Goal: Information Seeking & Learning: Learn about a topic

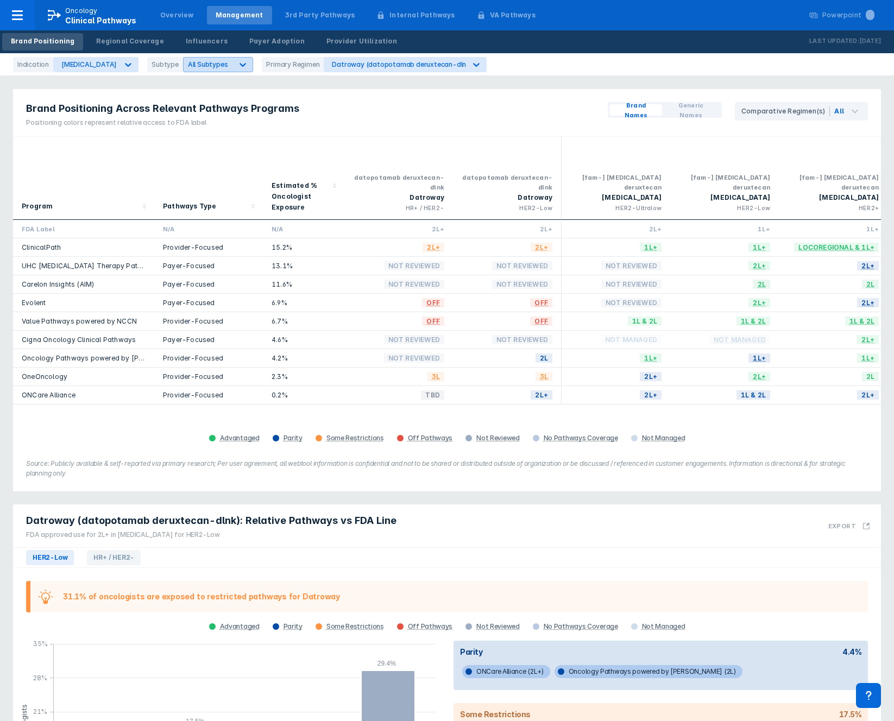
click at [237, 65] on icon at bounding box center [242, 64] width 11 height 11
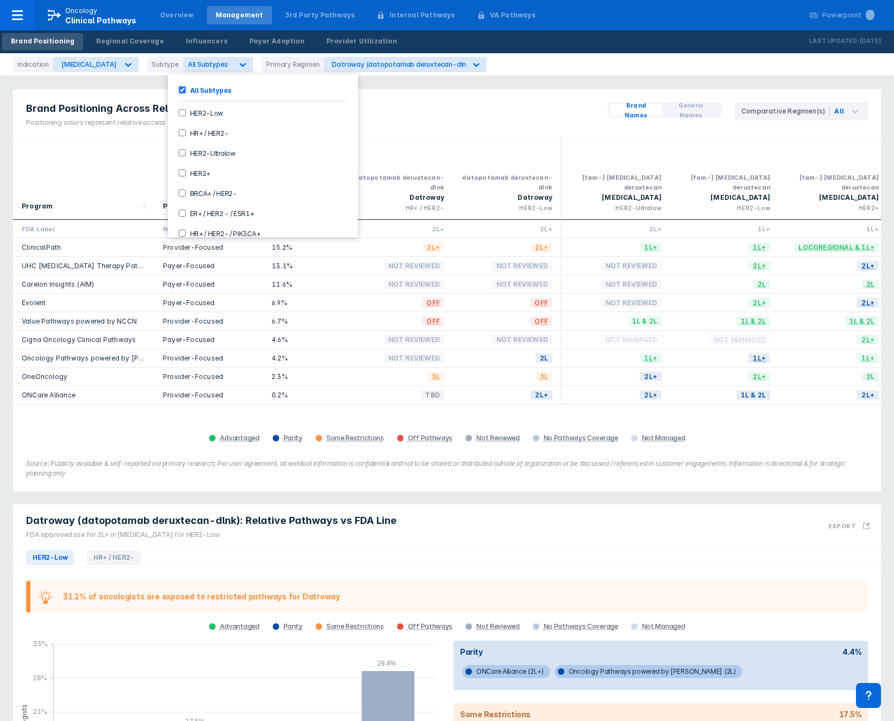
click at [209, 133] on label "HR+ / HER2-" at bounding box center [207, 132] width 43 height 9
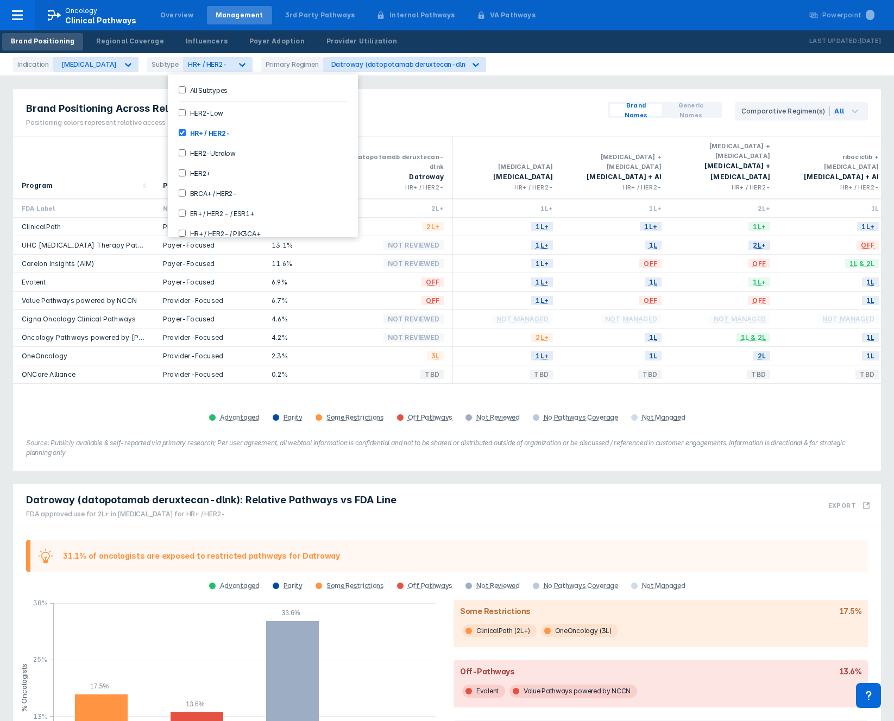
click at [210, 134] on label "HR+ / HER2-" at bounding box center [208, 132] width 45 height 9
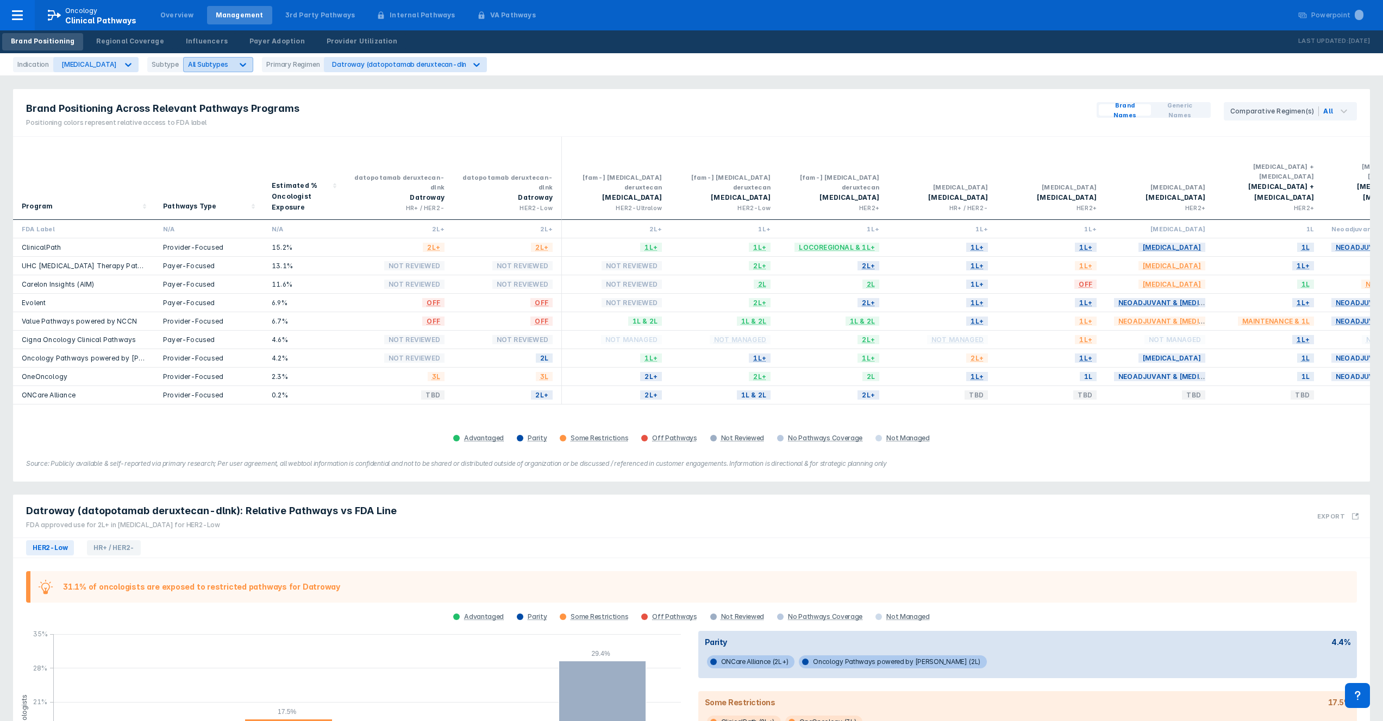
click at [203, 64] on span "All Subtypes" at bounding box center [208, 64] width 40 height 8
click at [205, 183] on div "HER2-low" at bounding box center [262, 184] width 181 height 18
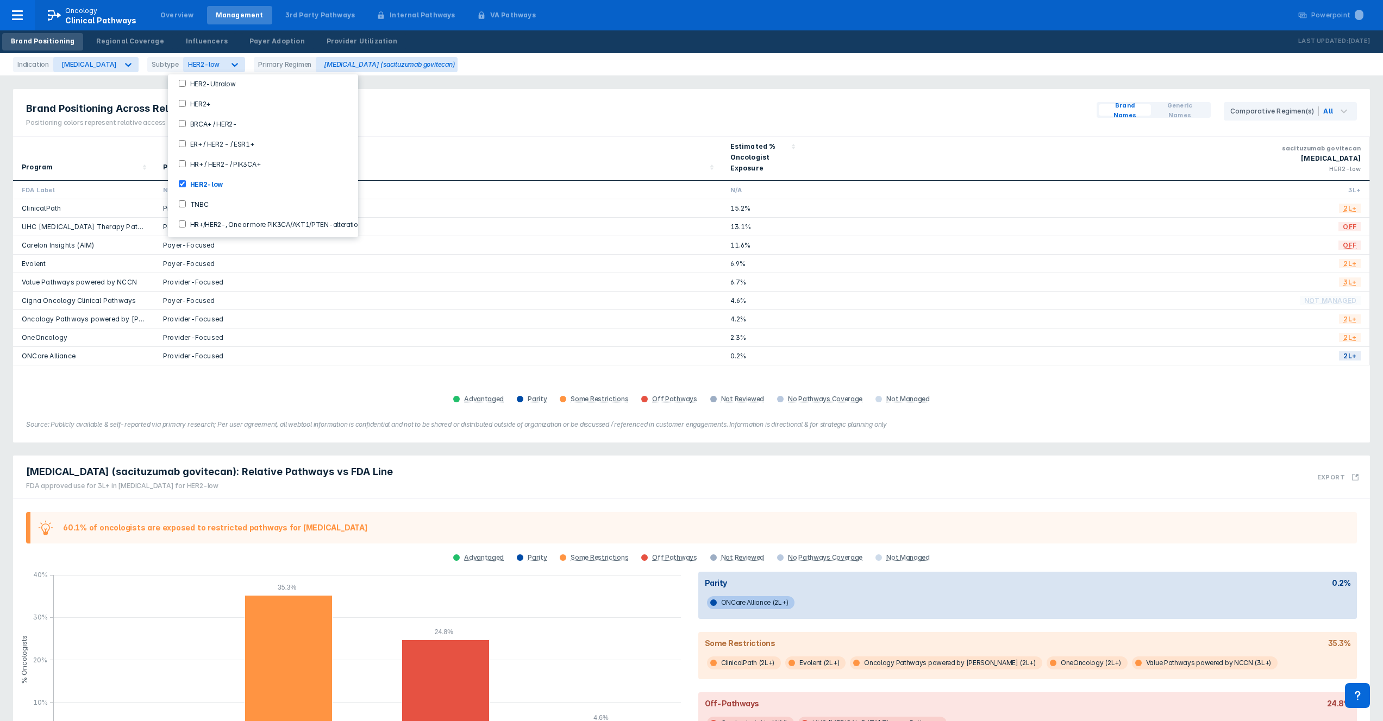
click at [202, 199] on label "TNBC" at bounding box center [197, 203] width 23 height 9
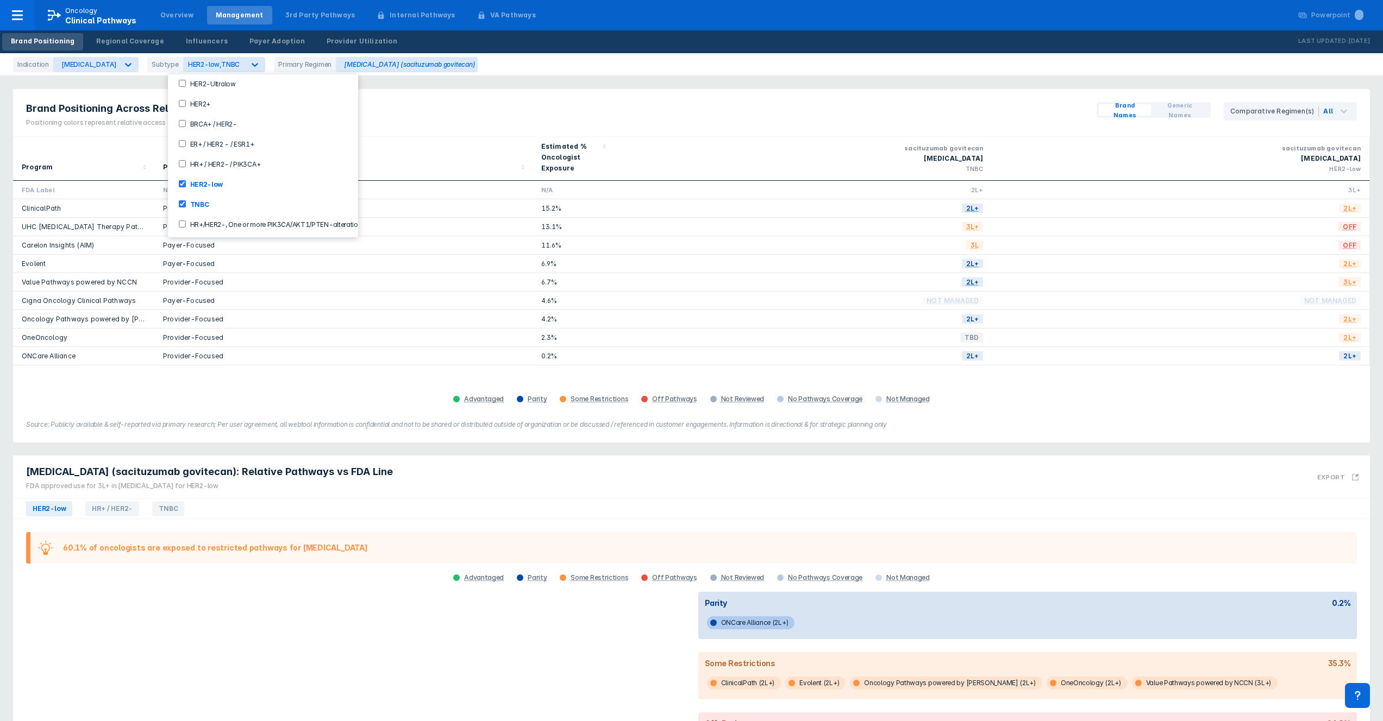
drag, startPoint x: 202, startPoint y: 191, endPoint x: 200, endPoint y: 185, distance: 6.1
click at [199, 199] on label "TNBC" at bounding box center [197, 203] width 23 height 9
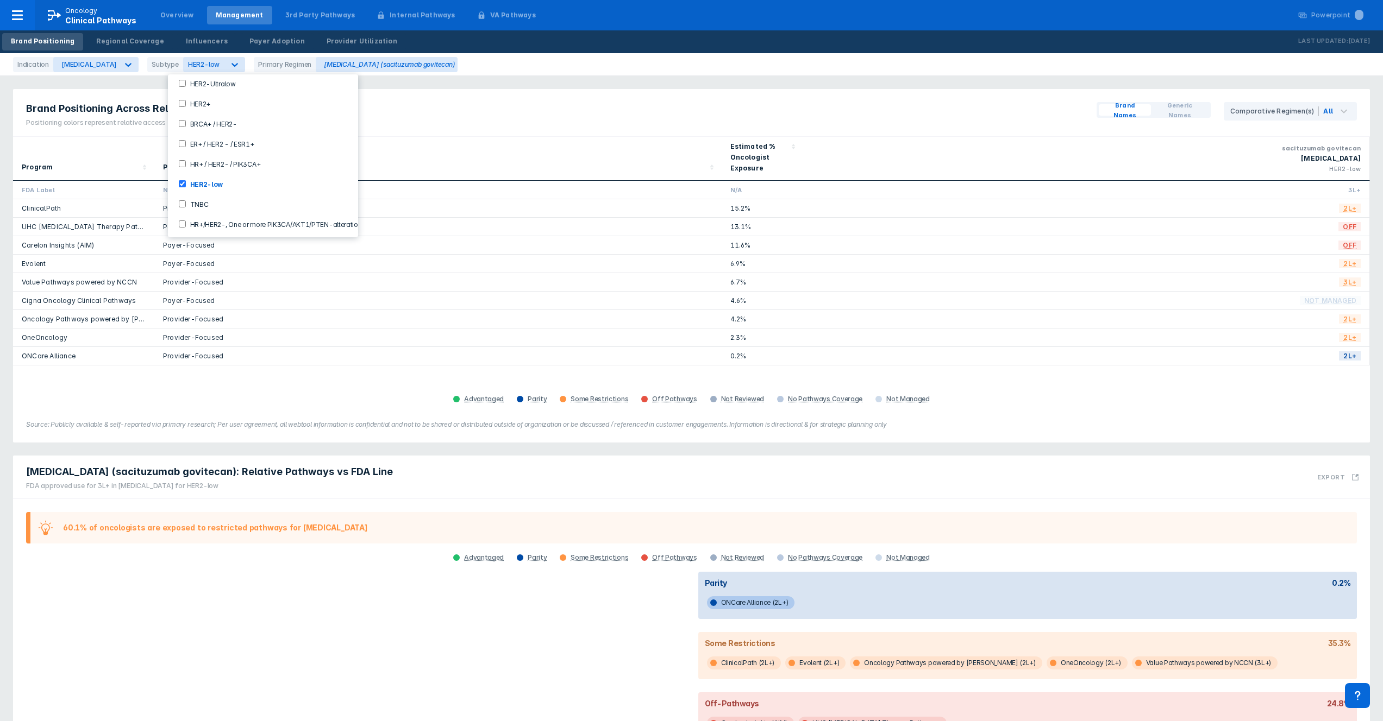
click at [202, 179] on label "HER2-low" at bounding box center [204, 183] width 37 height 9
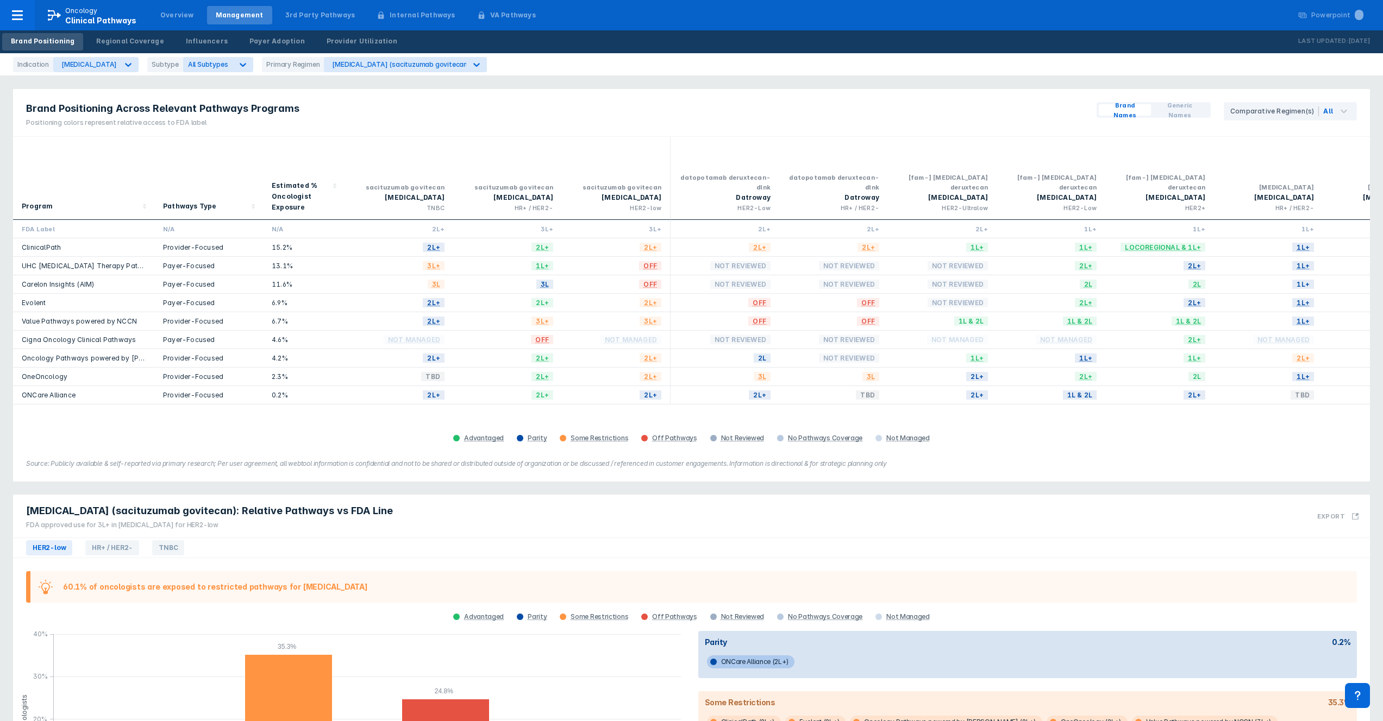
click at [548, 91] on div "Brand Positioning Across Relevant Pathways Programs Positioning colors represen…" at bounding box center [691, 113] width 1357 height 48
click at [399, 73] on div "Indication [MEDICAL_DATA] Subtype All Subtypes Primary Regimen [MEDICAL_DATA] (…" at bounding box center [691, 64] width 1383 height 23
click at [401, 70] on div "[MEDICAL_DATA] (sacituzumab govitecan)" at bounding box center [395, 65] width 142 height 14
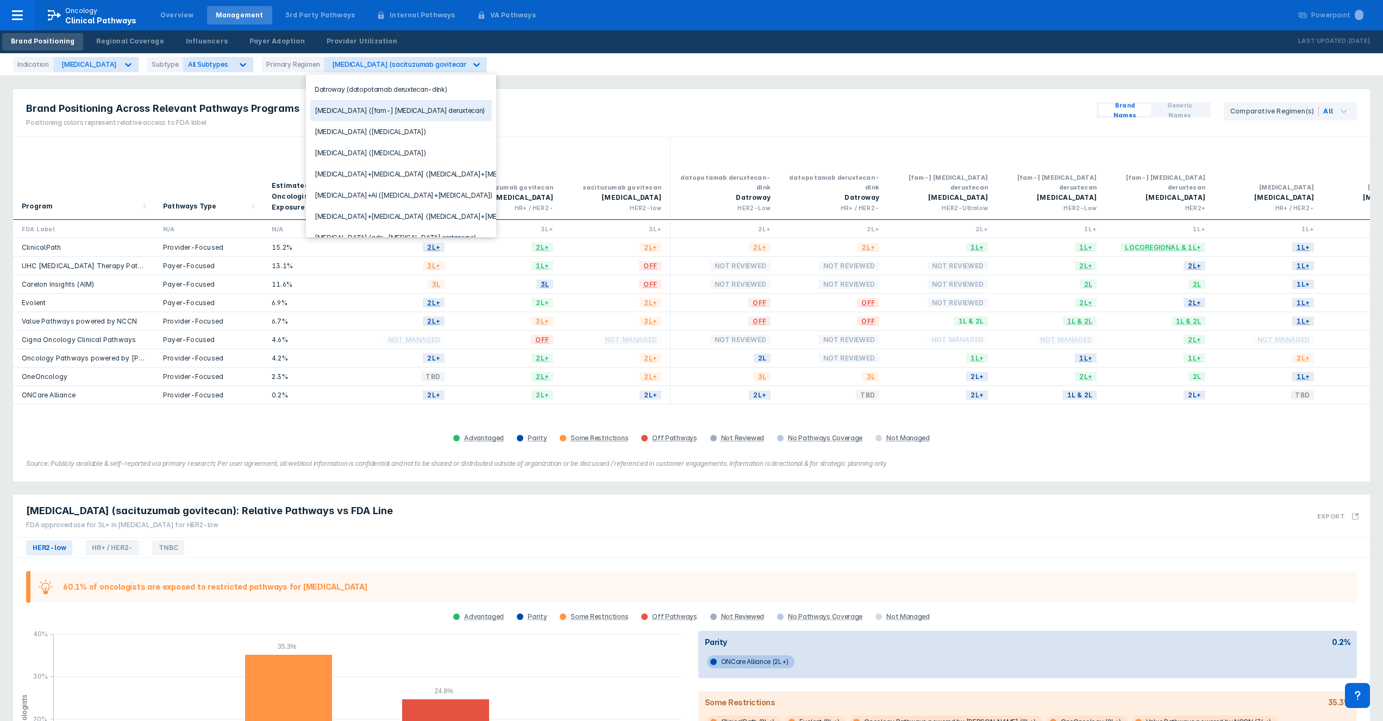
click at [402, 104] on div "[MEDICAL_DATA] ([fam-] [MEDICAL_DATA] deruxtecan)" at bounding box center [400, 110] width 181 height 21
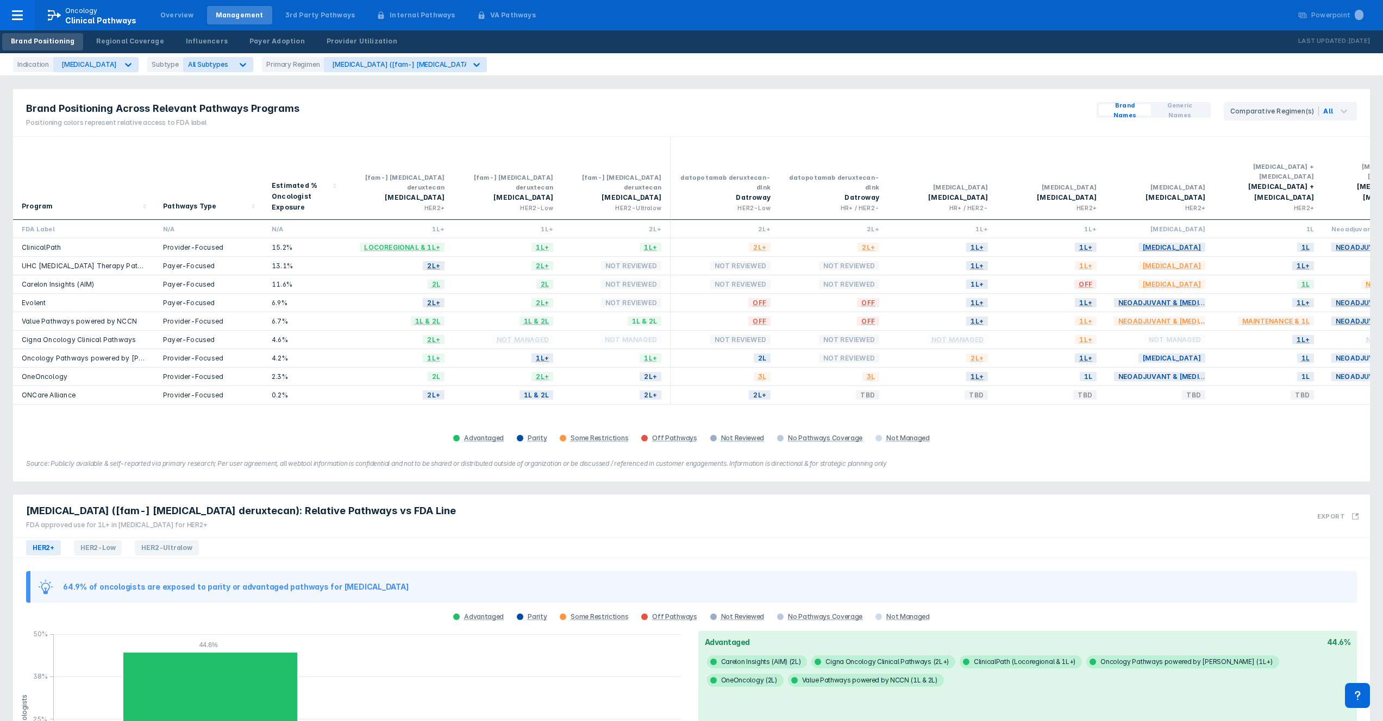
click at [406, 76] on div "Brand Positioning Across Relevant Pathways Programs Positioning colors represen…" at bounding box center [691, 441] width 1383 height 883
click at [894, 115] on button "Generic Names" at bounding box center [1180, 109] width 58 height 11
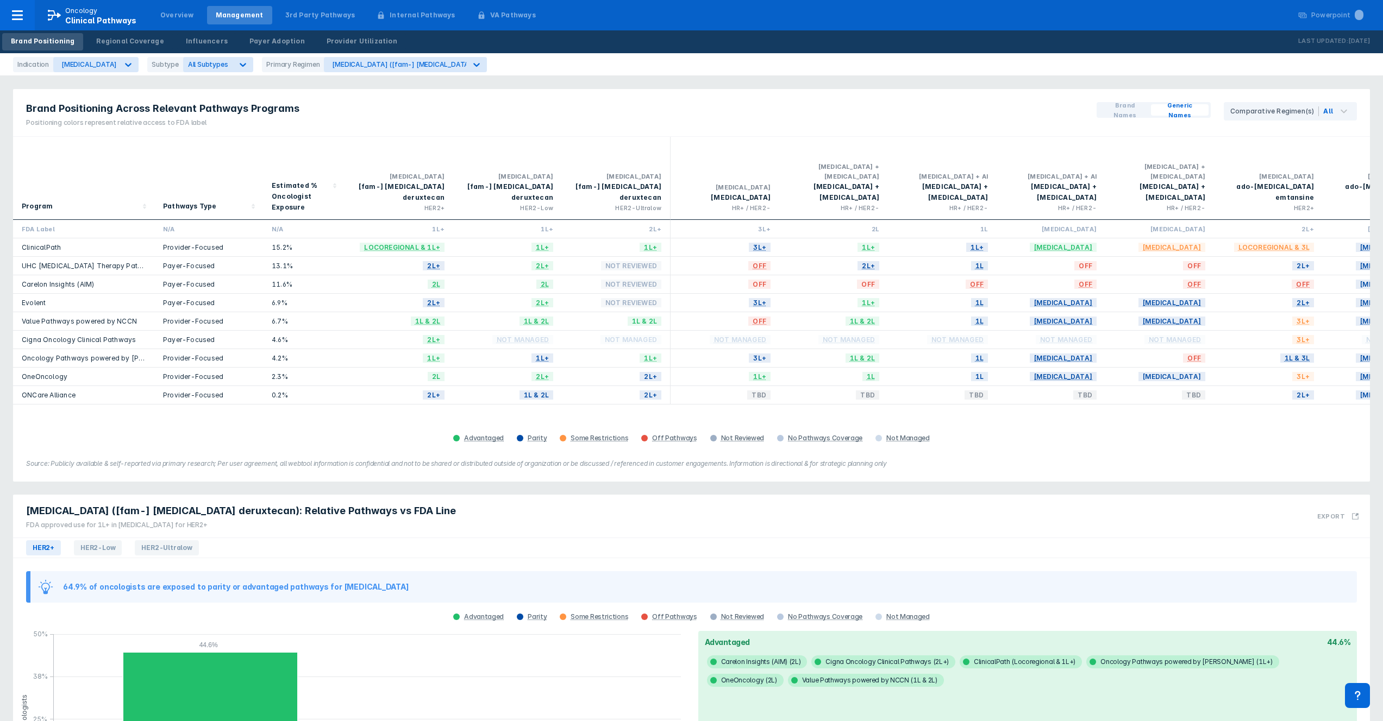
click at [894, 111] on span "Brand Names" at bounding box center [1124, 111] width 43 height 20
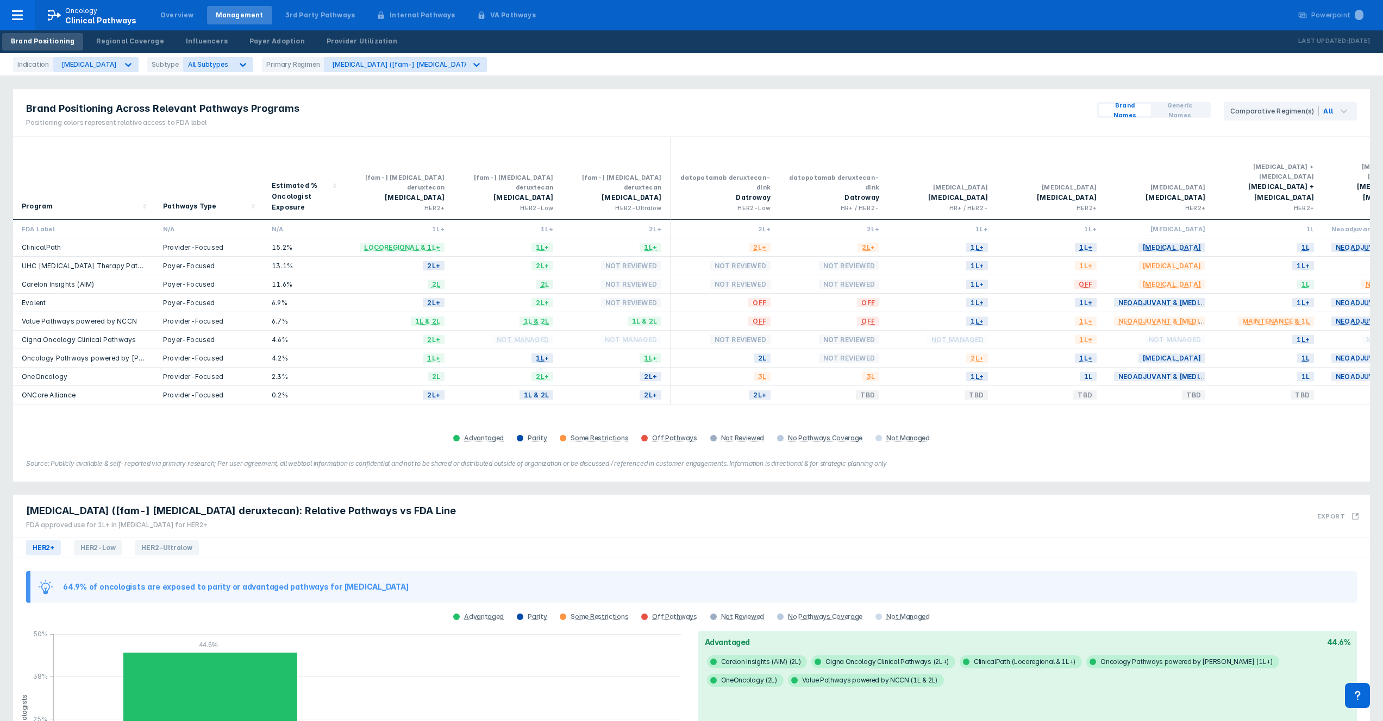
click at [478, 112] on div "Brand Positioning Across Relevant Pathways Programs Positioning colors represen…" at bounding box center [691, 113] width 1357 height 48
click at [203, 64] on span "All Subtypes" at bounding box center [208, 64] width 40 height 8
click at [148, 102] on span "Brand Positioning Across Relevant Pathways Programs" at bounding box center [162, 108] width 273 height 13
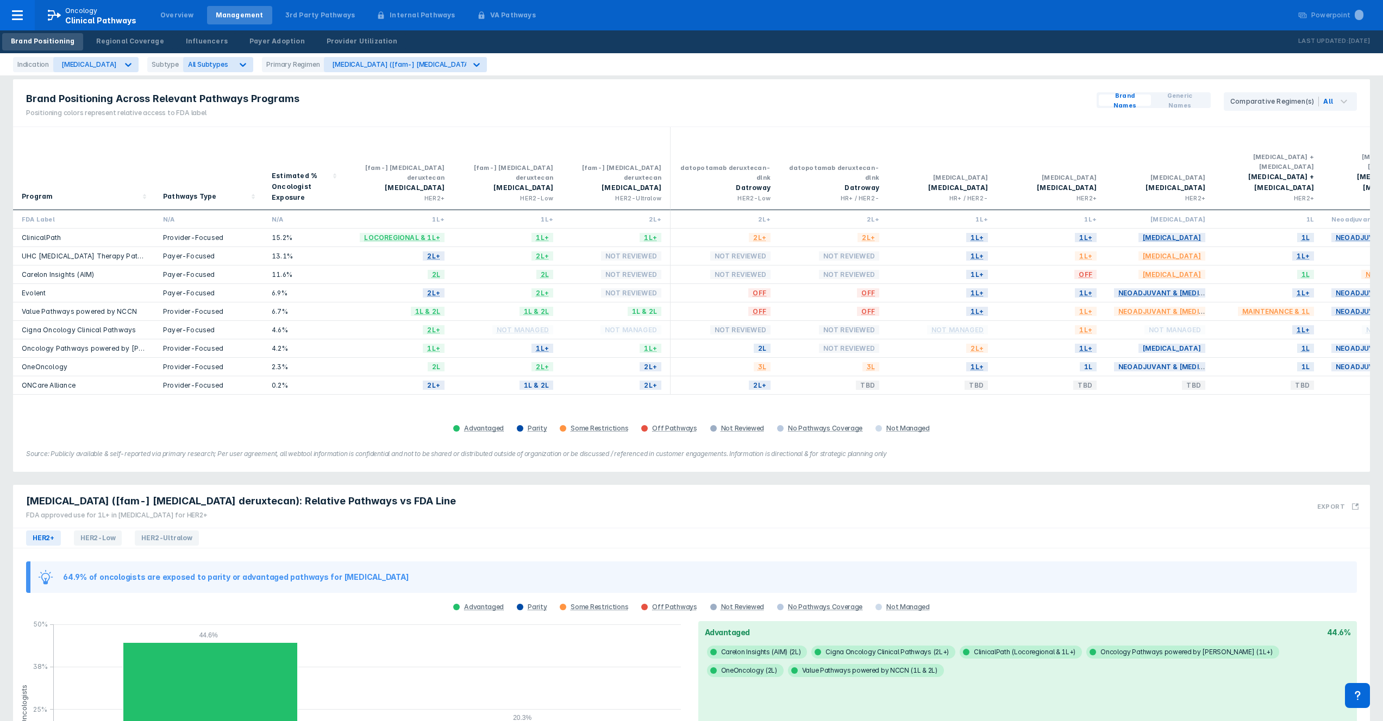
scroll to position [18, 0]
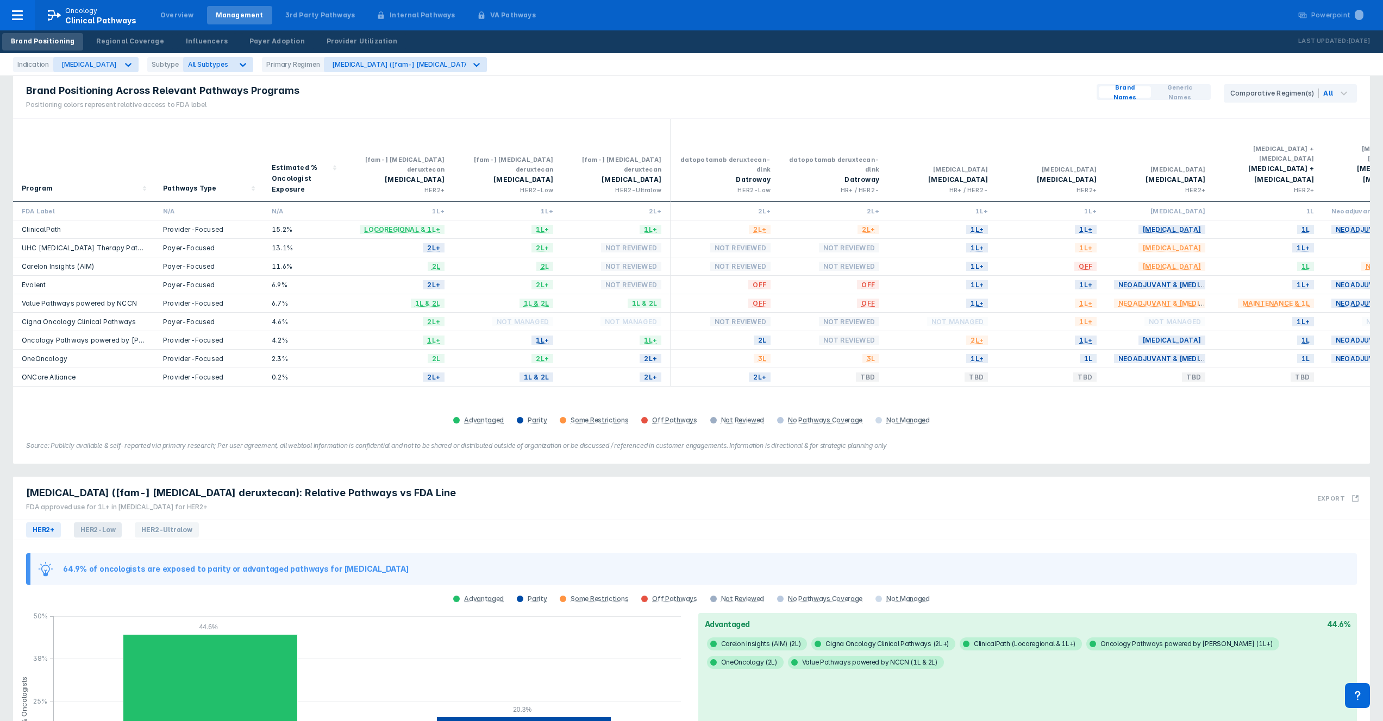
click at [93, 523] on span "HER2-Low" at bounding box center [98, 530] width 48 height 15
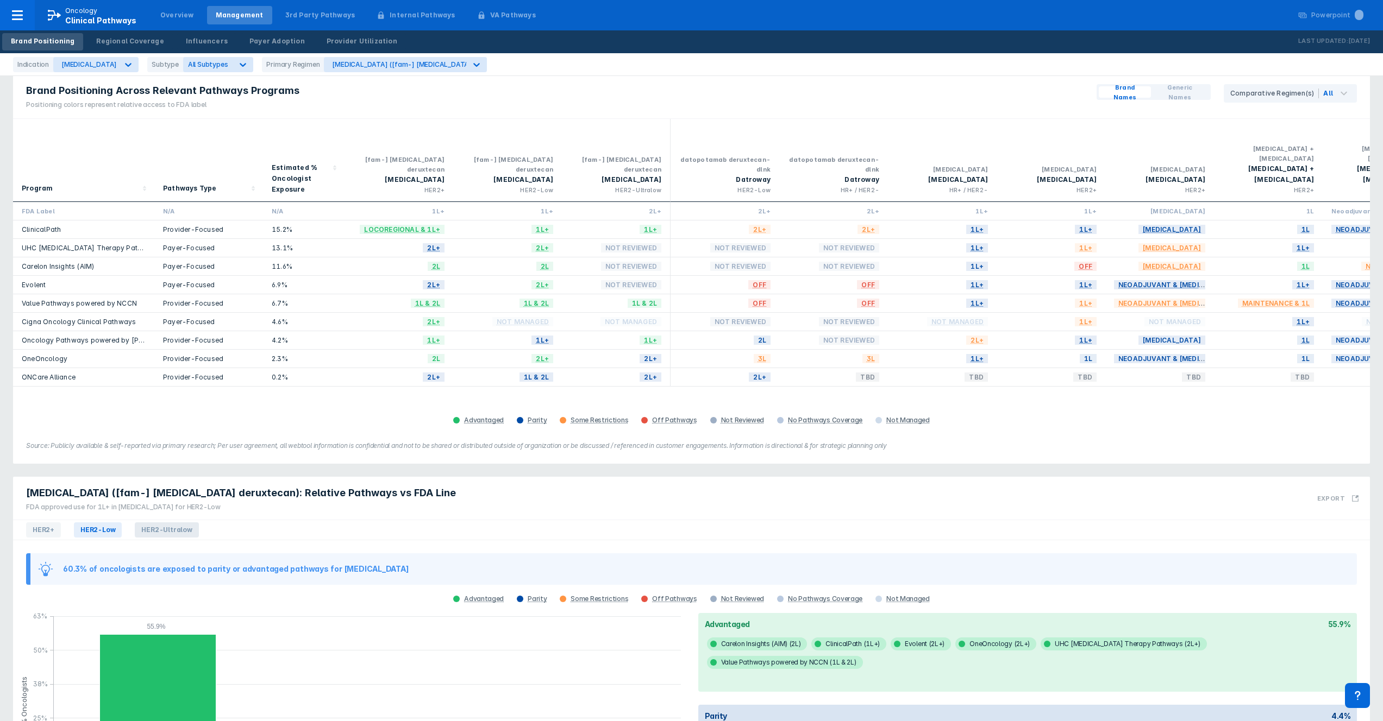
click at [152, 523] on span "HER2-Ultralow" at bounding box center [167, 530] width 64 height 15
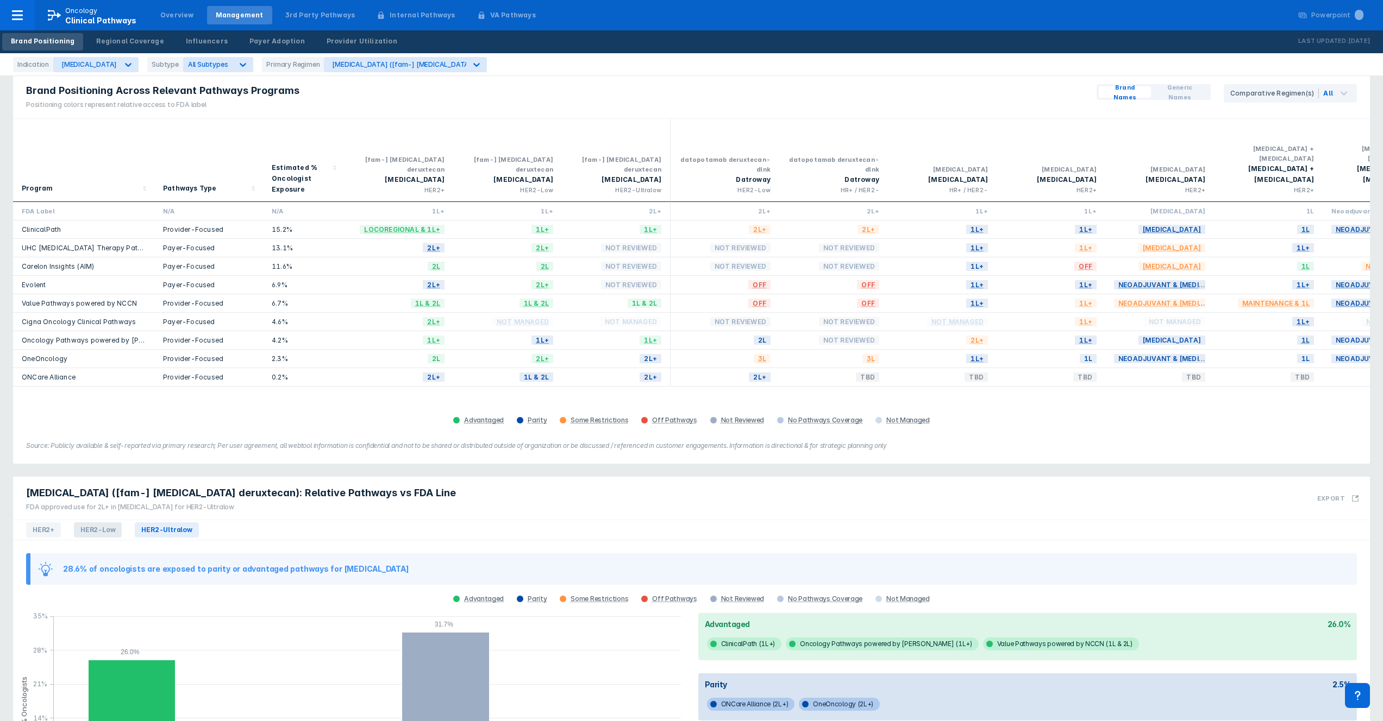
click at [85, 523] on span "HER2-Low" at bounding box center [98, 530] width 48 height 15
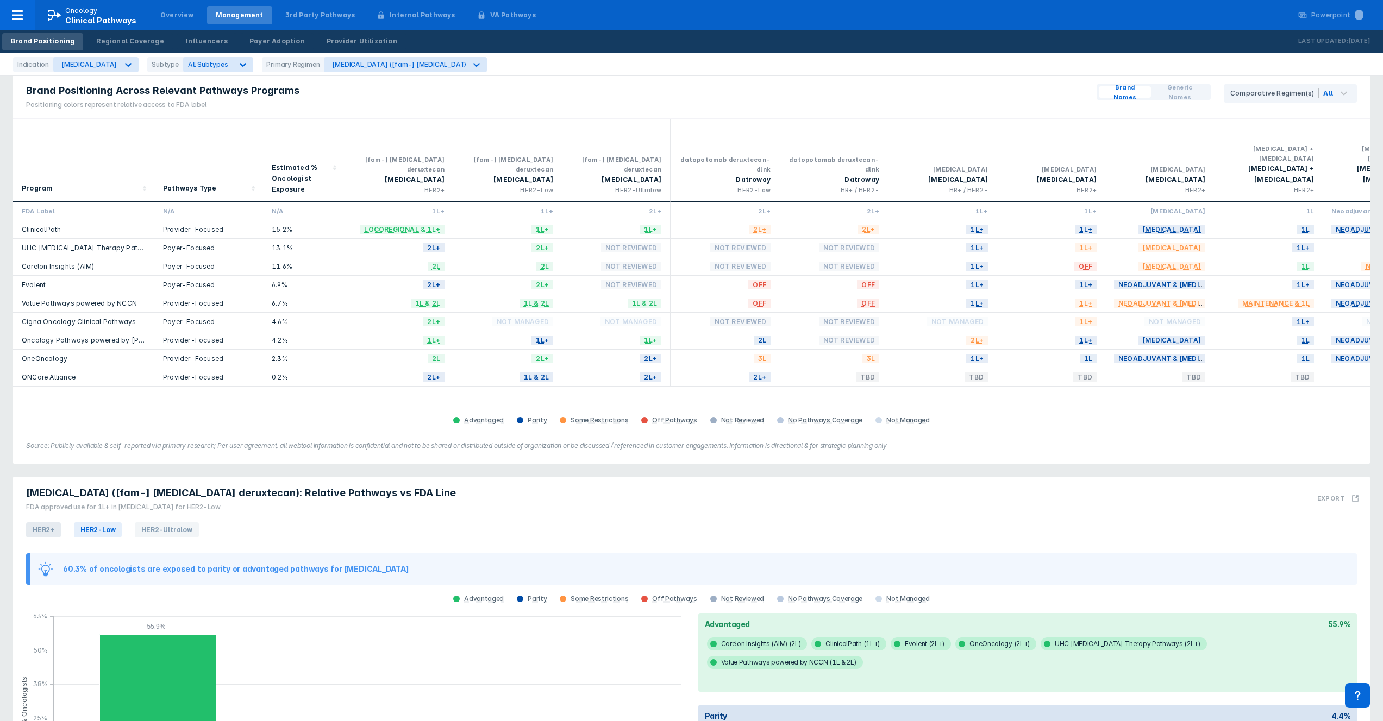
click at [55, 523] on span "HER2+" at bounding box center [43, 530] width 35 height 15
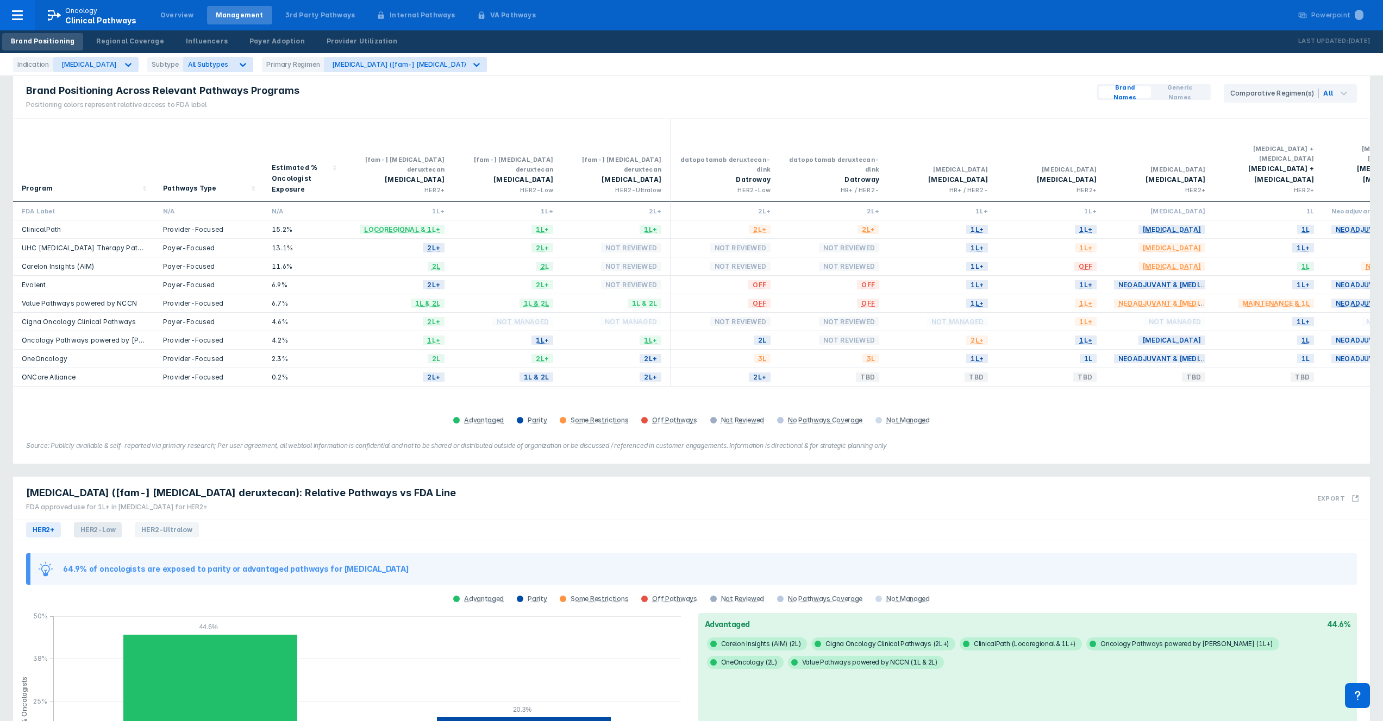
click at [93, 523] on span "HER2-Low" at bounding box center [98, 530] width 48 height 15
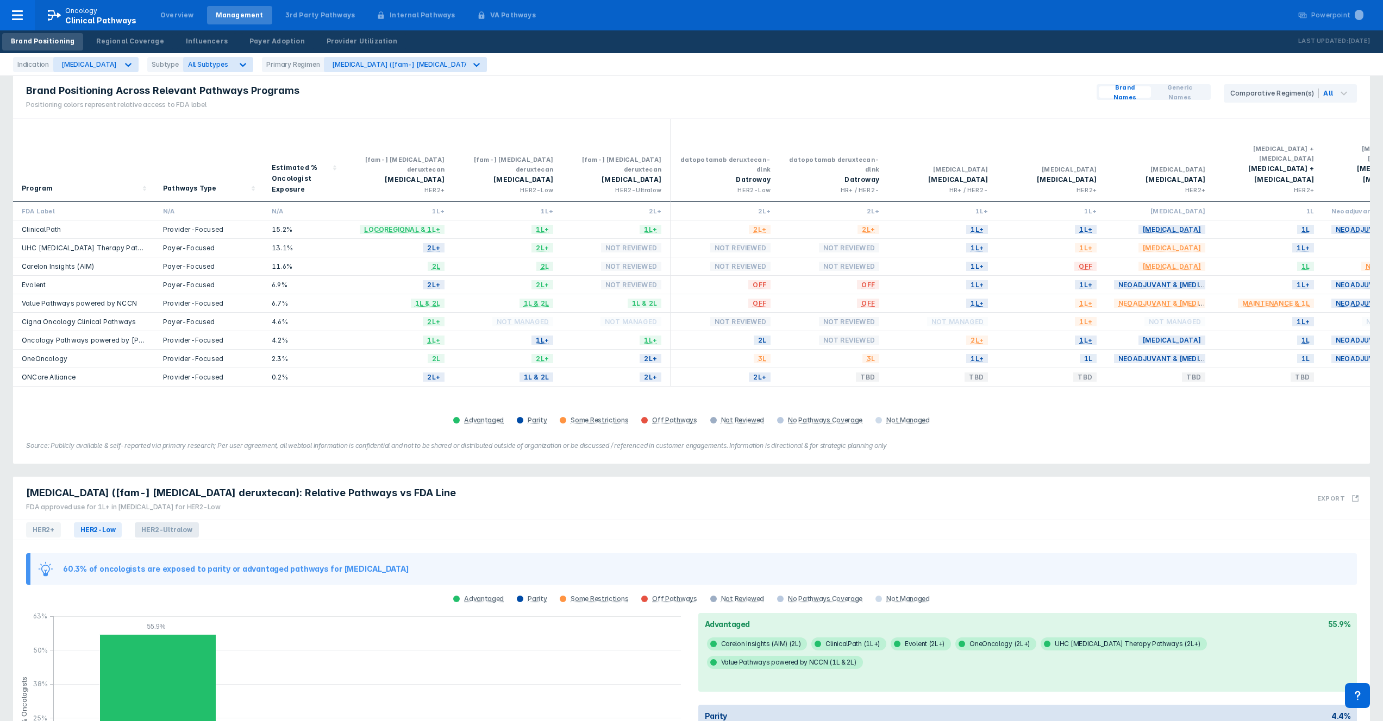
click at [143, 523] on span "HER2-Ultralow" at bounding box center [167, 530] width 64 height 15
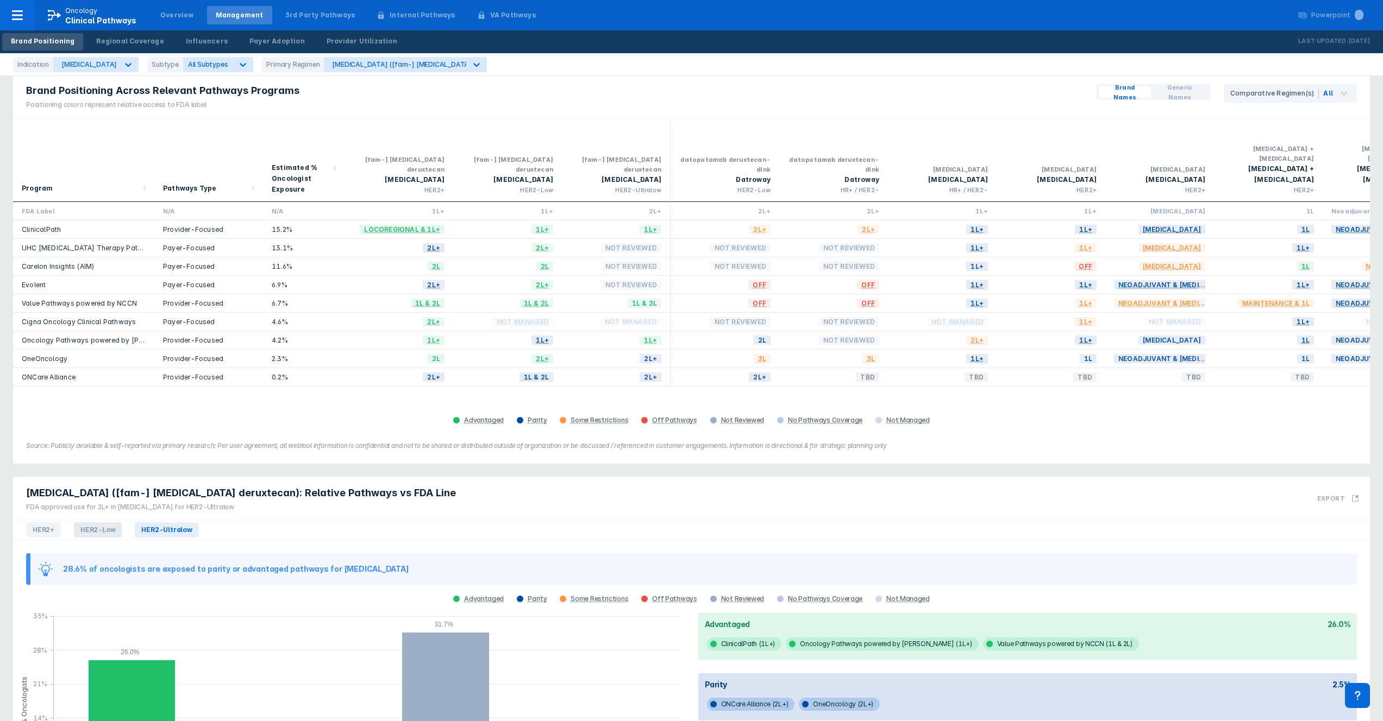
click at [105, 523] on span "HER2-Low" at bounding box center [98, 530] width 48 height 15
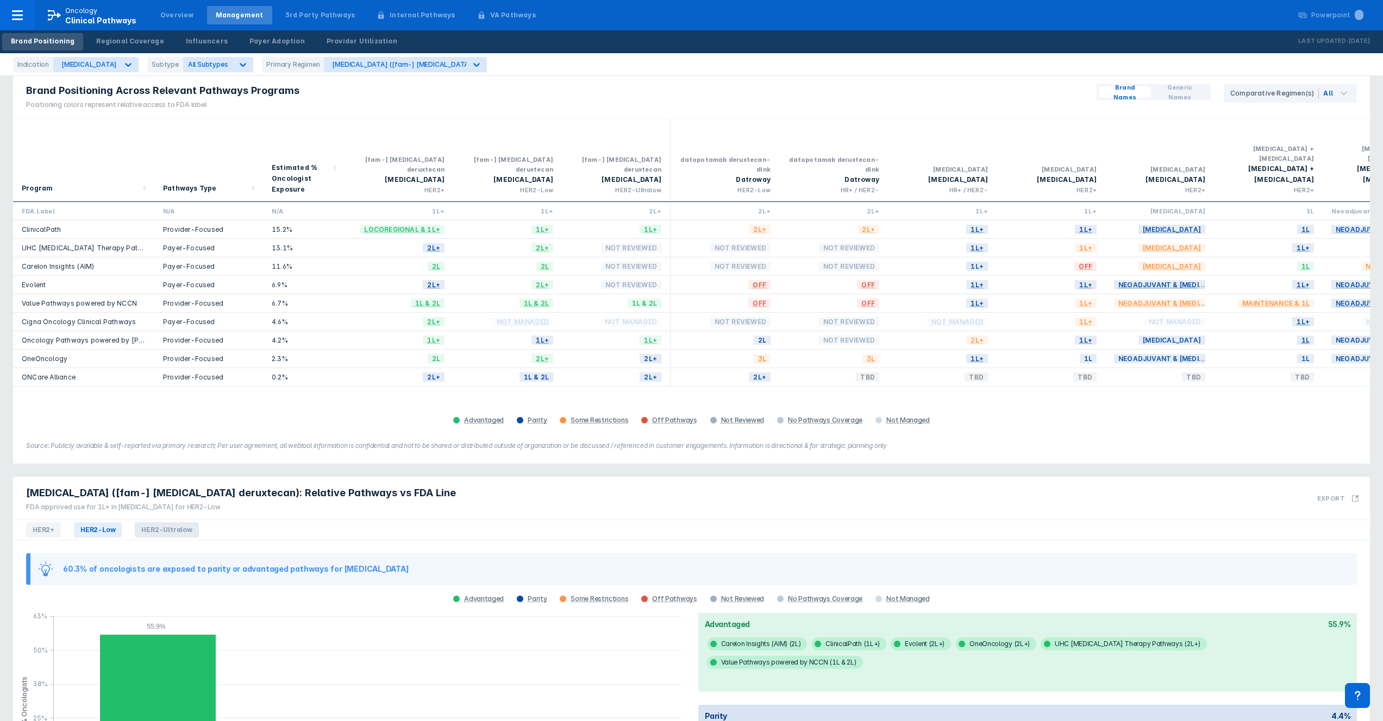
click at [167, 523] on span "HER2-Ultralow" at bounding box center [167, 530] width 64 height 15
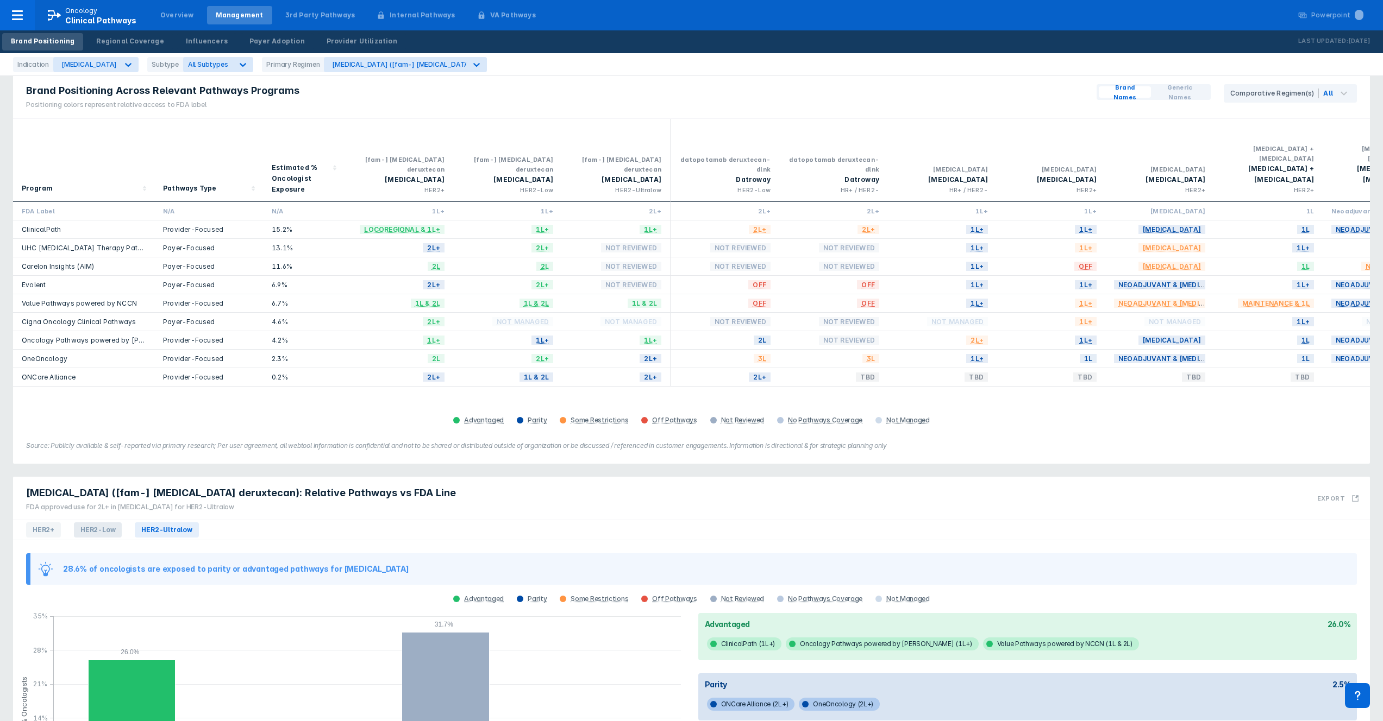
click at [98, 523] on span "HER2-Low" at bounding box center [98, 530] width 48 height 15
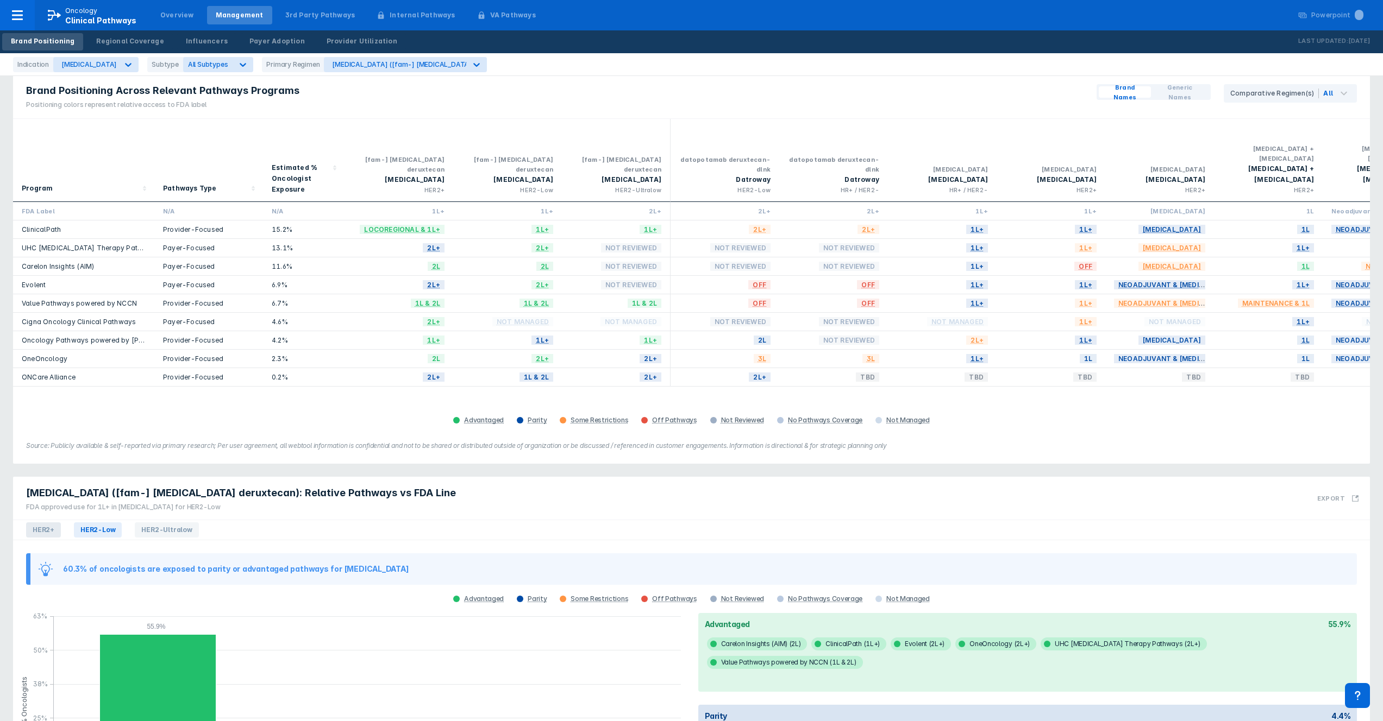
click at [48, 523] on span "HER2+" at bounding box center [43, 530] width 35 height 15
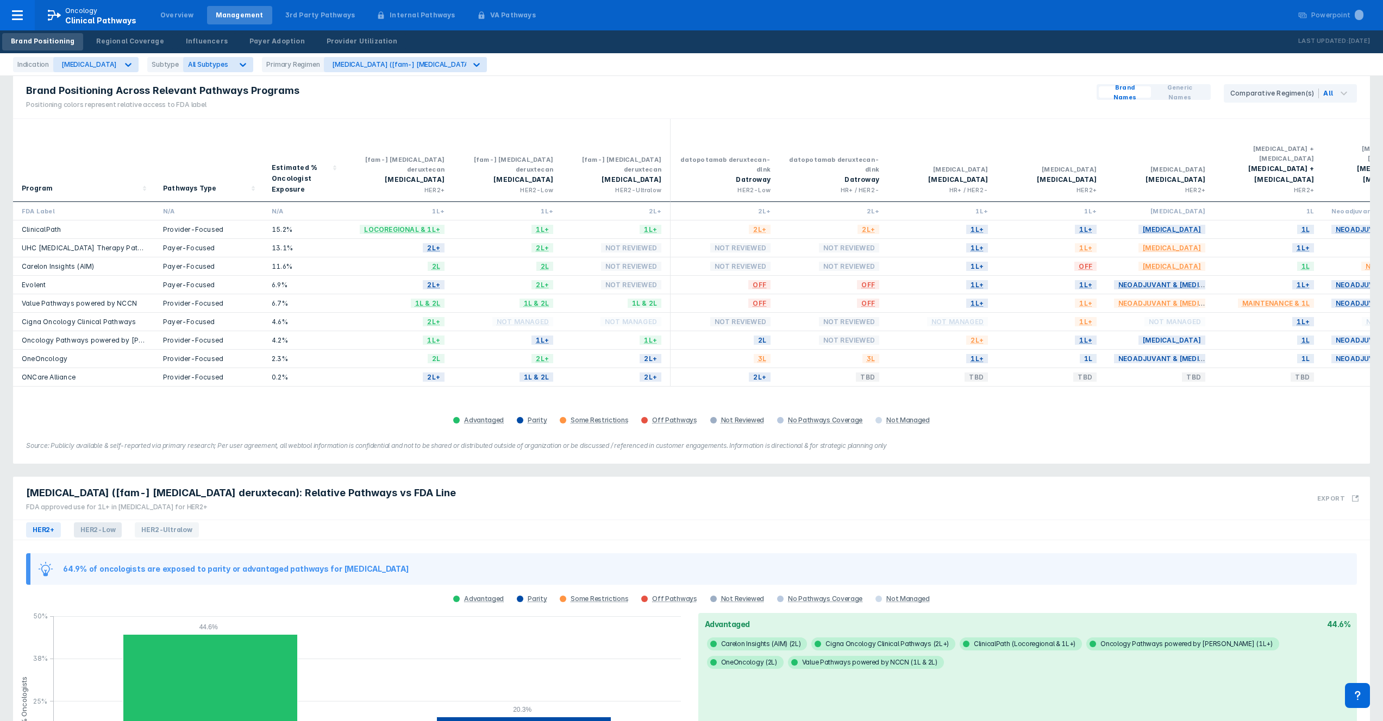
click at [85, 523] on span "HER2-Low" at bounding box center [98, 530] width 48 height 15
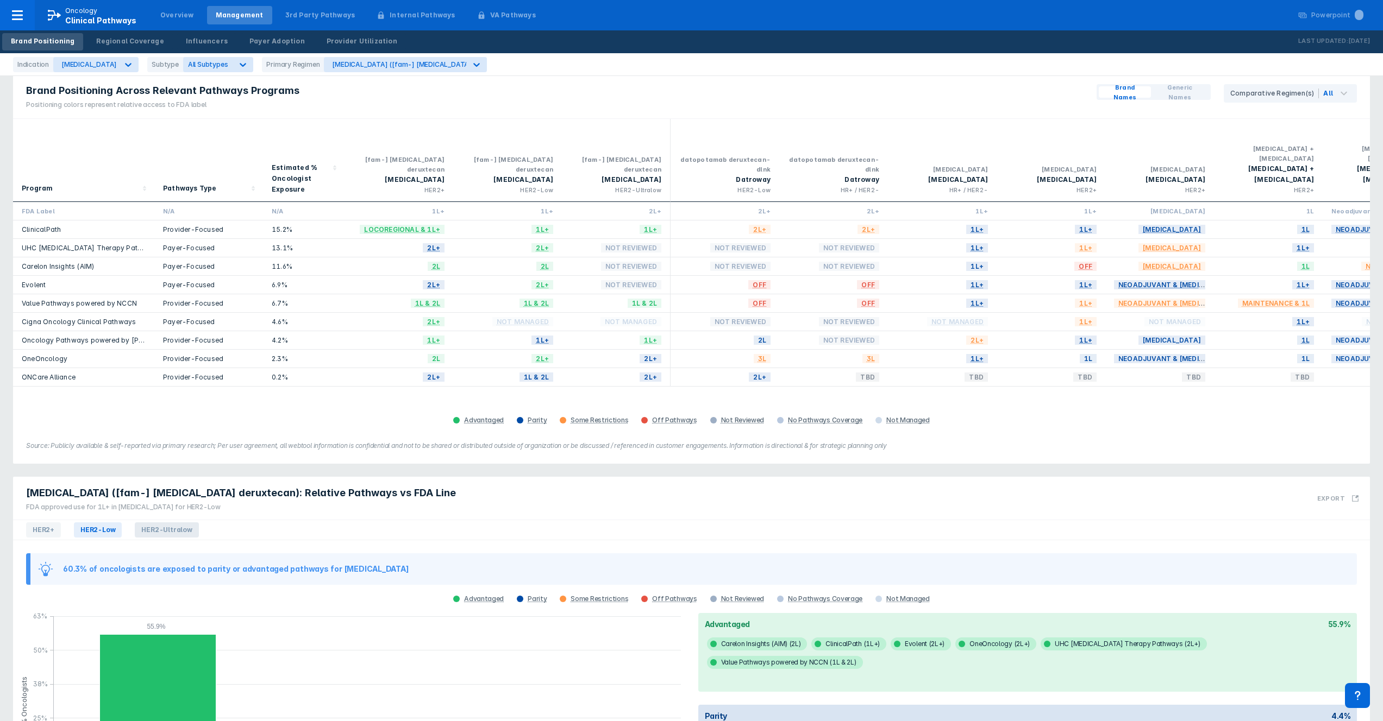
click at [147, 523] on span "HER2-Ultralow" at bounding box center [167, 530] width 64 height 15
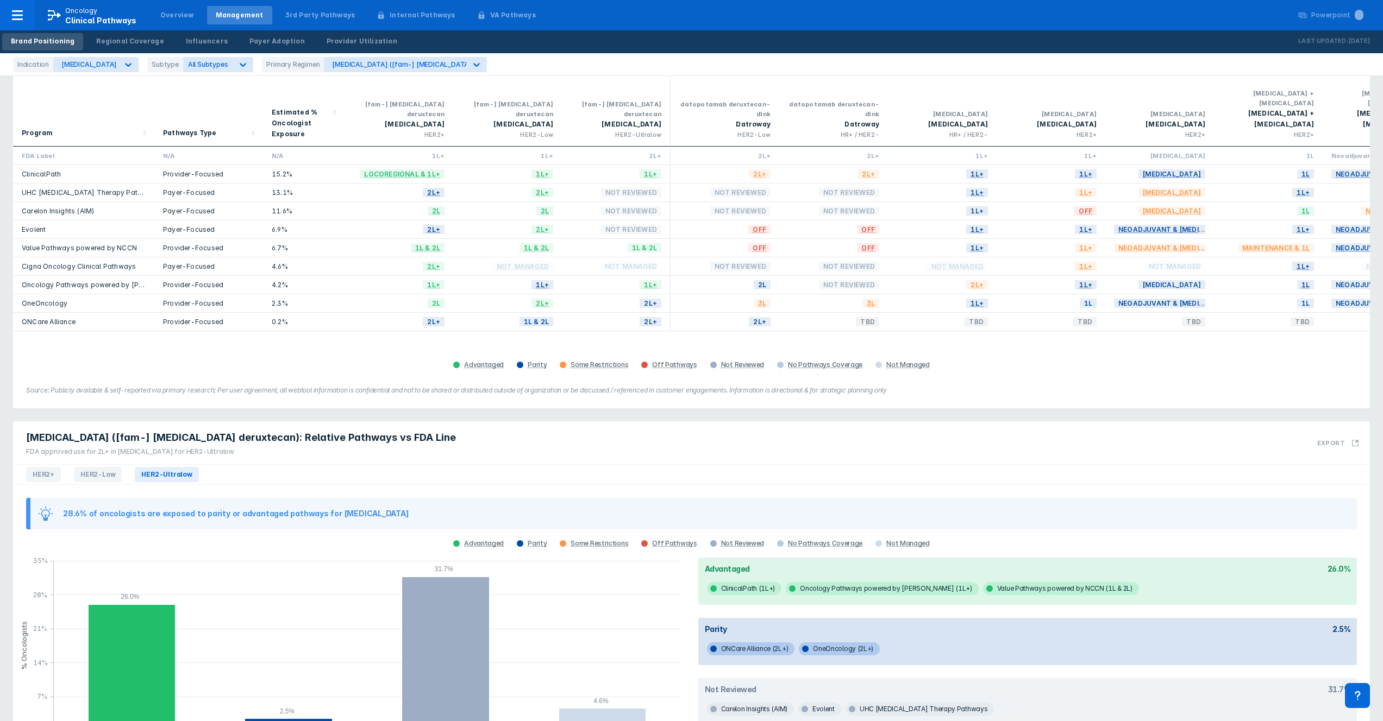
scroll to position [0, 0]
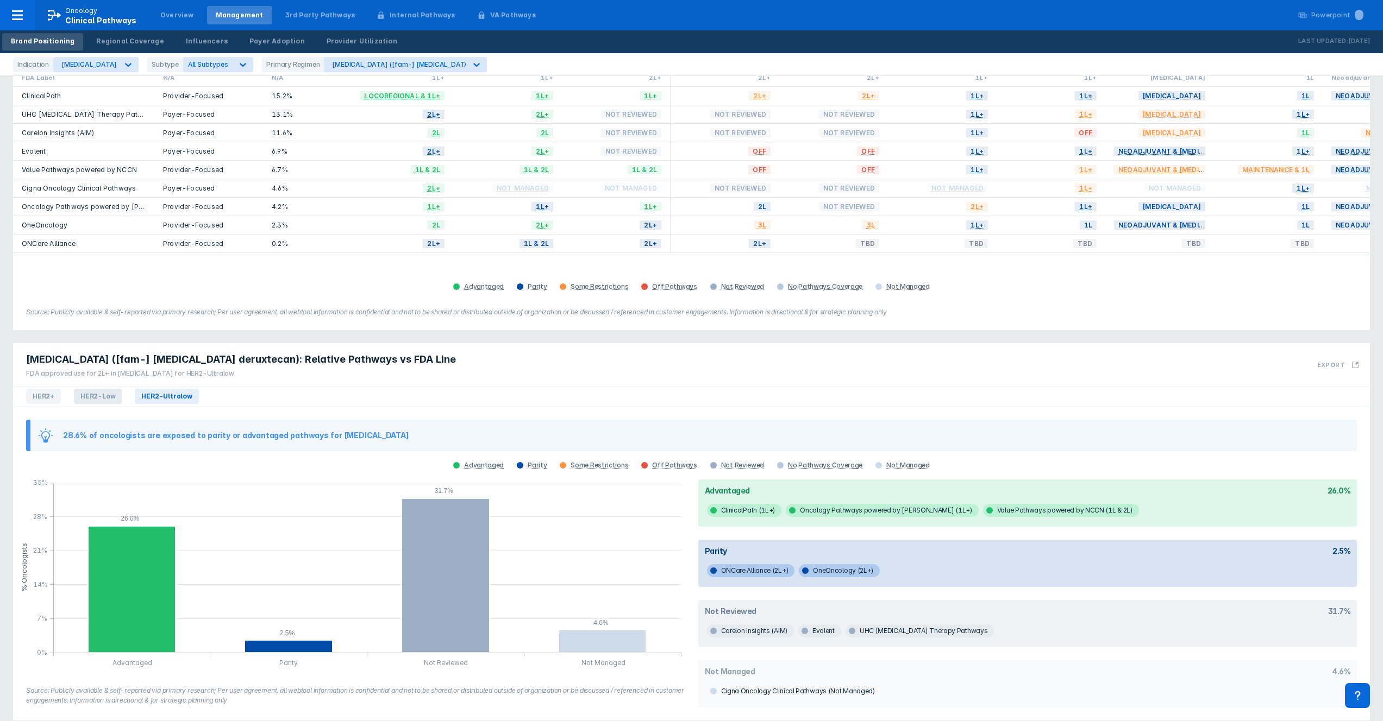
click at [106, 389] on span "HER2-Low" at bounding box center [98, 396] width 48 height 15
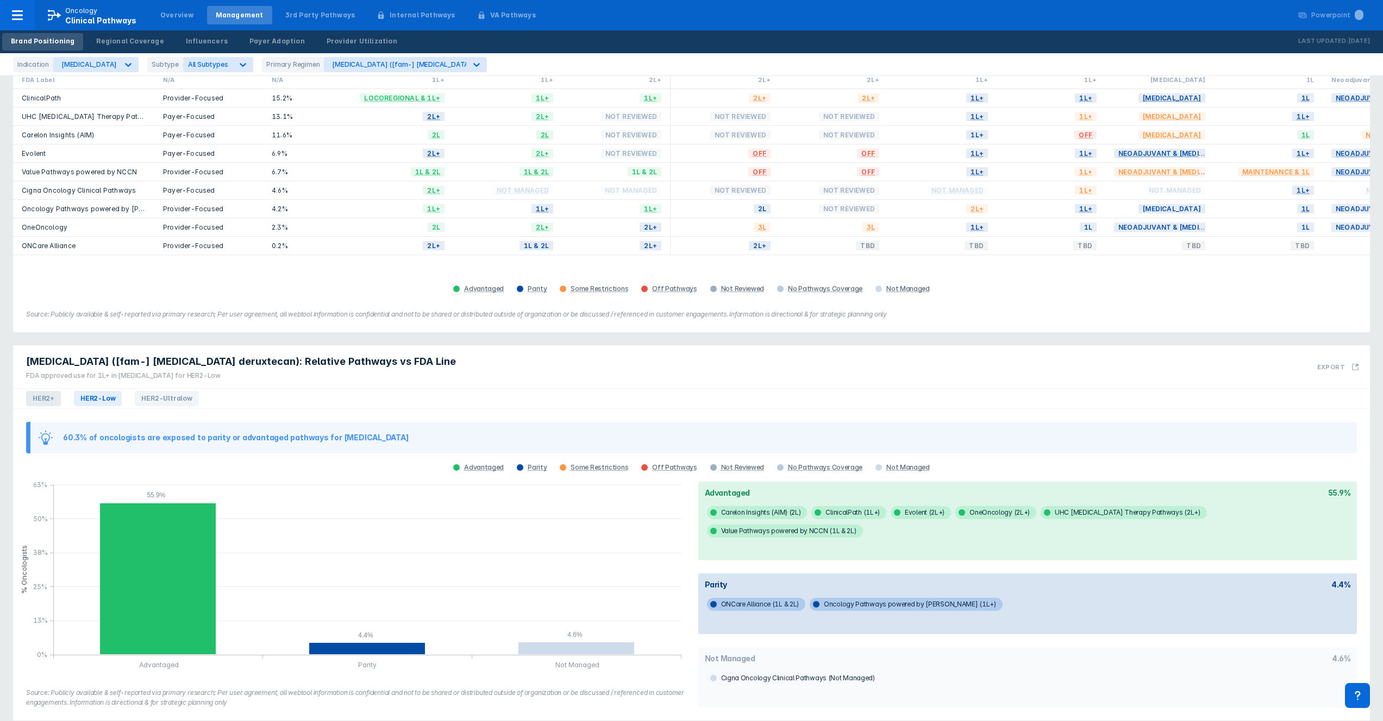
click at [40, 391] on span "HER2+" at bounding box center [43, 398] width 35 height 15
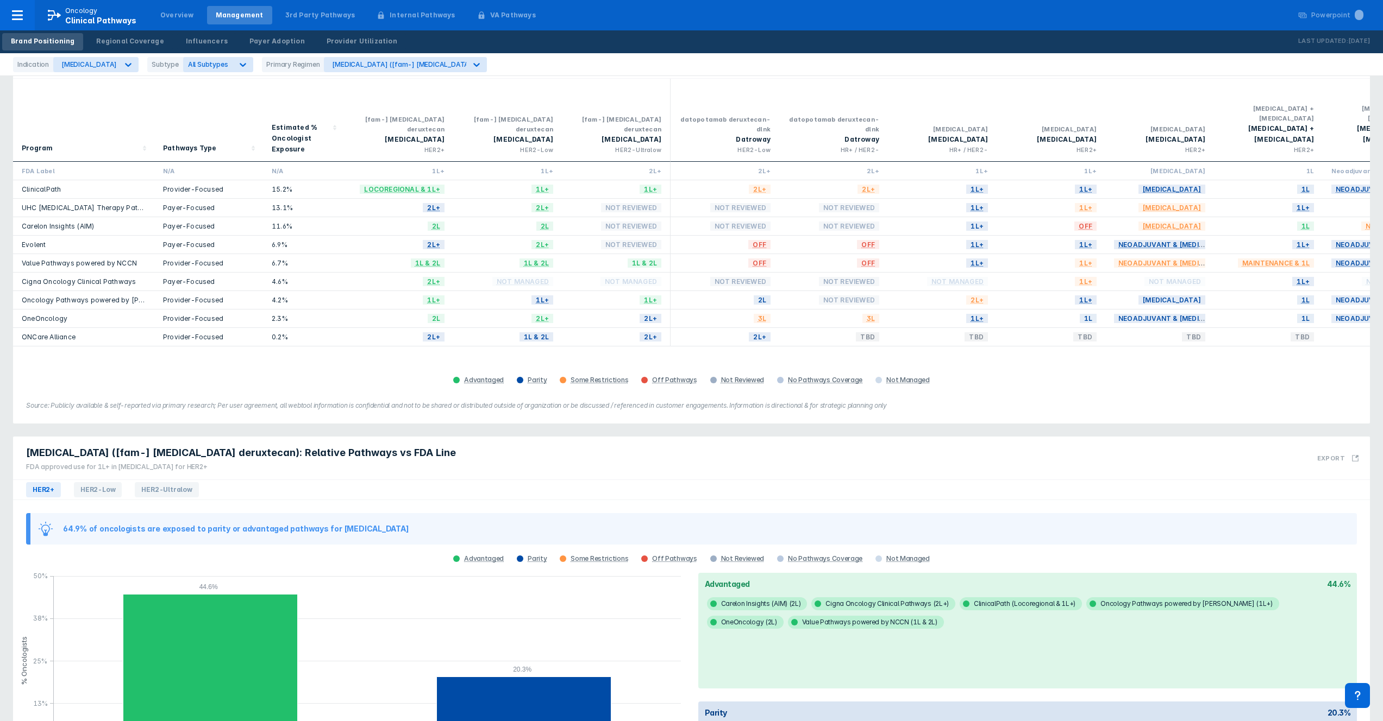
scroll to position [0, 0]
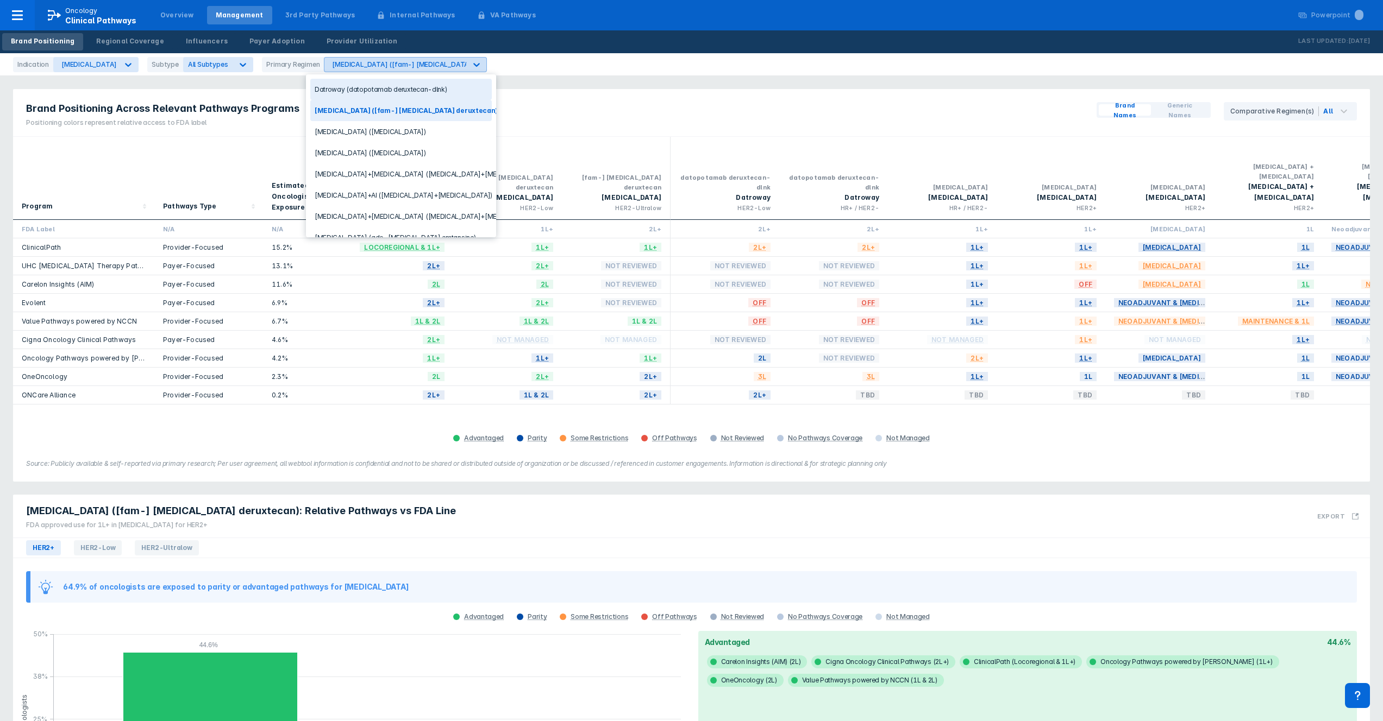
click at [416, 71] on div "[MEDICAL_DATA] ([fam-] [MEDICAL_DATA] deruxtecan)" at bounding box center [405, 64] width 163 height 15
click at [390, 135] on div "[MEDICAL_DATA] ([MEDICAL_DATA])" at bounding box center [400, 131] width 181 height 21
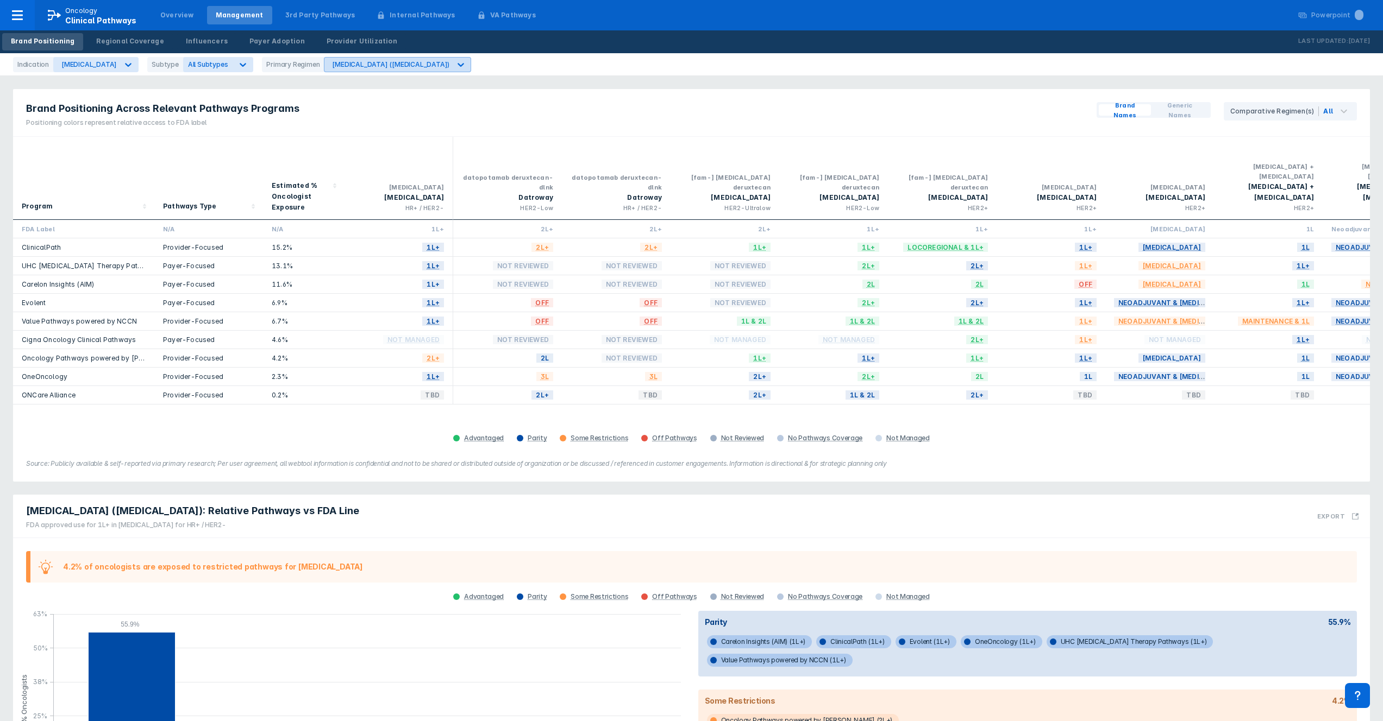
click at [372, 71] on div "[MEDICAL_DATA] ([MEDICAL_DATA])" at bounding box center [387, 65] width 126 height 14
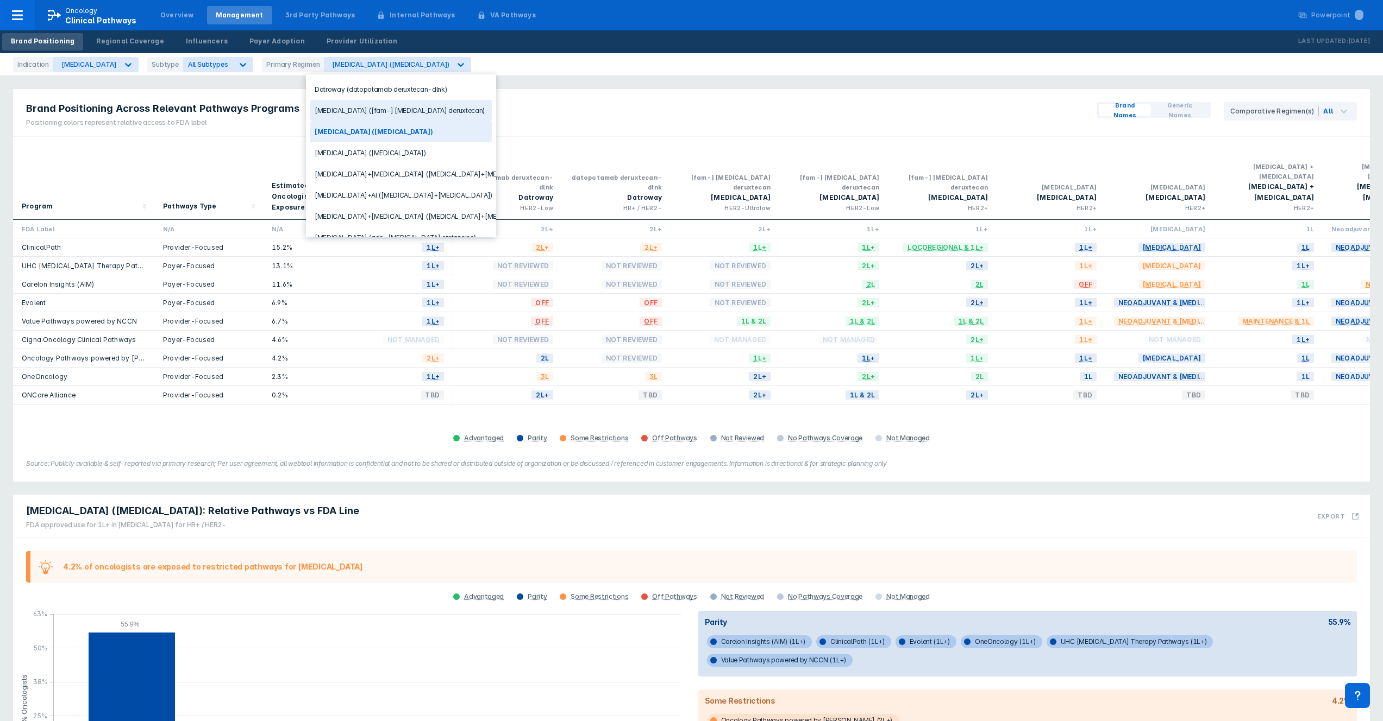
click at [366, 110] on div "[MEDICAL_DATA] ([fam-] [MEDICAL_DATA] deruxtecan)" at bounding box center [400, 110] width 181 height 21
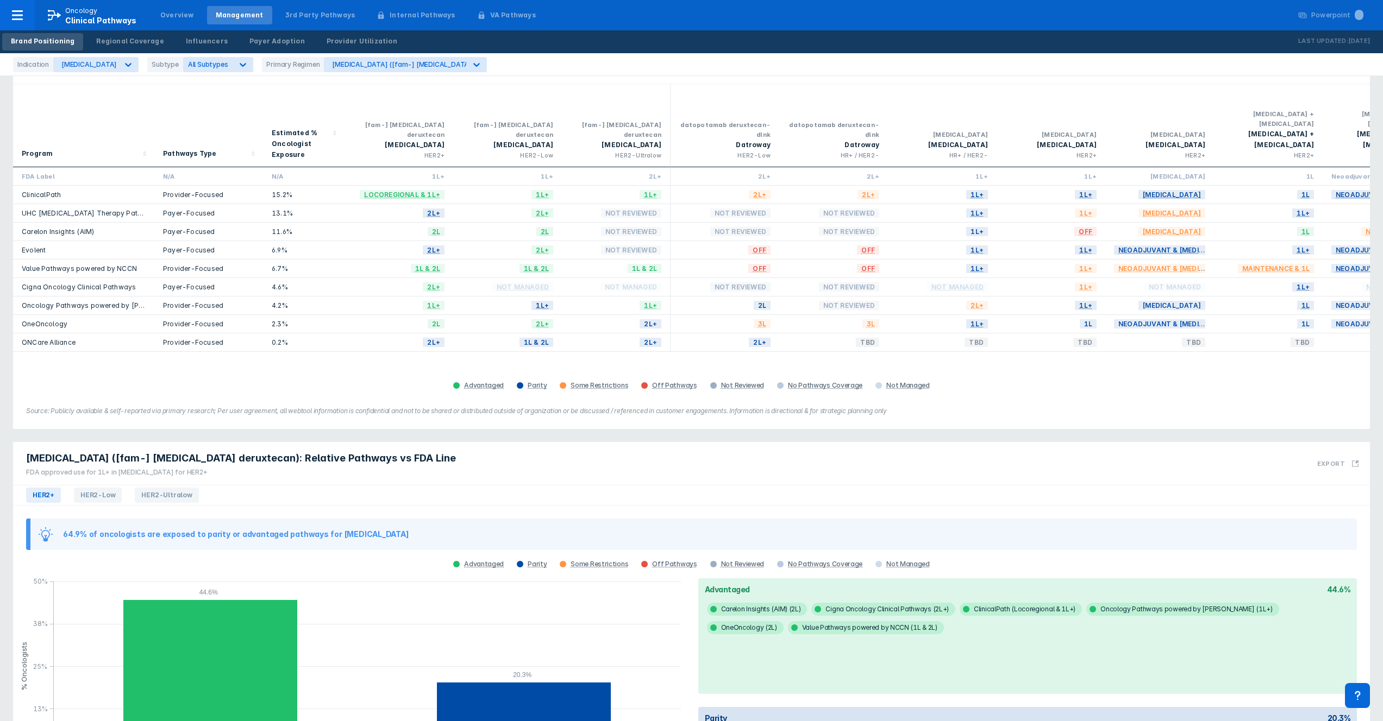
scroll to position [149, 0]
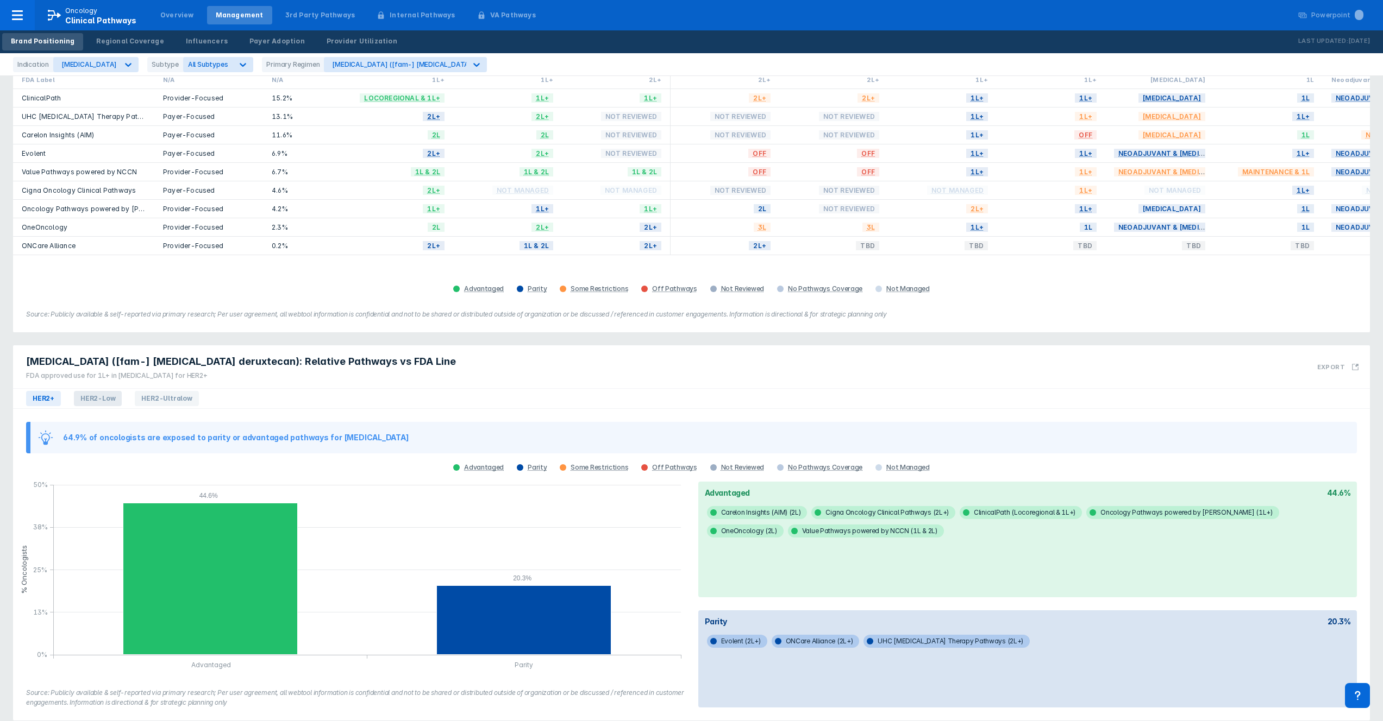
click at [98, 391] on span "HER2-Low" at bounding box center [98, 398] width 48 height 15
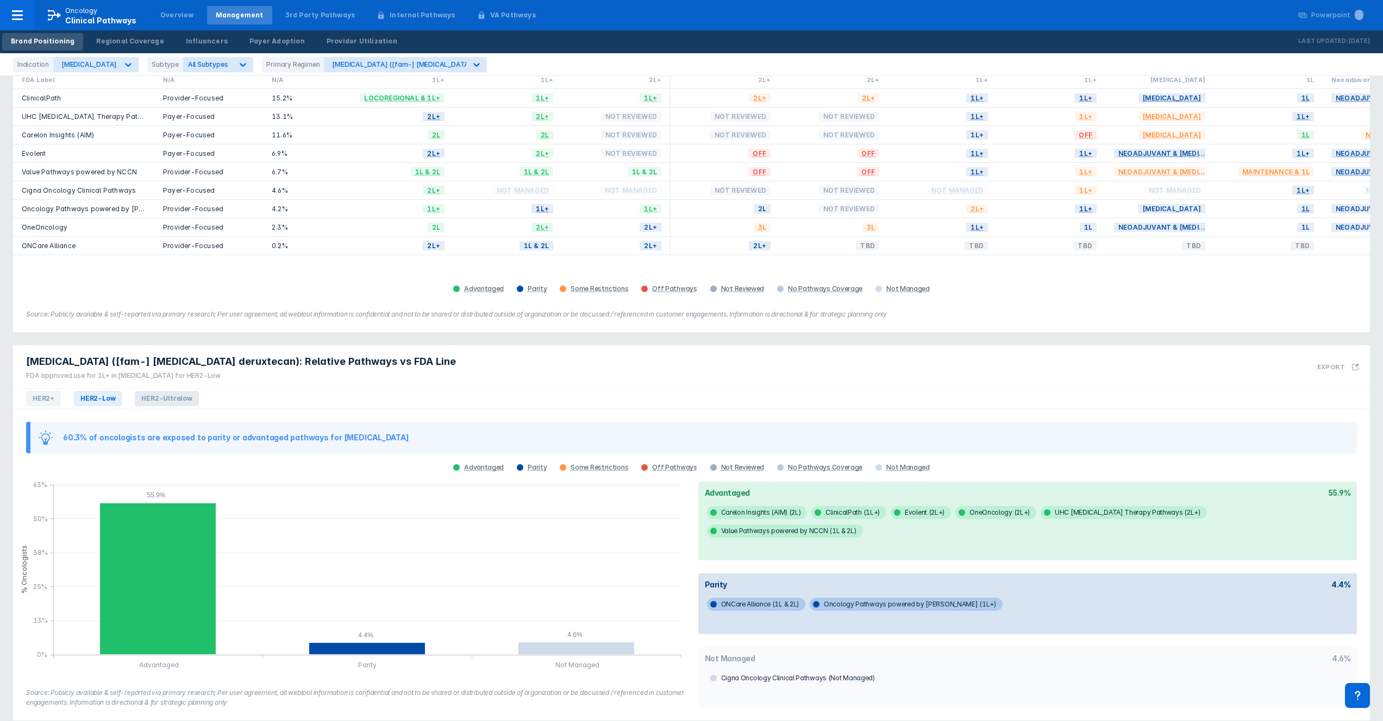
click at [184, 391] on span "HER2-Ultralow" at bounding box center [167, 398] width 64 height 15
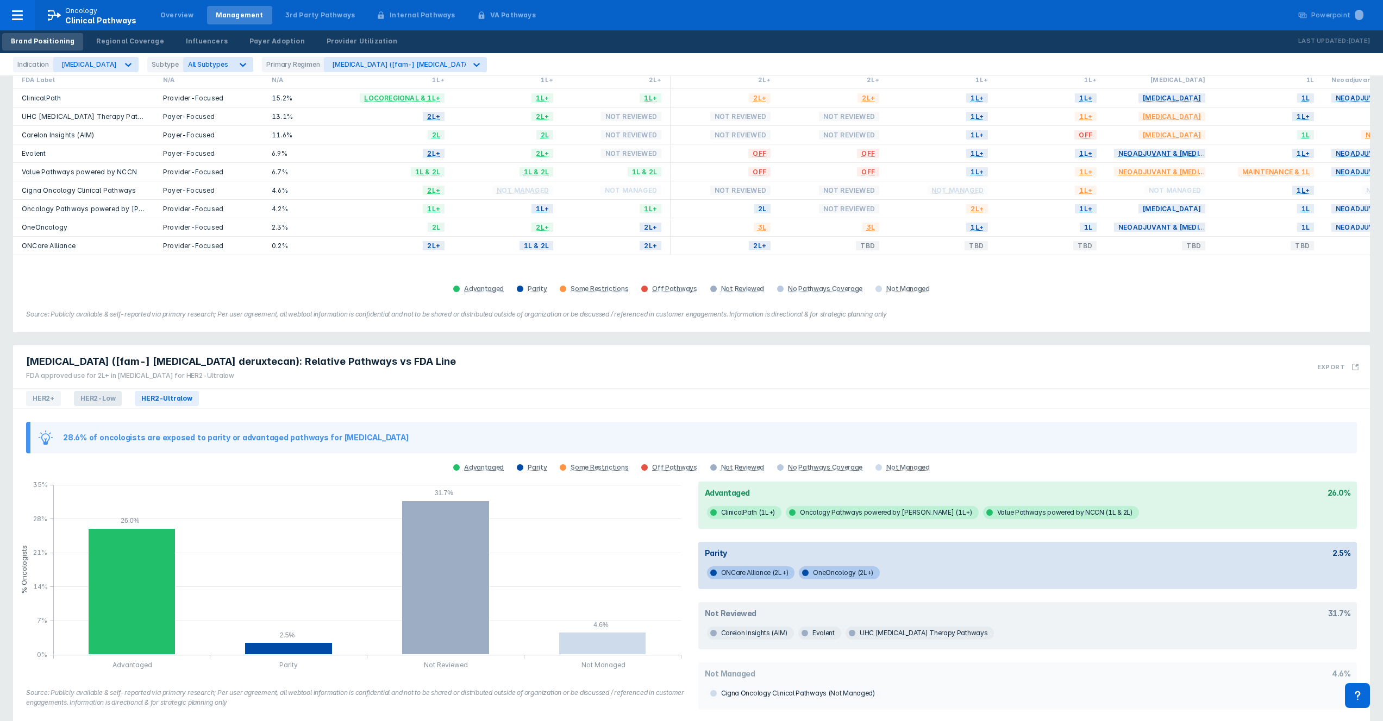
click at [106, 391] on span "HER2-Low" at bounding box center [98, 398] width 48 height 15
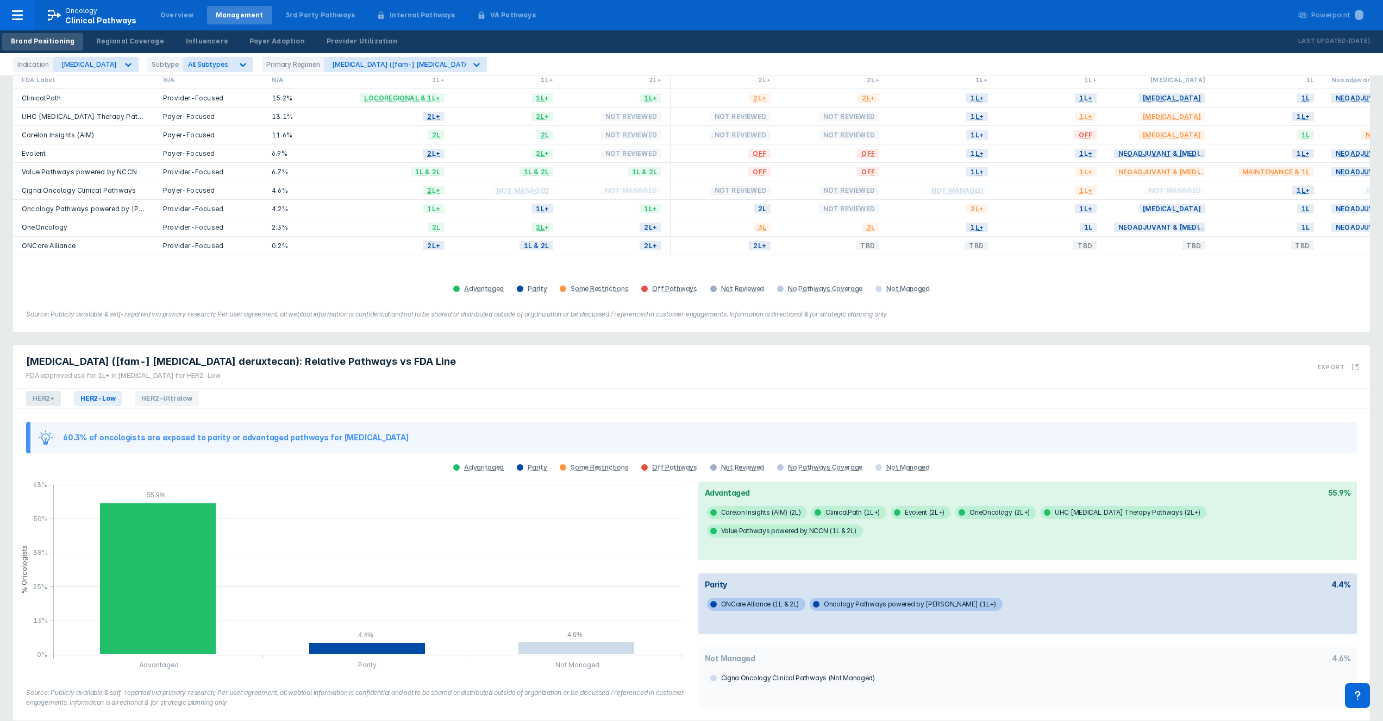
click at [53, 391] on span "HER2+" at bounding box center [43, 398] width 35 height 15
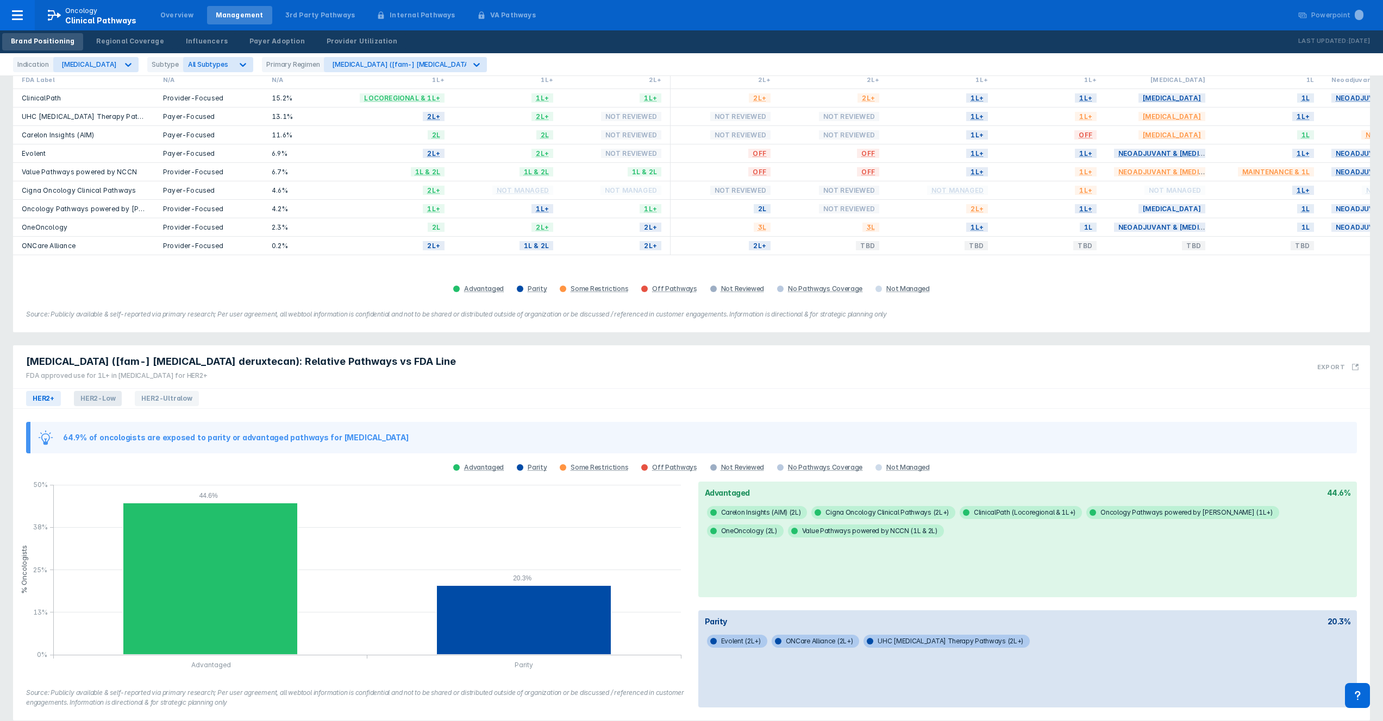
click at [89, 391] on span "HER2-Low" at bounding box center [98, 398] width 48 height 15
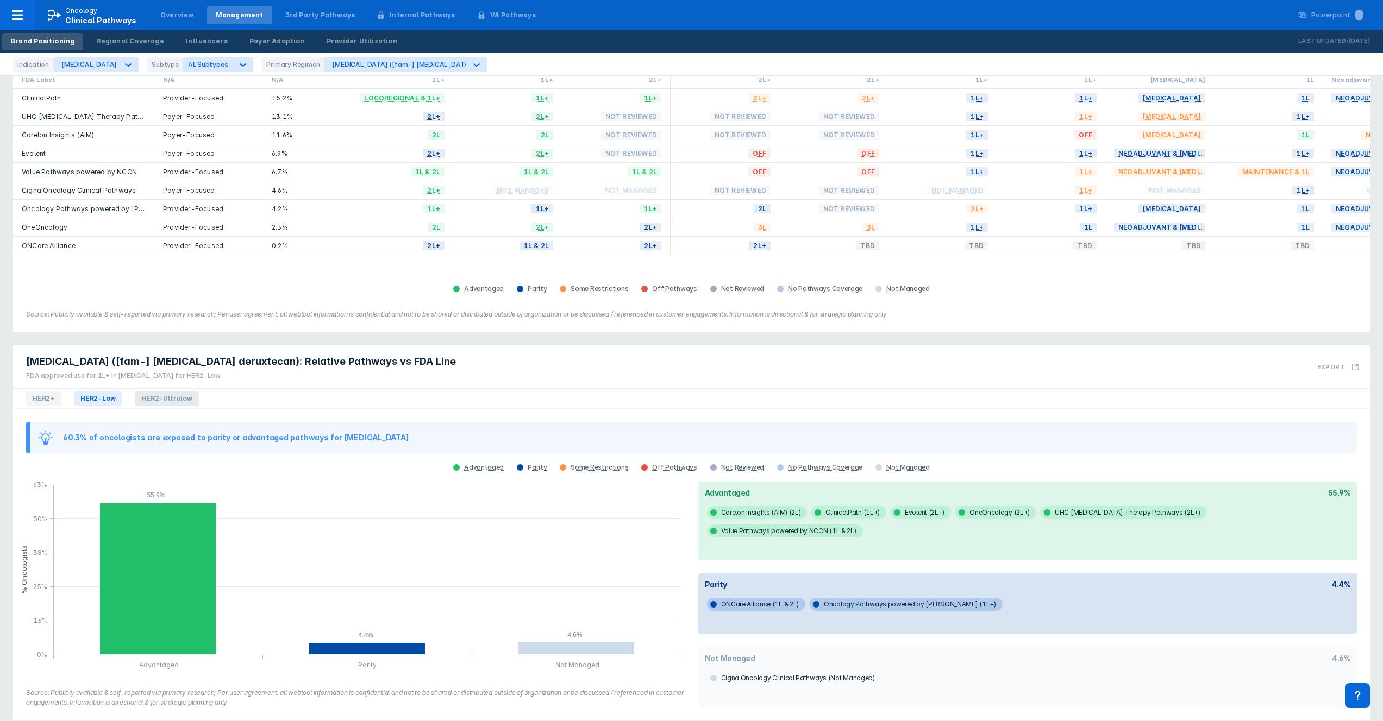
click at [155, 391] on span "HER2-Ultralow" at bounding box center [167, 398] width 64 height 15
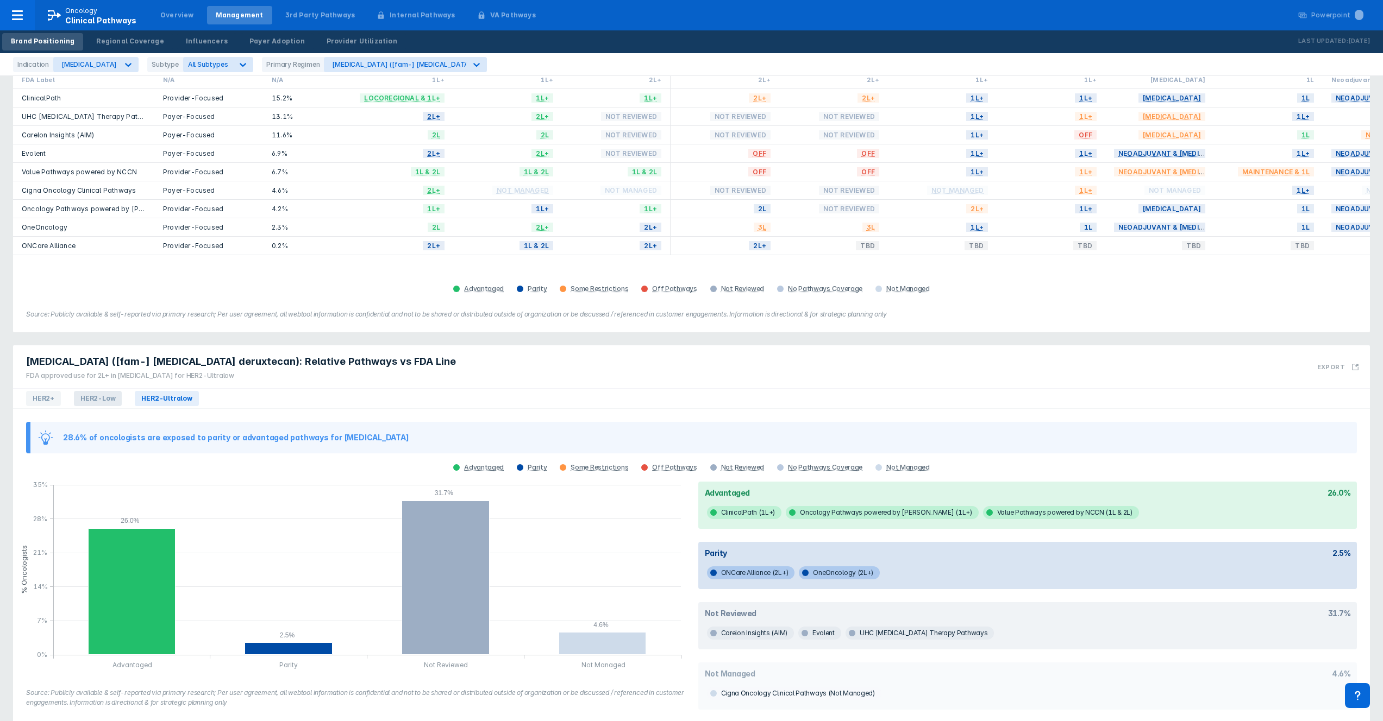
click at [102, 391] on span "HER2-Low" at bounding box center [98, 398] width 48 height 15
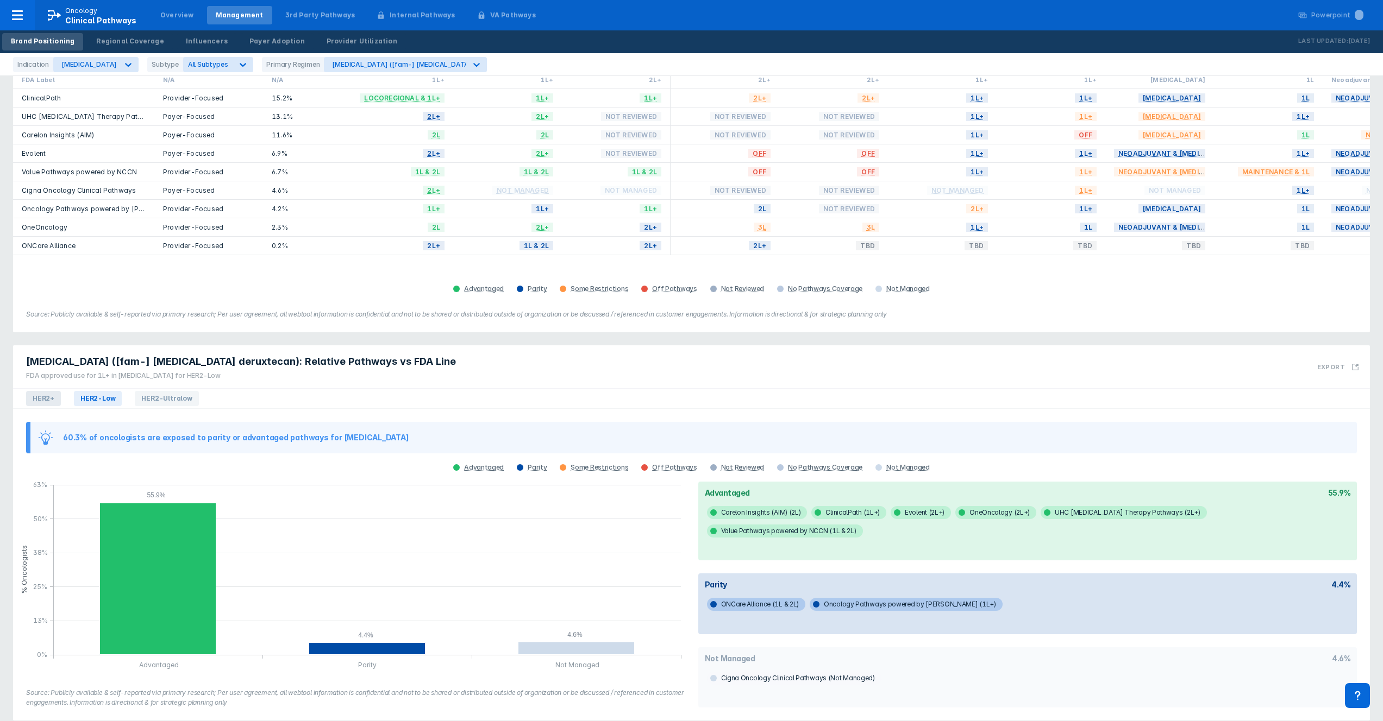
click at [47, 391] on span "HER2+" at bounding box center [43, 398] width 35 height 15
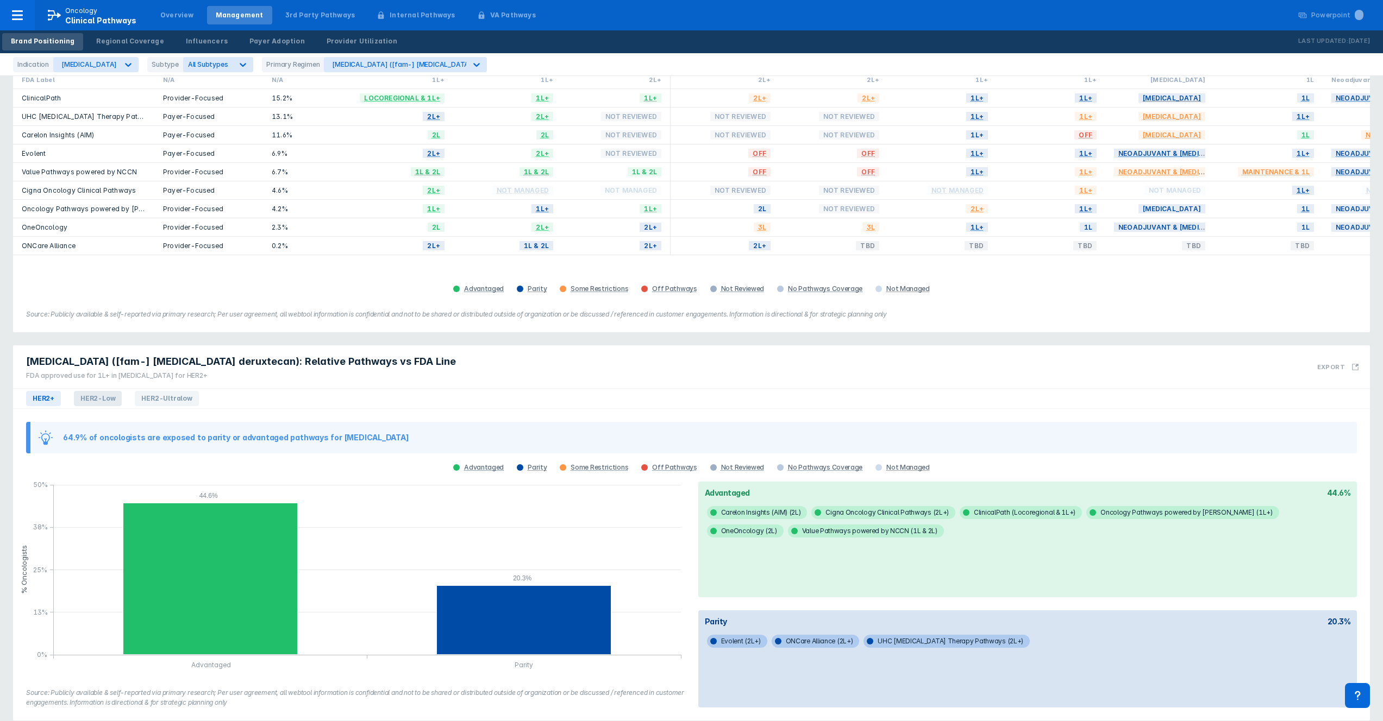
click at [106, 391] on span "HER2-Low" at bounding box center [98, 398] width 48 height 15
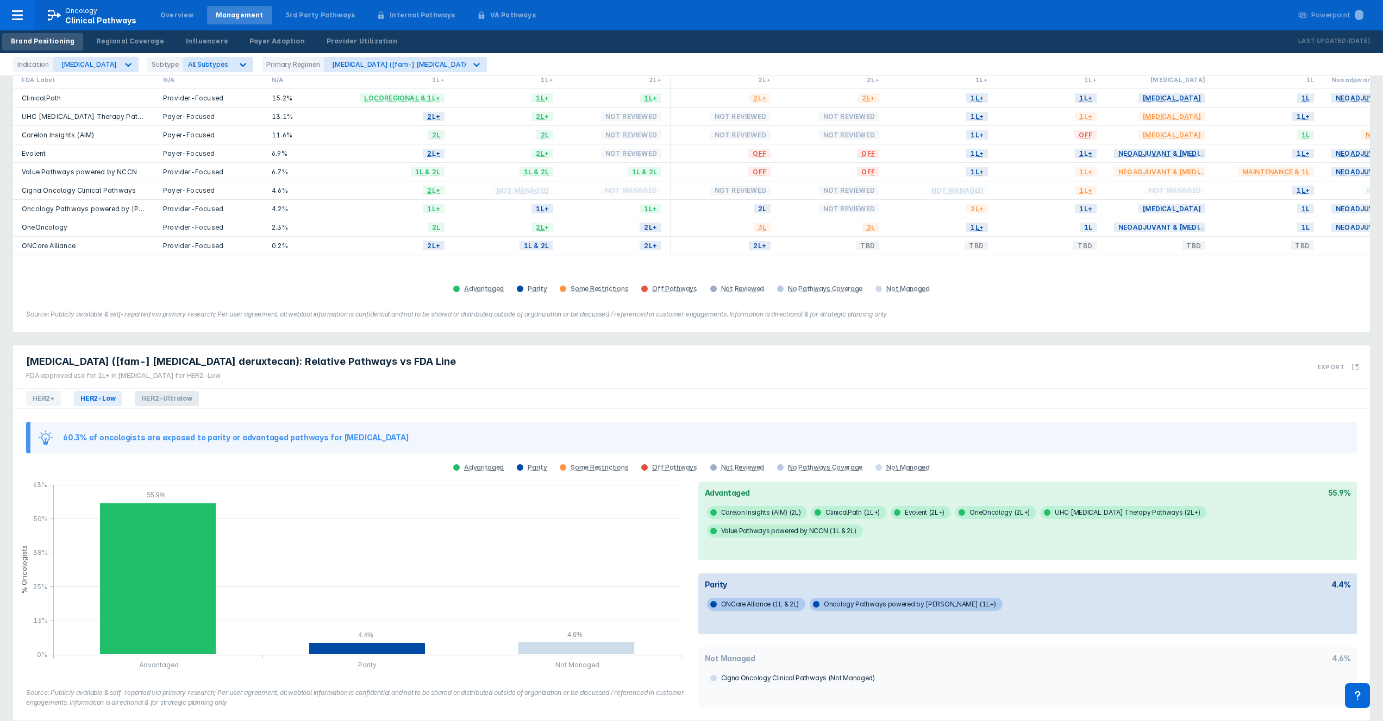
click at [170, 391] on span "HER2-Ultralow" at bounding box center [167, 398] width 64 height 15
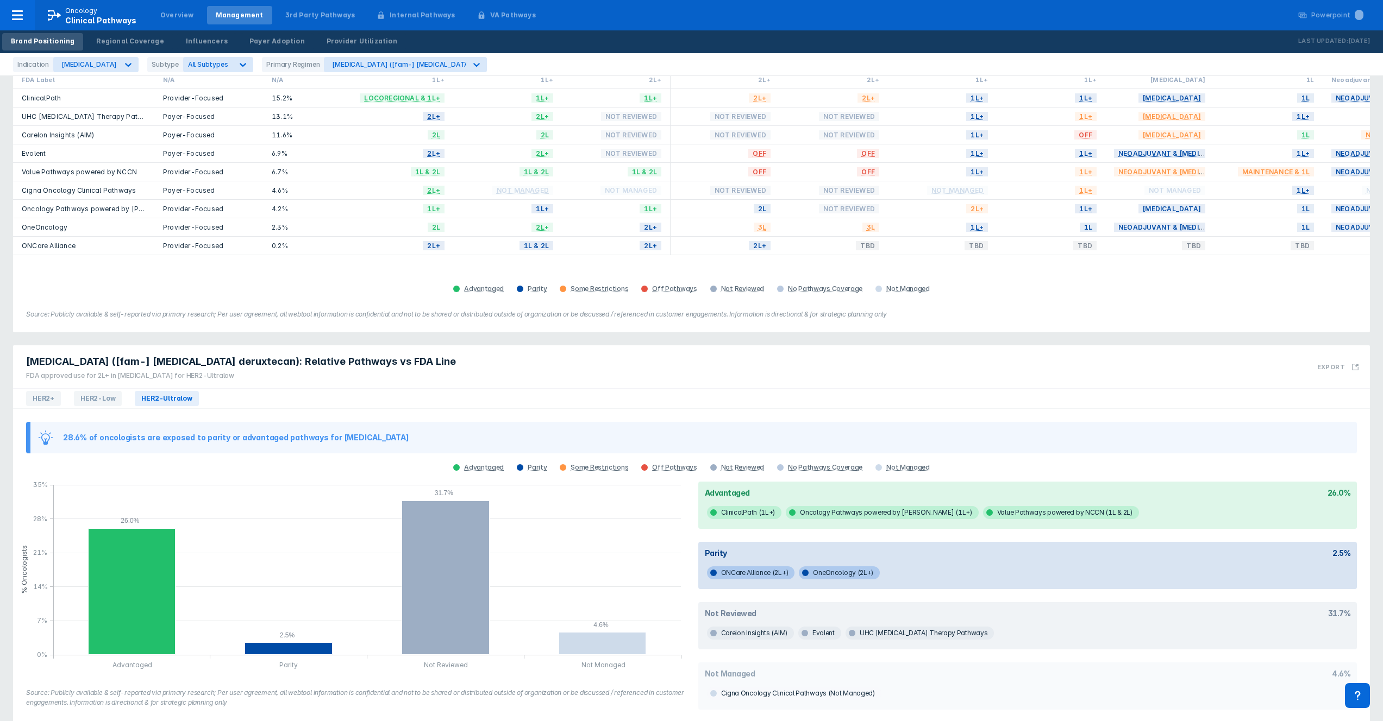
click at [280, 389] on div "HER2+ HER2-Low HER2-Ultralow" at bounding box center [691, 399] width 1357 height 20
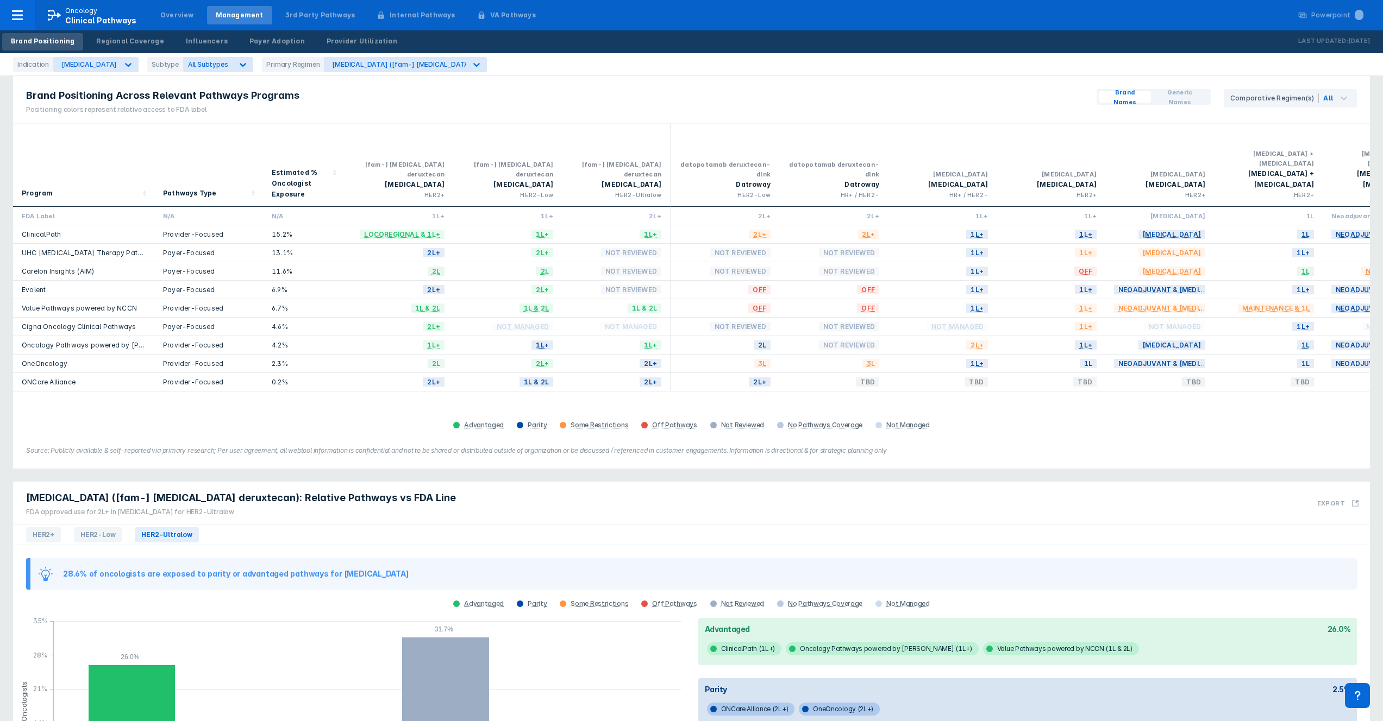
scroll to position [0, 0]
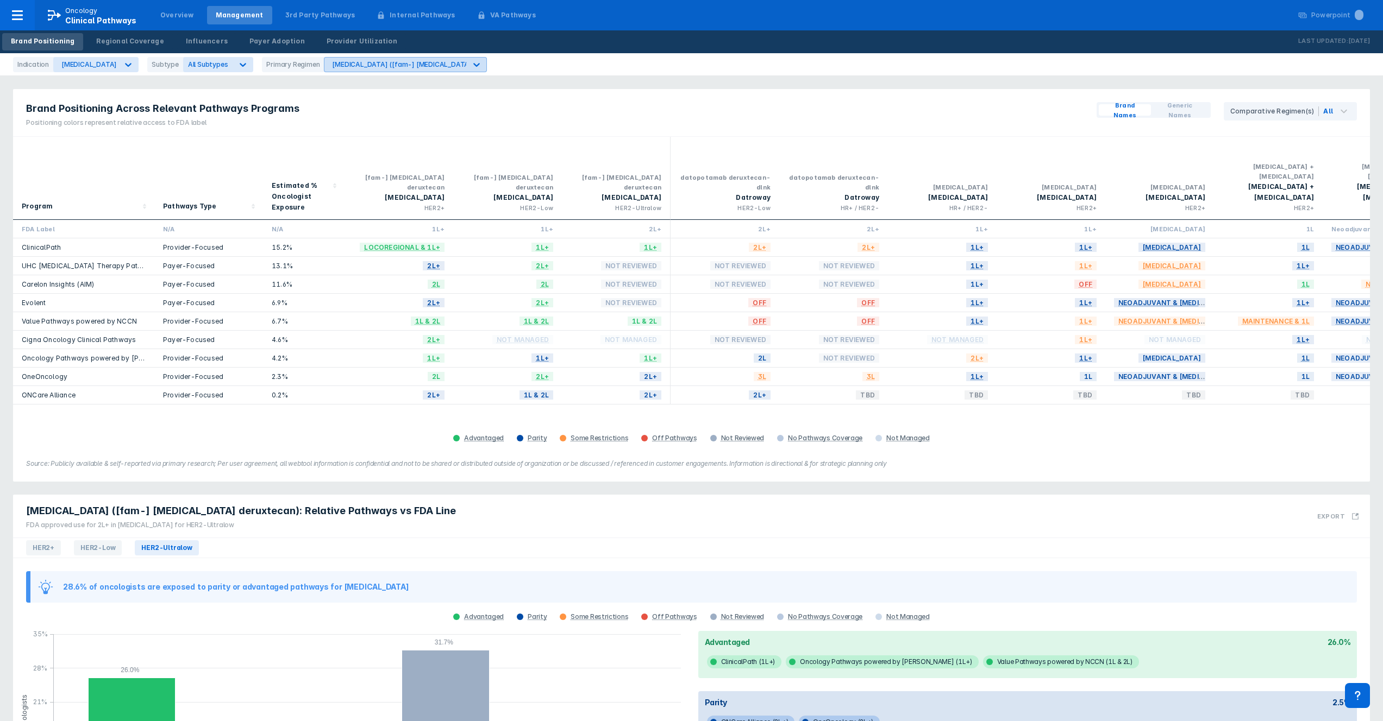
click at [441, 60] on div "[MEDICAL_DATA] ([fam-] [MEDICAL_DATA] deruxtecan)" at bounding box center [395, 65] width 142 height 14
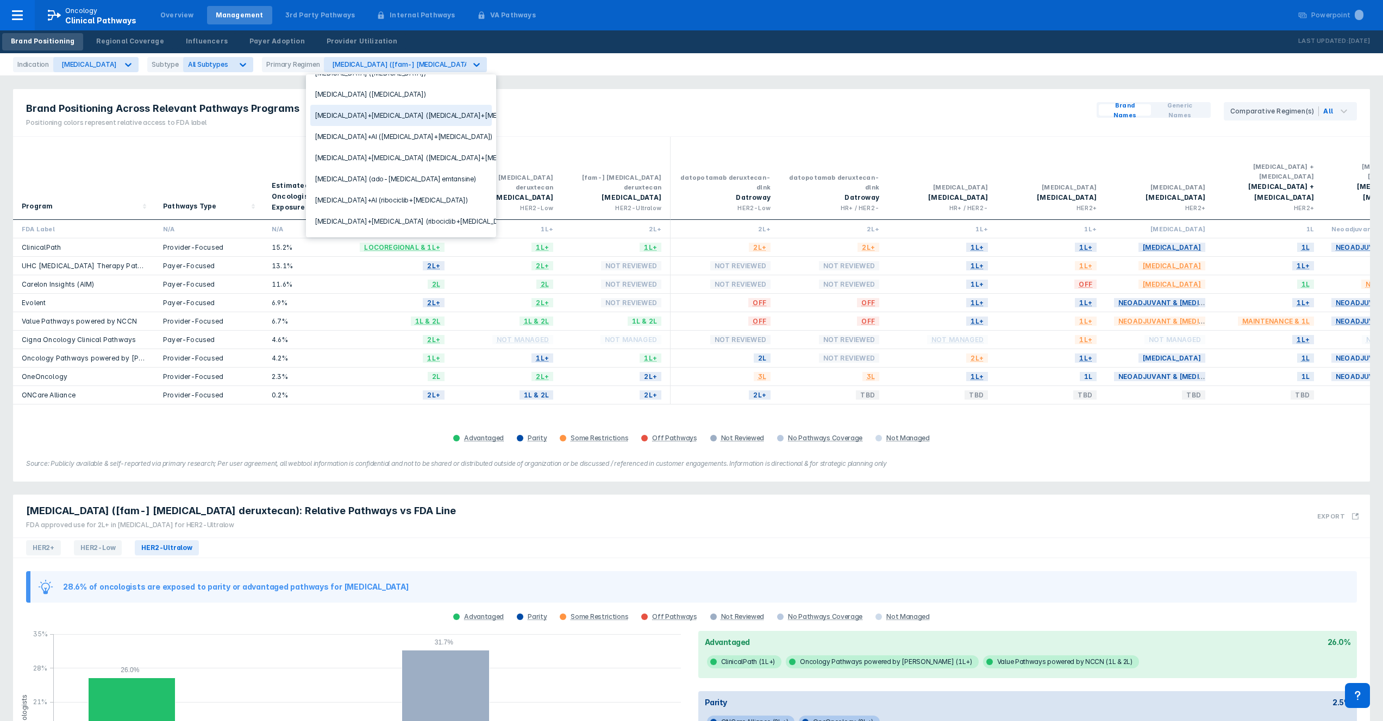
scroll to position [52, 0]
click at [401, 105] on div "[MEDICAL_DATA] ([MEDICAL_DATA])" at bounding box center [400, 100] width 181 height 21
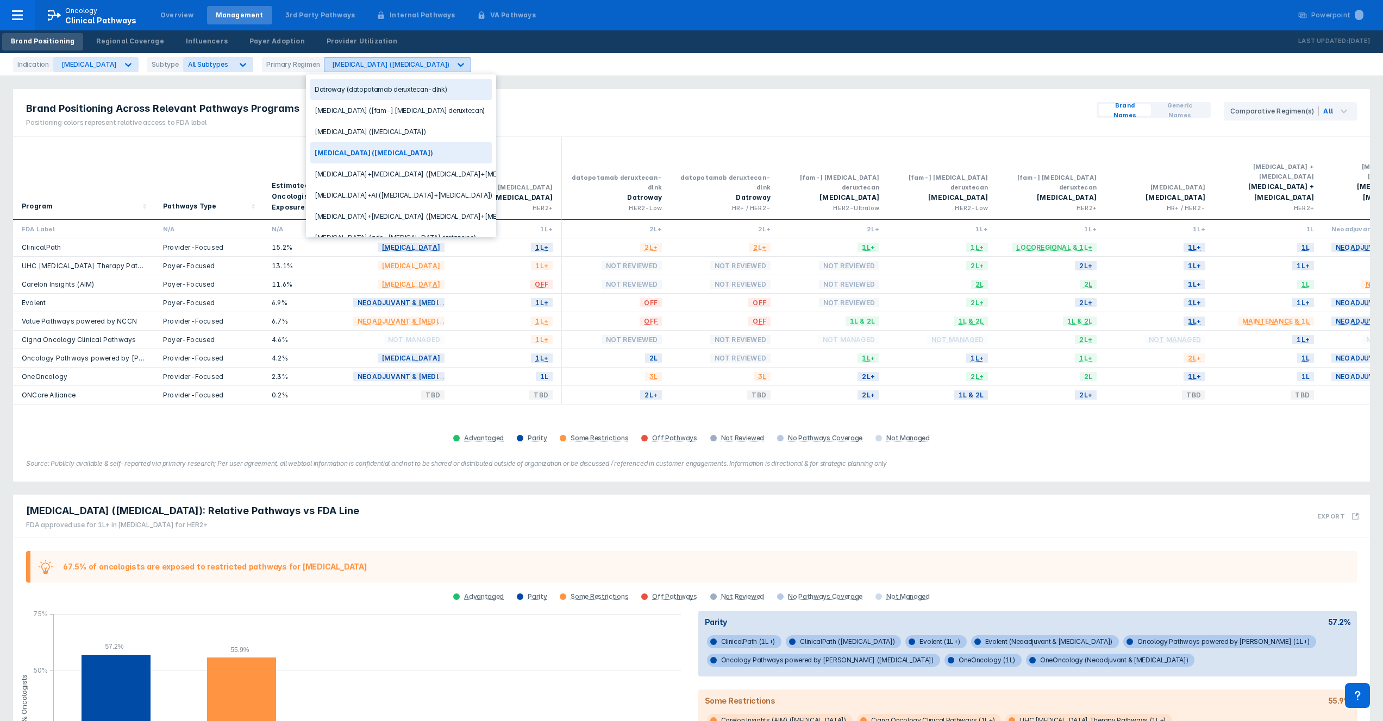
click at [387, 65] on div "[MEDICAL_DATA] ([MEDICAL_DATA])" at bounding box center [390, 64] width 117 height 8
click at [392, 92] on div "Datroway (datopotamab deruxtecan-dlnk)" at bounding box center [400, 89] width 181 height 21
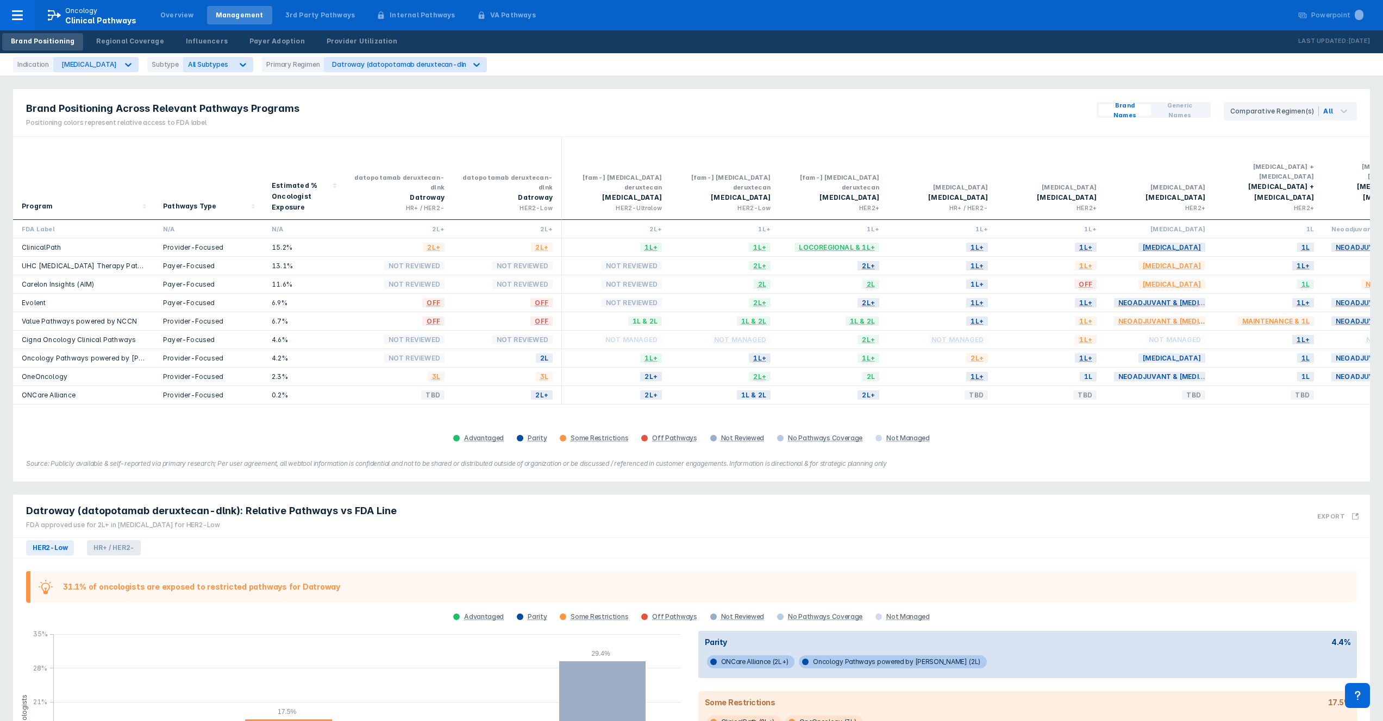
click at [117, 541] on span "HR+ / HER2-" at bounding box center [114, 548] width 54 height 15
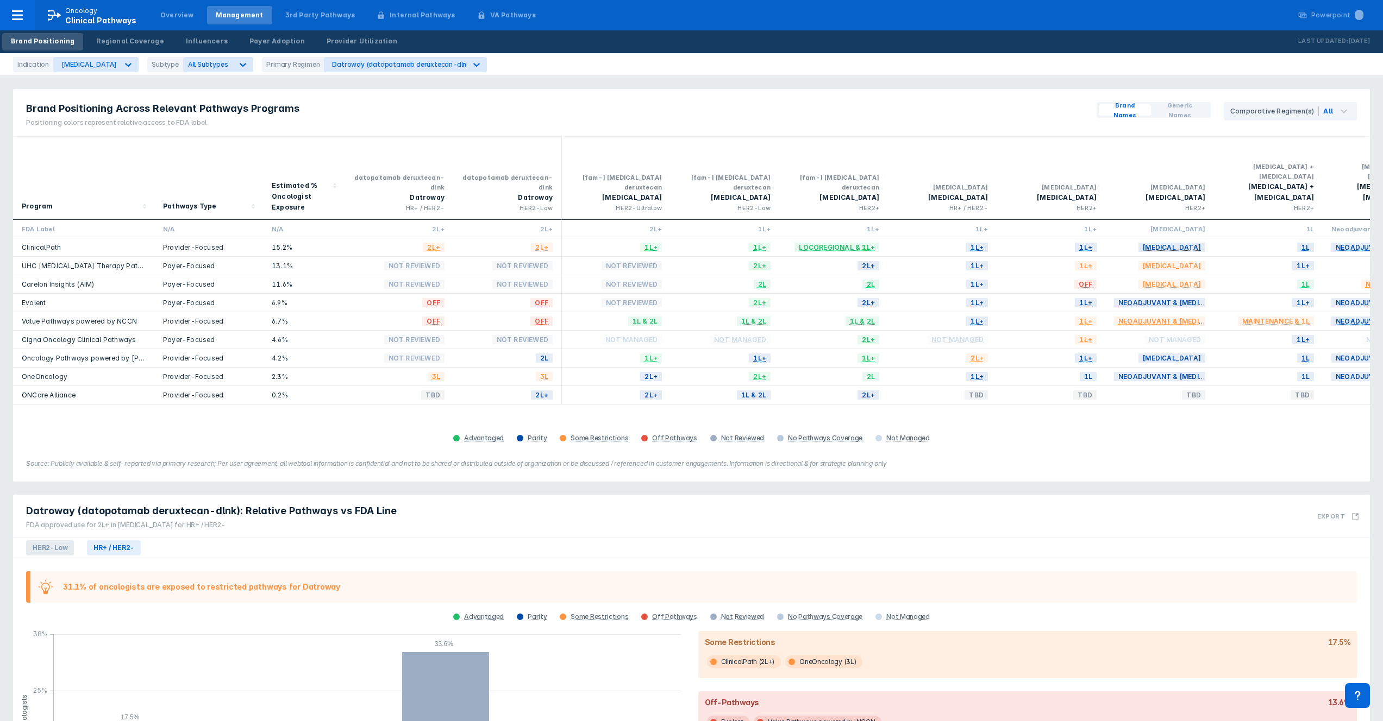
click at [72, 541] on span "HER2-Low" at bounding box center [50, 548] width 48 height 15
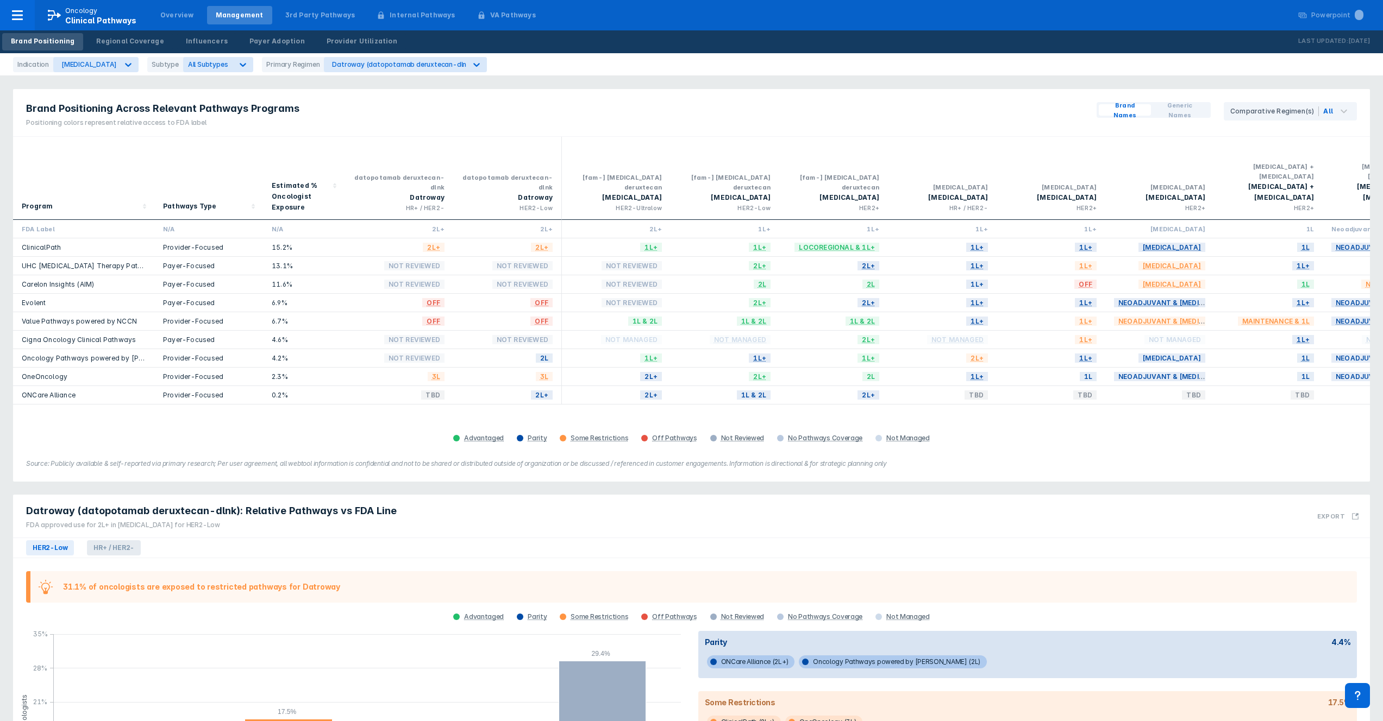
click at [118, 541] on span "HR+ / HER2-" at bounding box center [114, 548] width 54 height 15
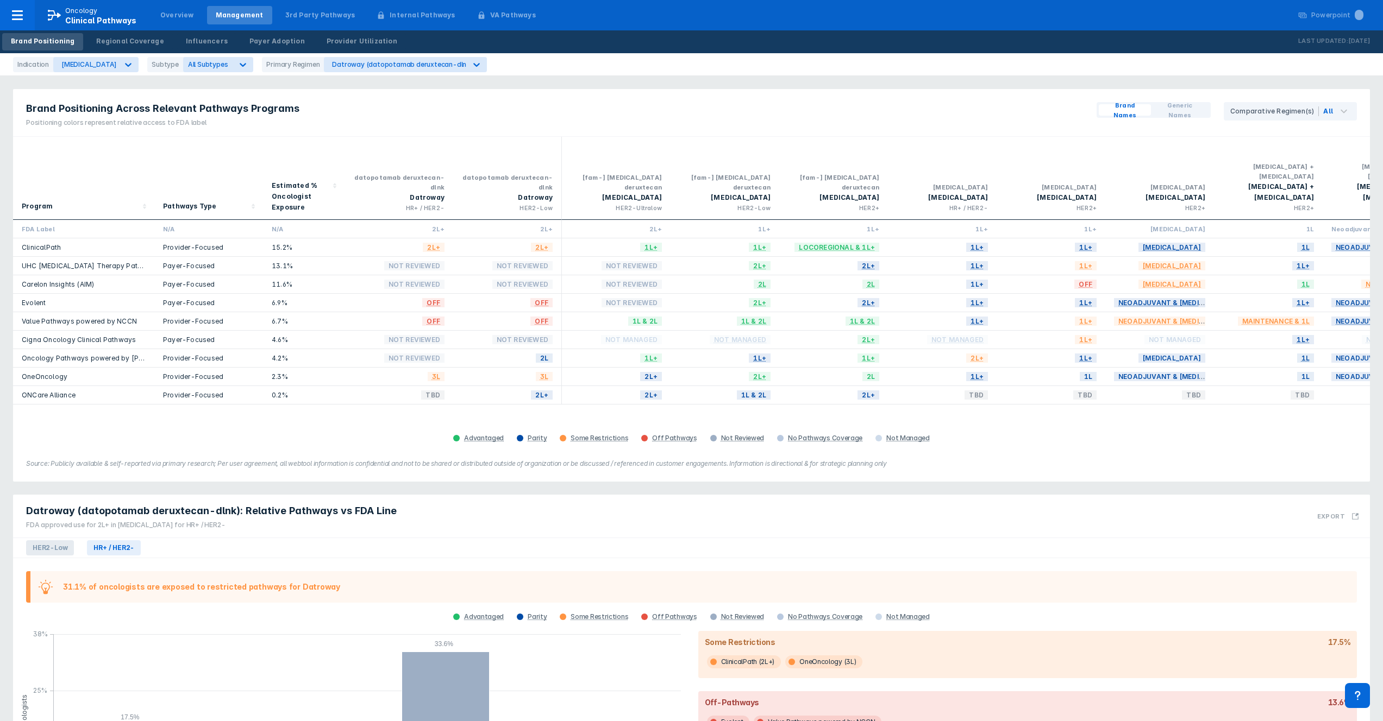
click at [62, 541] on span "HER2-Low" at bounding box center [50, 548] width 48 height 15
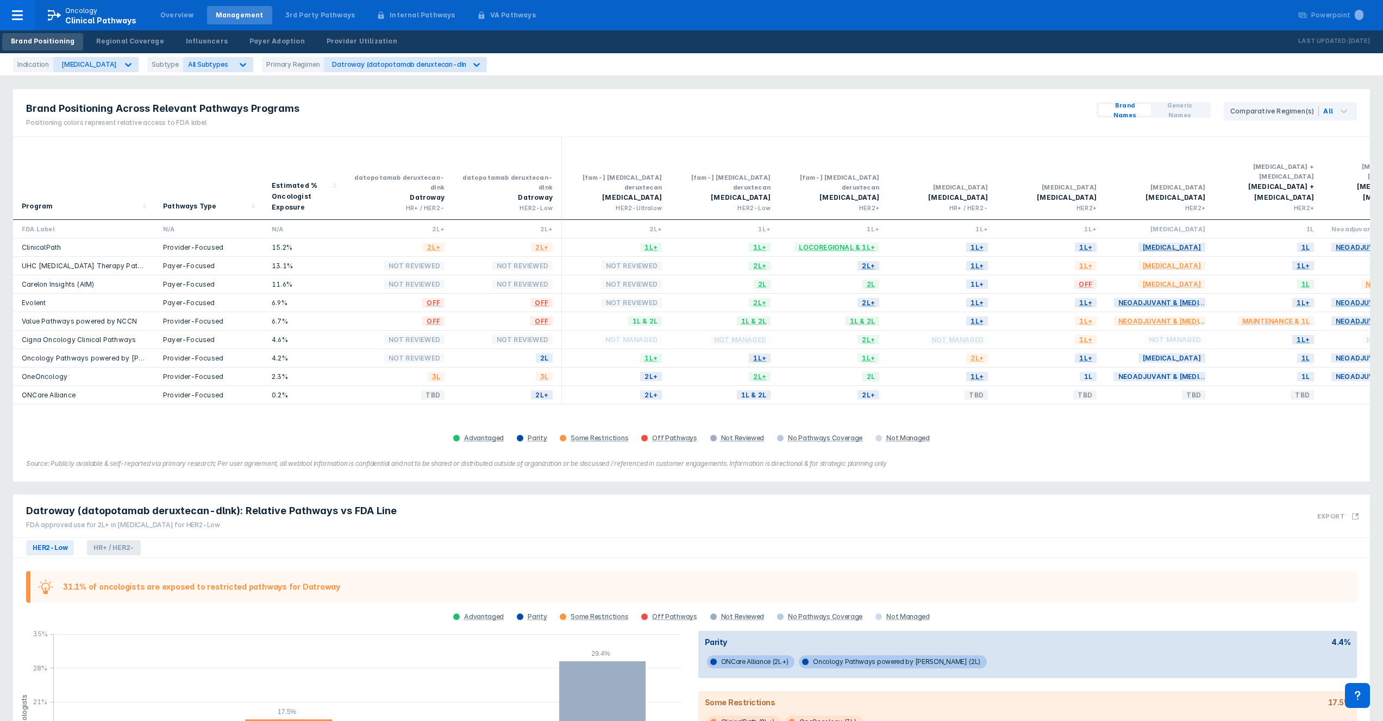
click at [103, 541] on span "HR+ / HER2-" at bounding box center [114, 548] width 54 height 15
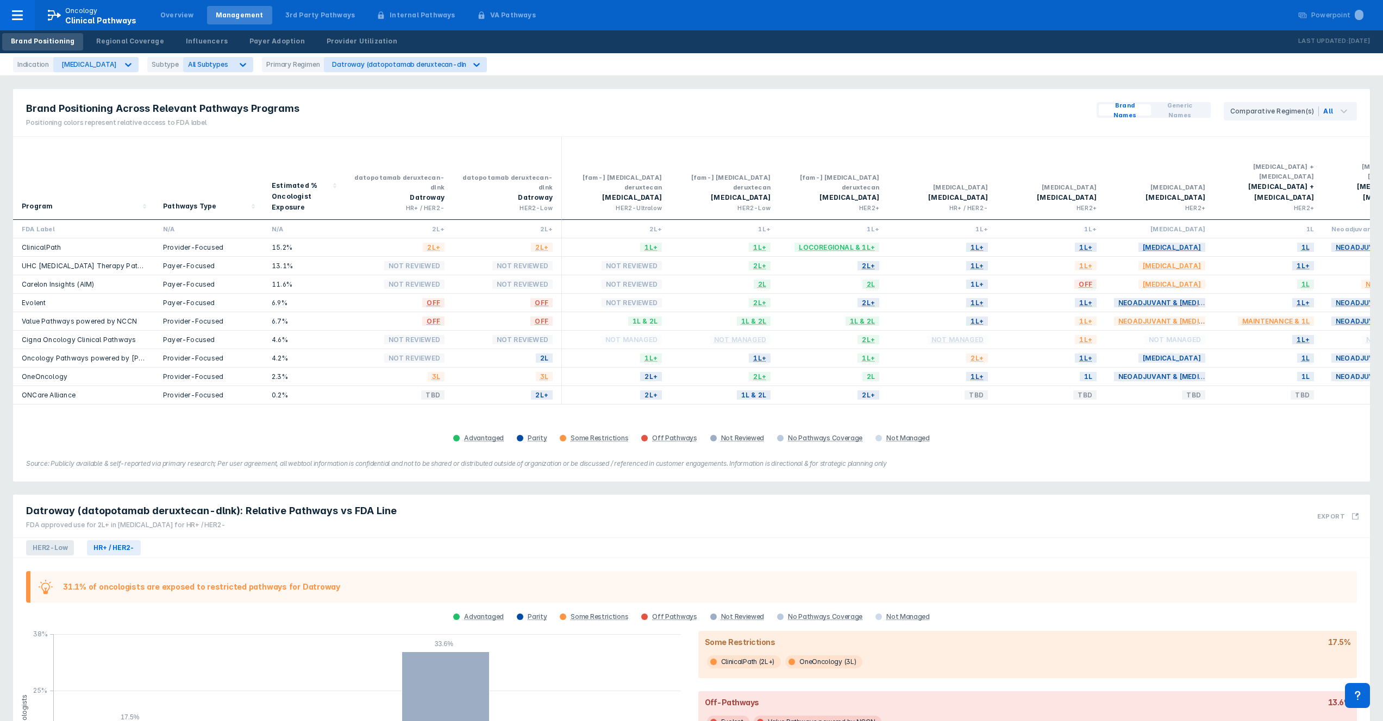
click at [57, 541] on span "HER2-Low" at bounding box center [50, 548] width 48 height 15
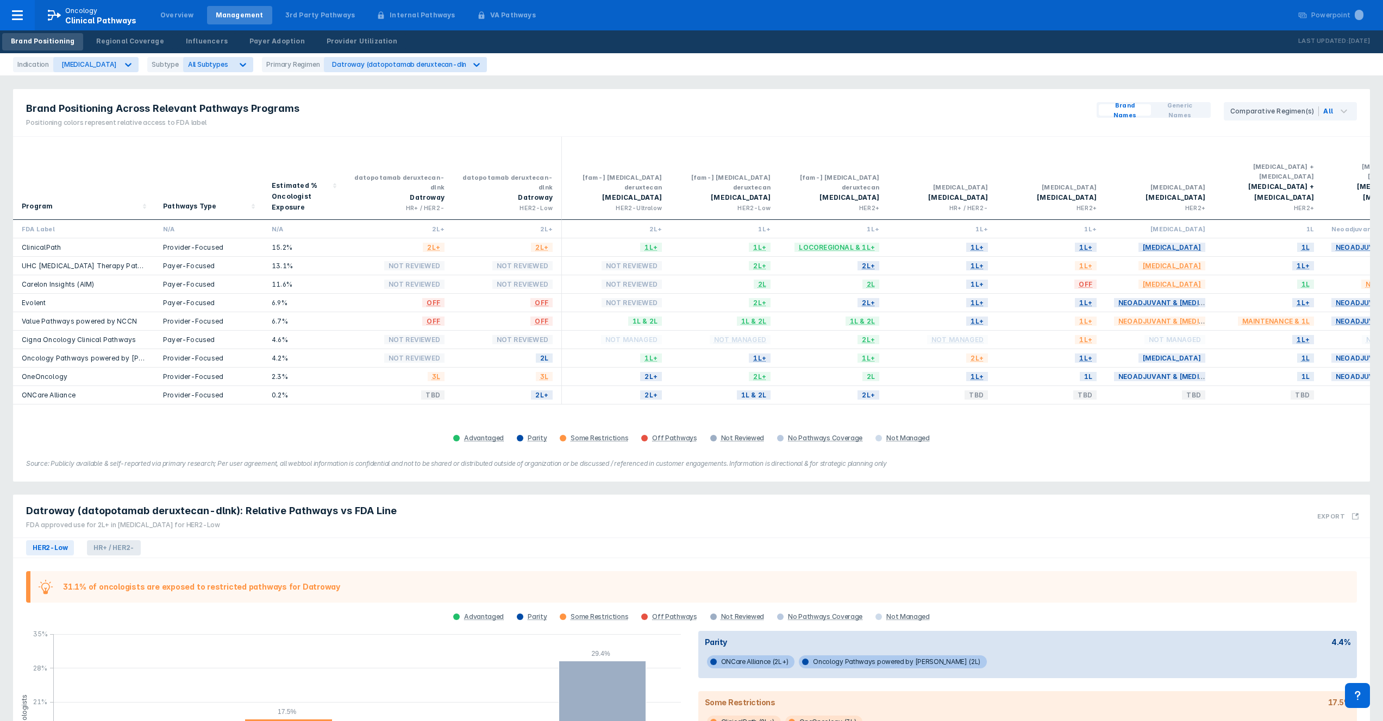
click at [116, 541] on span "HR+ / HER2-" at bounding box center [114, 548] width 54 height 15
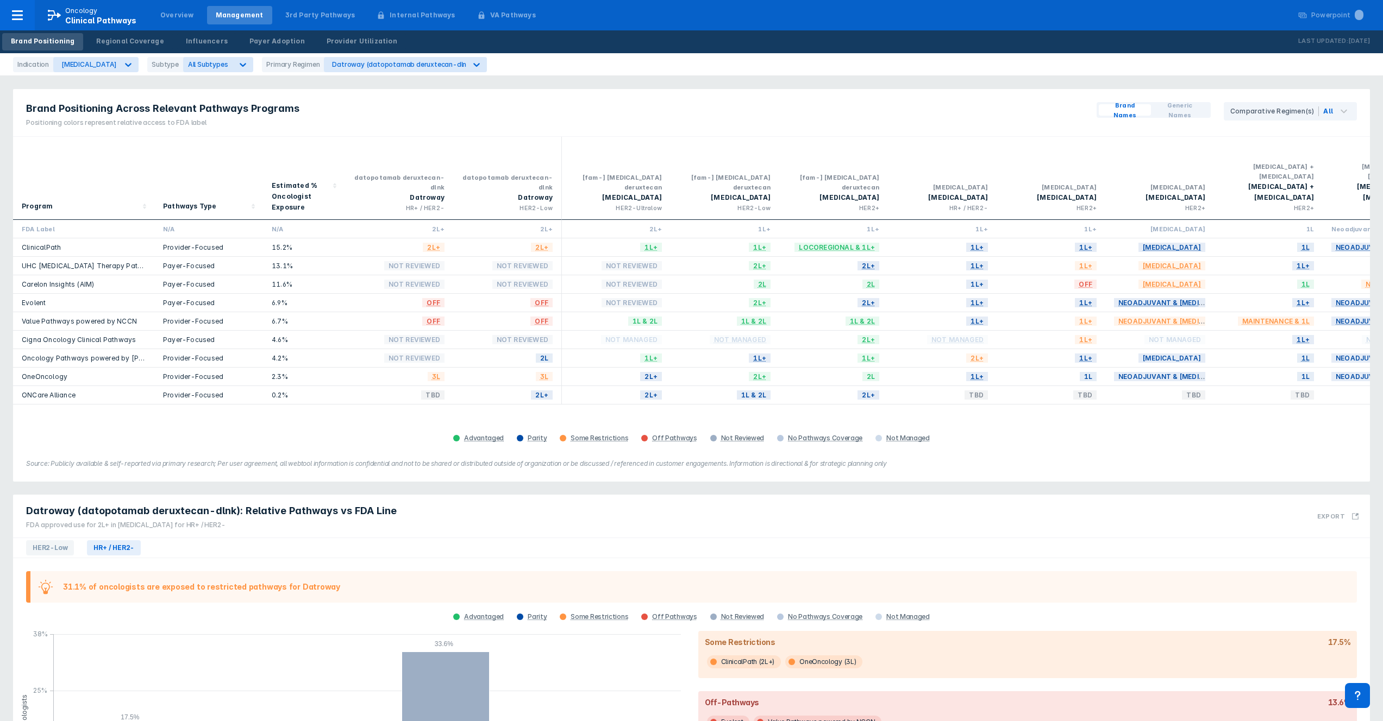
click at [53, 543] on div "HER2-Low HR+ / HER2-" at bounding box center [691, 548] width 1357 height 20
click at [63, 541] on span "HER2-Low" at bounding box center [50, 548] width 48 height 15
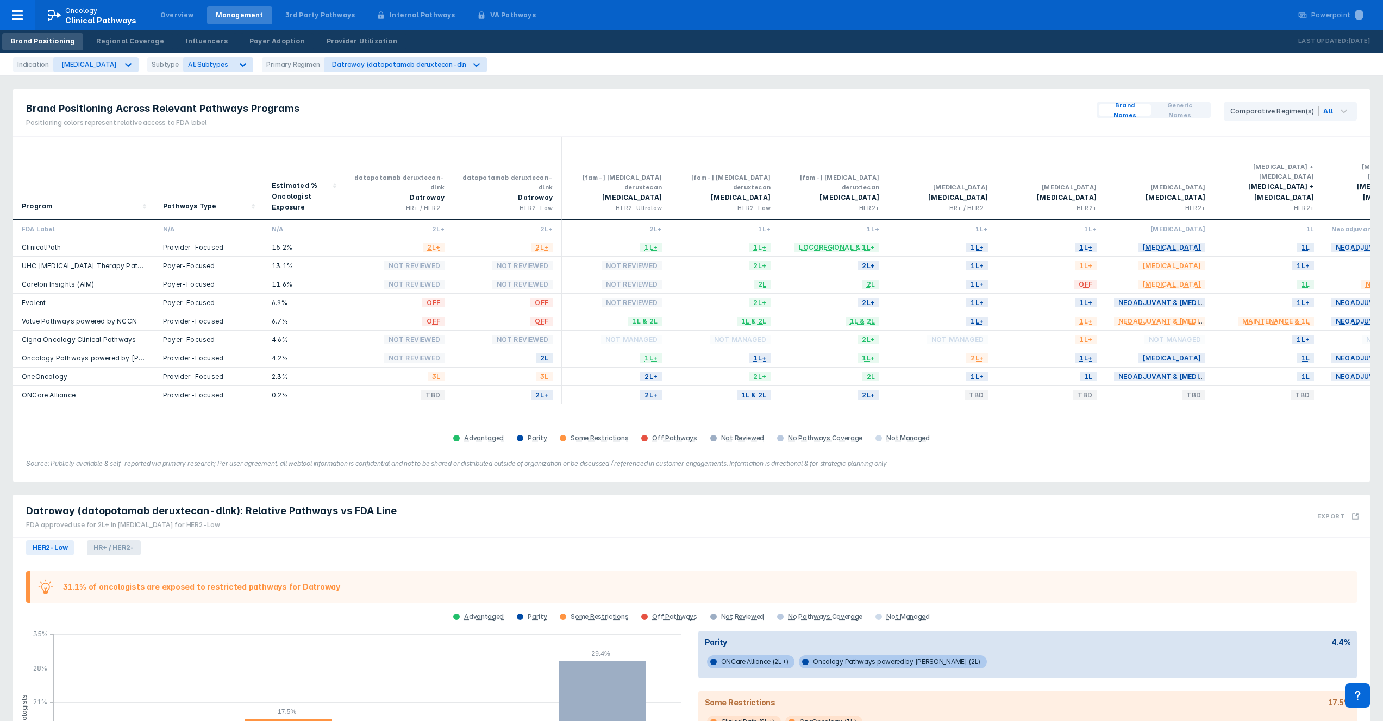
click at [115, 541] on span "HR+ / HER2-" at bounding box center [114, 548] width 54 height 15
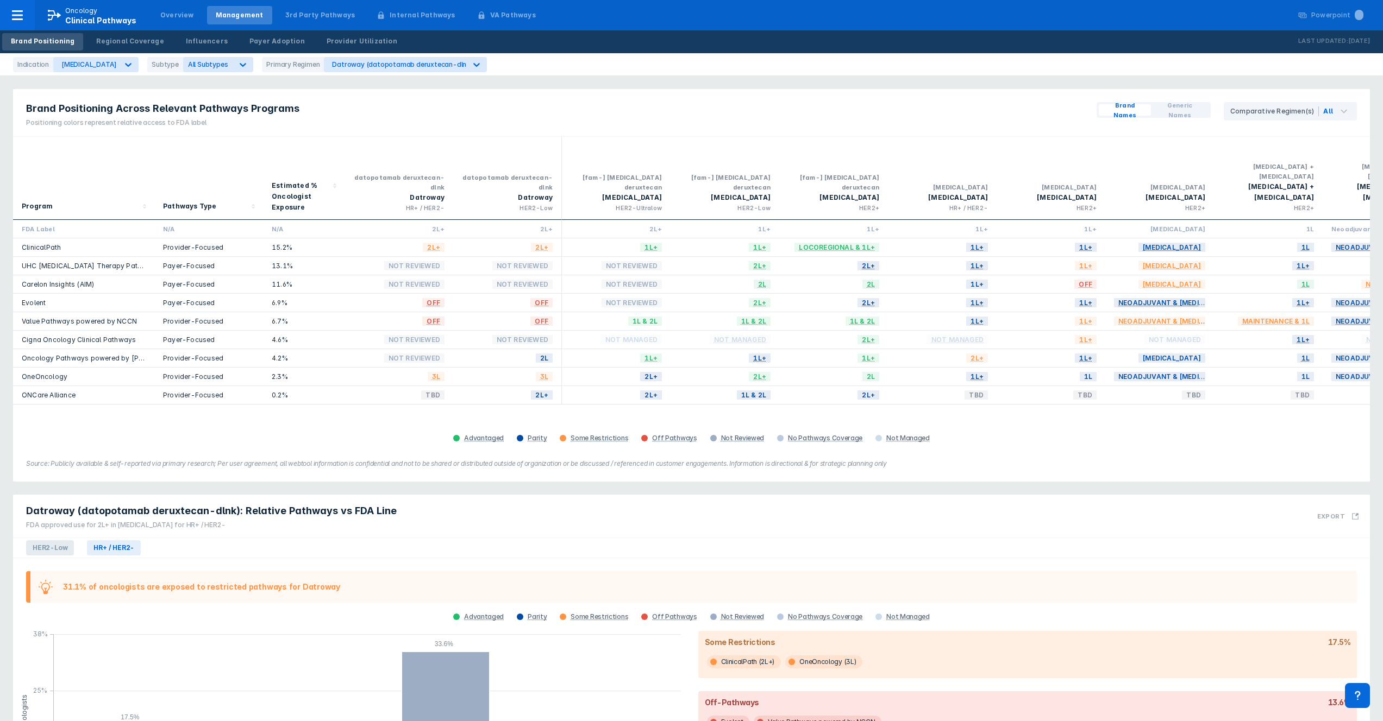
click at [62, 541] on span "HER2-Low" at bounding box center [50, 548] width 48 height 15
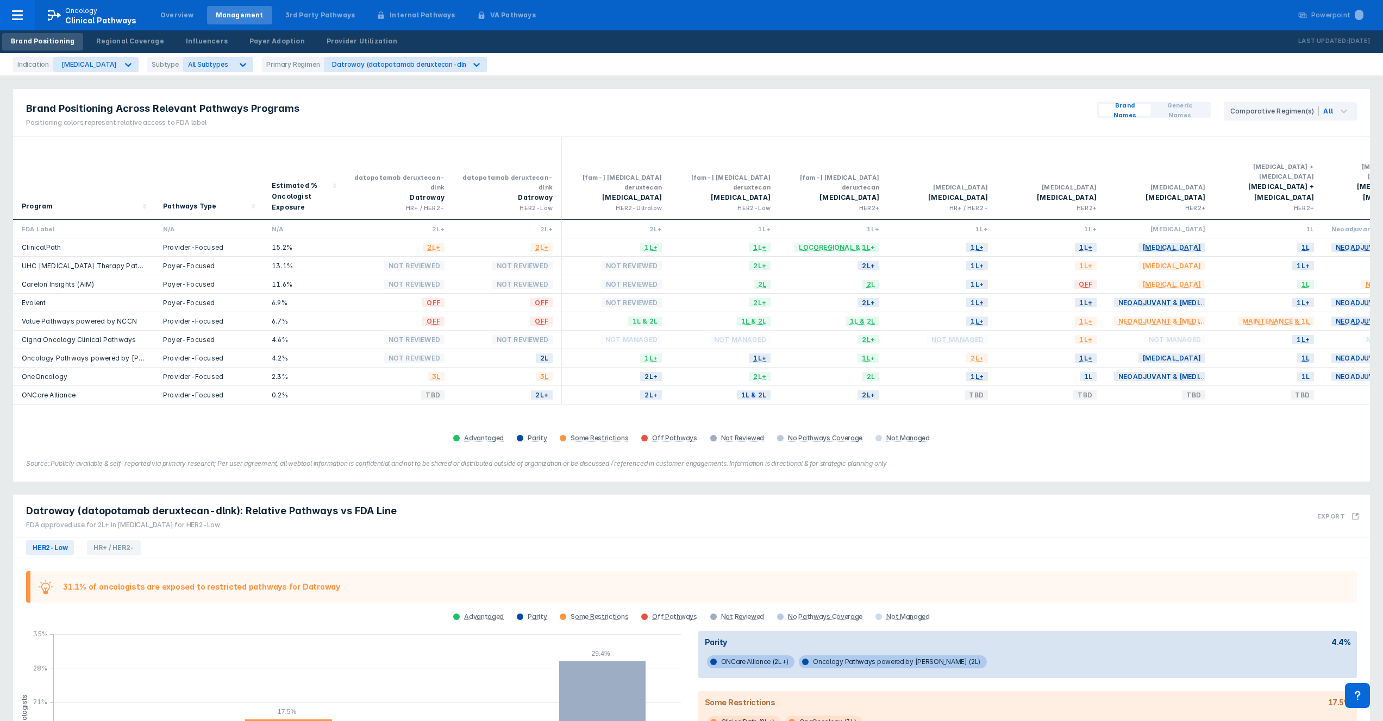
click at [395, 522] on div "Datroway (datopotamab deruxtecan-dlnk): Relative Pathways vs FDA Line FDA appro…" at bounding box center [691, 516] width 1357 height 43
click at [382, 522] on div "Datroway (datopotamab deruxtecan-dlnk): Relative Pathways vs FDA Line FDA appro…" at bounding box center [208, 516] width 391 height 43
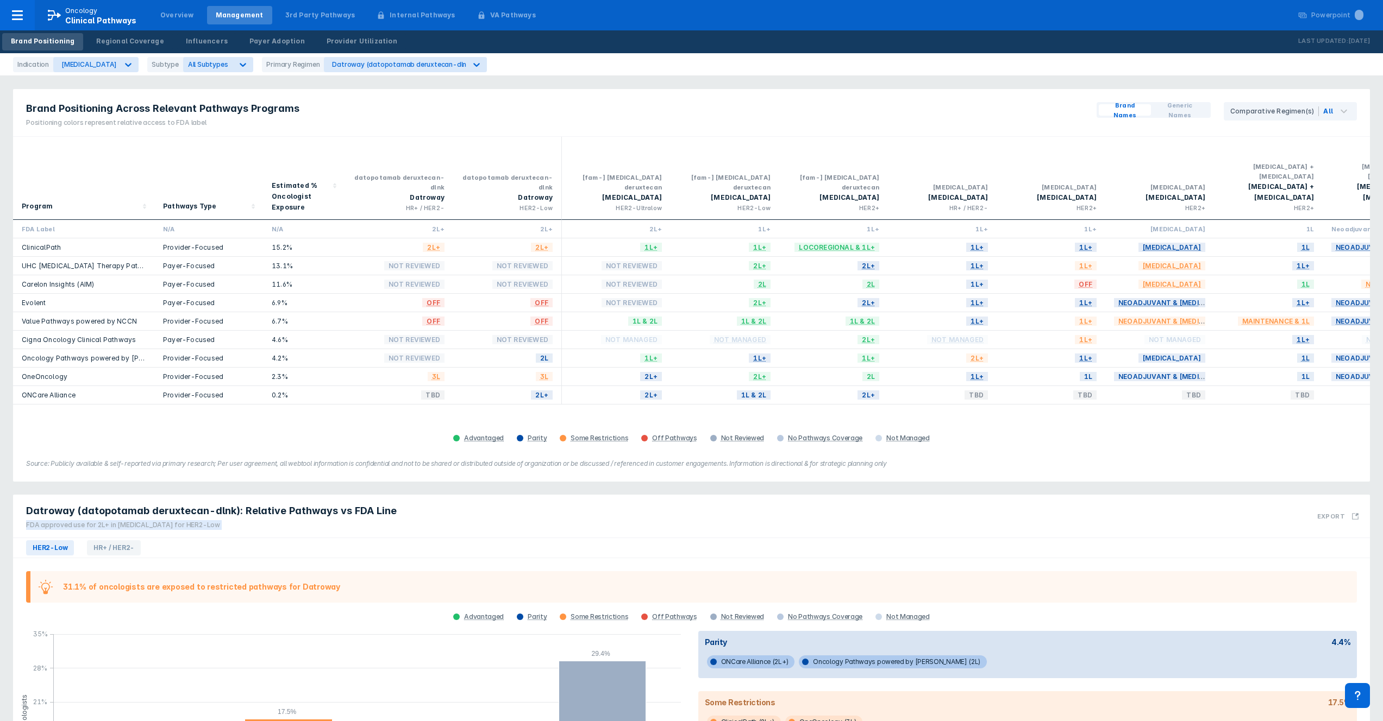
click at [382, 522] on div "Datroway (datopotamab deruxtecan-dlnk): Relative Pathways vs FDA Line FDA appro…" at bounding box center [208, 516] width 391 height 43
click at [386, 520] on div "Datroway (datopotamab deruxtecan-dlnk): Relative Pathways vs FDA Line FDA appro…" at bounding box center [208, 516] width 391 height 43
click at [396, 520] on div "Datroway (datopotamab deruxtecan-dlnk): Relative Pathways vs FDA Line FDA appro…" at bounding box center [691, 516] width 1357 height 43
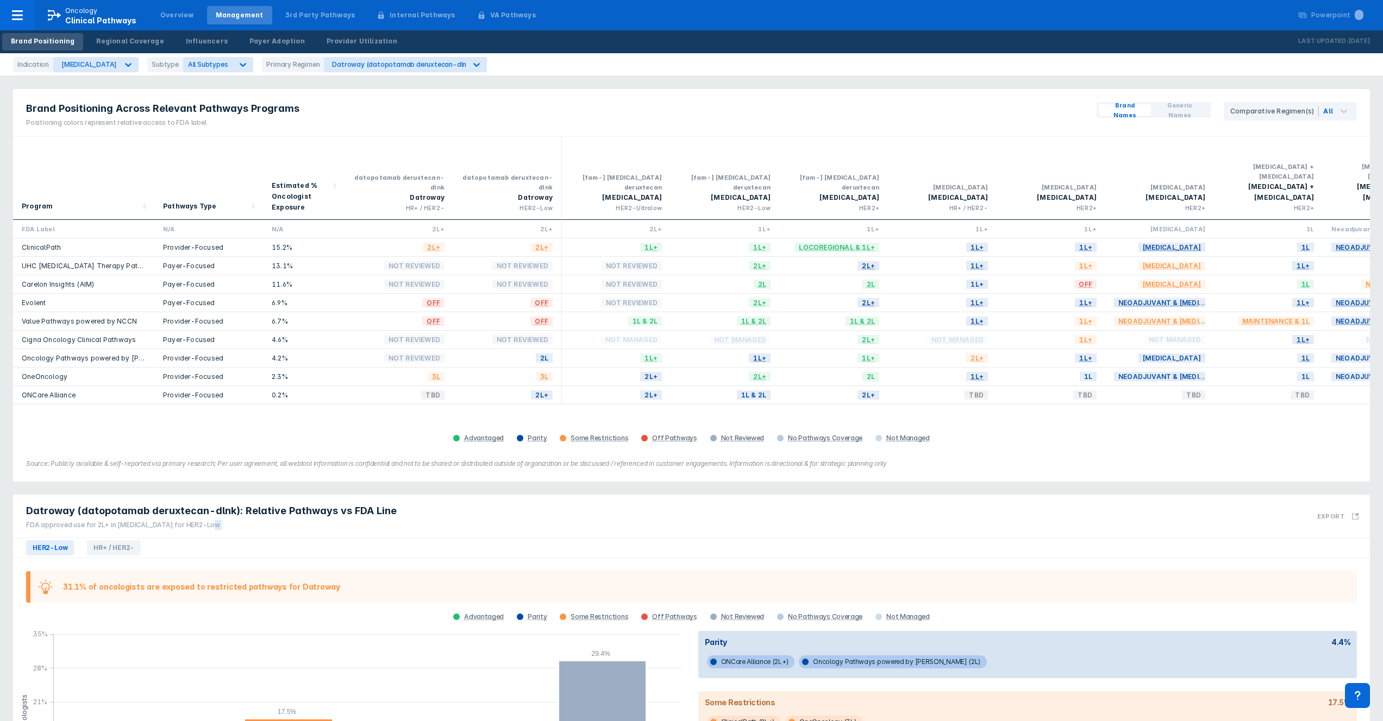
click at [396, 520] on div "Datroway (datopotamab deruxtecan-dlnk): Relative Pathways vs FDA Line FDA appro…" at bounding box center [691, 516] width 1357 height 43
click at [415, 520] on div "Datroway (datopotamab deruxtecan-dlnk): Relative Pathways vs FDA Line FDA appro…" at bounding box center [691, 516] width 1357 height 43
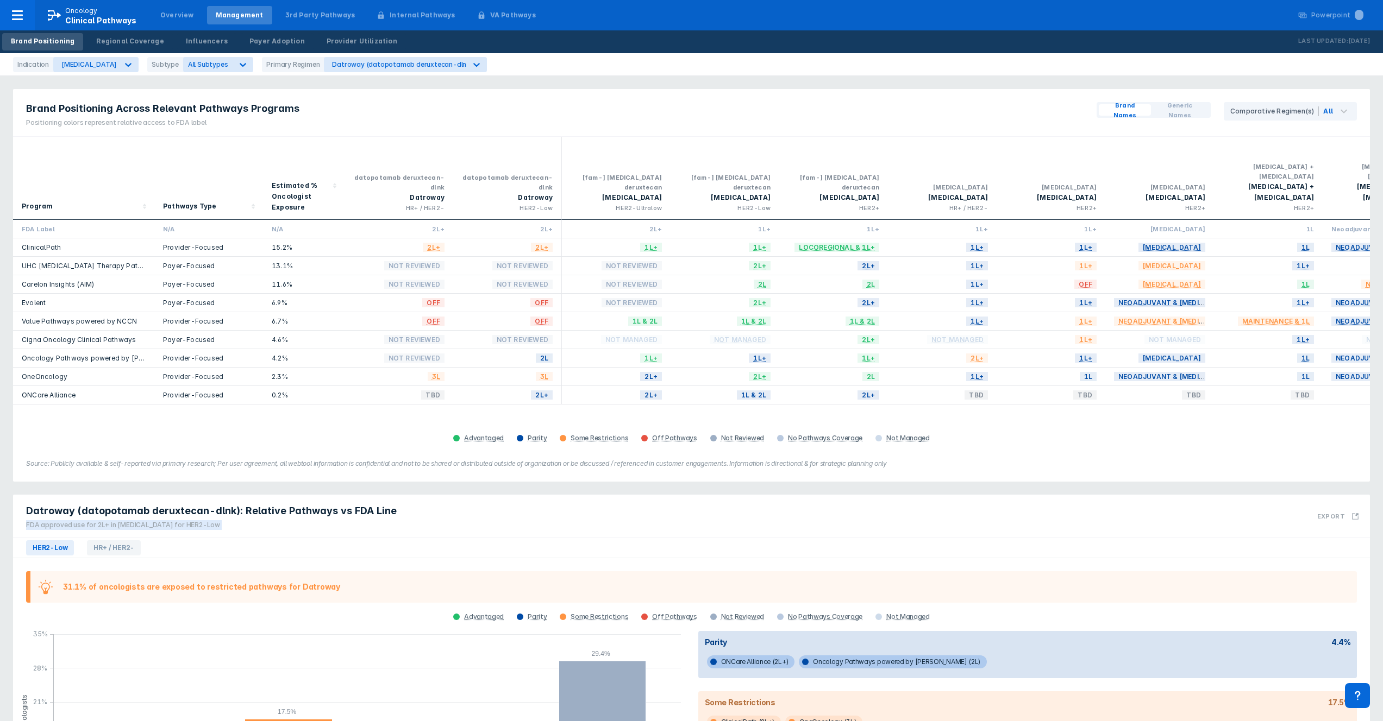
click at [430, 518] on div "Datroway (datopotamab deruxtecan-dlnk): Relative Pathways vs FDA Line FDA appro…" at bounding box center [691, 516] width 1357 height 43
click at [461, 516] on div "Datroway (datopotamab deruxtecan-dlnk): Relative Pathways vs FDA Line FDA appro…" at bounding box center [691, 516] width 1357 height 43
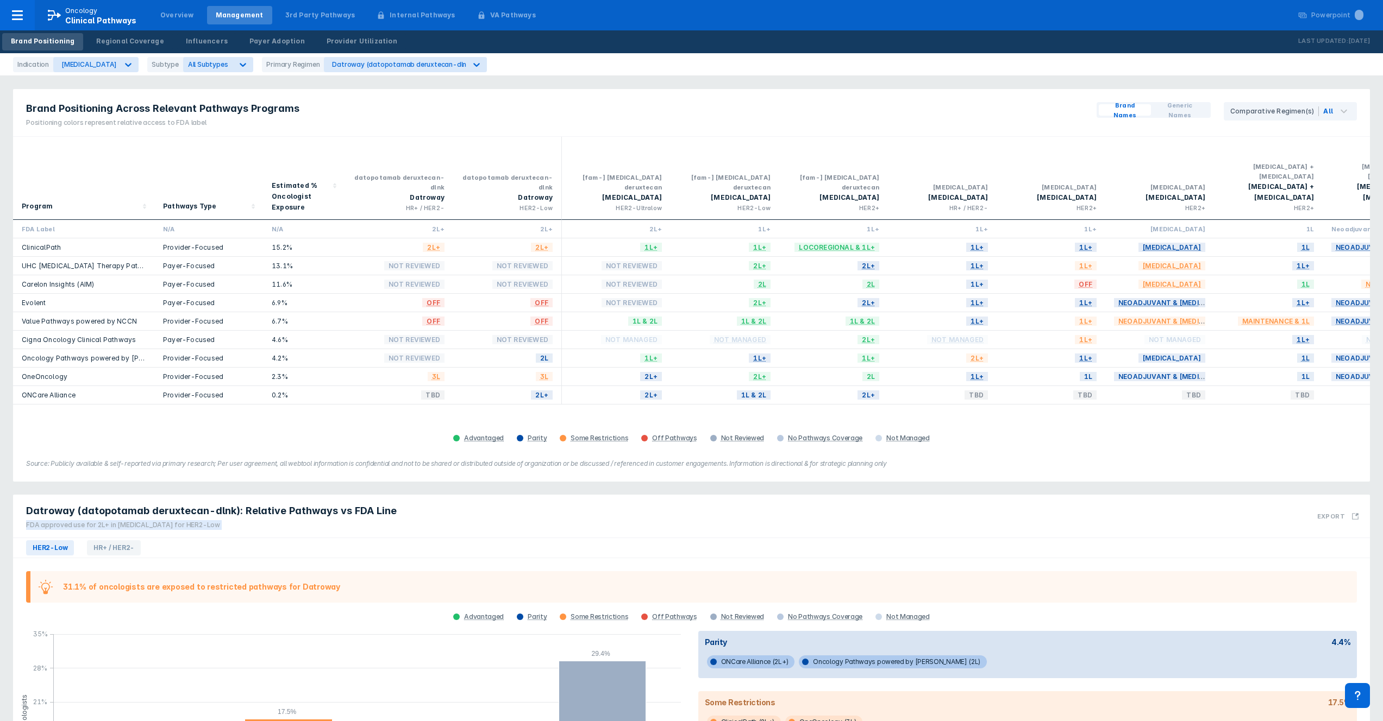
click at [461, 516] on div "Datroway (datopotamab deruxtecan-dlnk): Relative Pathways vs FDA Line FDA appro…" at bounding box center [691, 516] width 1357 height 43
click at [469, 514] on div "Datroway (datopotamab deruxtecan-dlnk): Relative Pathways vs FDA Line FDA appro…" at bounding box center [691, 516] width 1357 height 43
click at [486, 514] on div "Datroway (datopotamab deruxtecan-dlnk): Relative Pathways vs FDA Line FDA appro…" at bounding box center [691, 516] width 1357 height 43
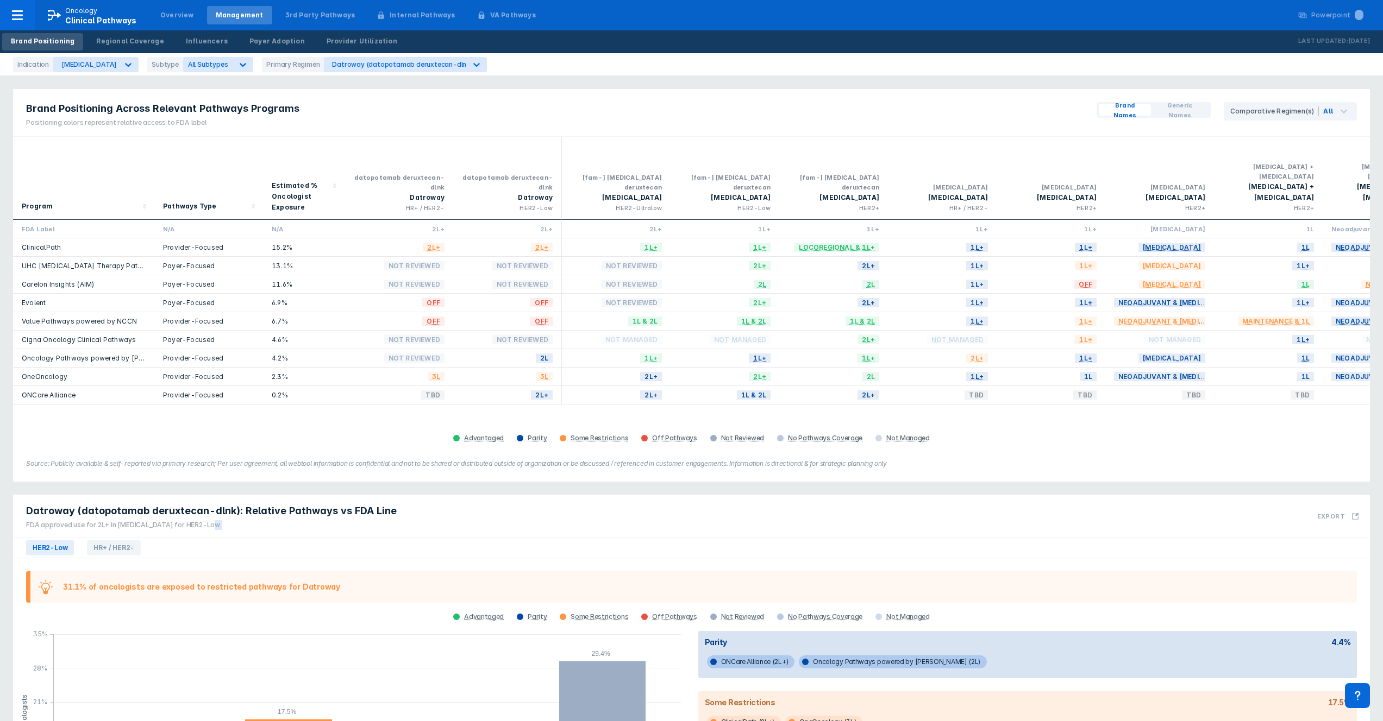
click at [486, 514] on div "Datroway (datopotamab deruxtecan-dlnk): Relative Pathways vs FDA Line FDA appro…" at bounding box center [691, 516] width 1357 height 43
click at [497, 514] on div "Datroway (datopotamab deruxtecan-dlnk): Relative Pathways vs FDA Line FDA appro…" at bounding box center [691, 516] width 1357 height 43
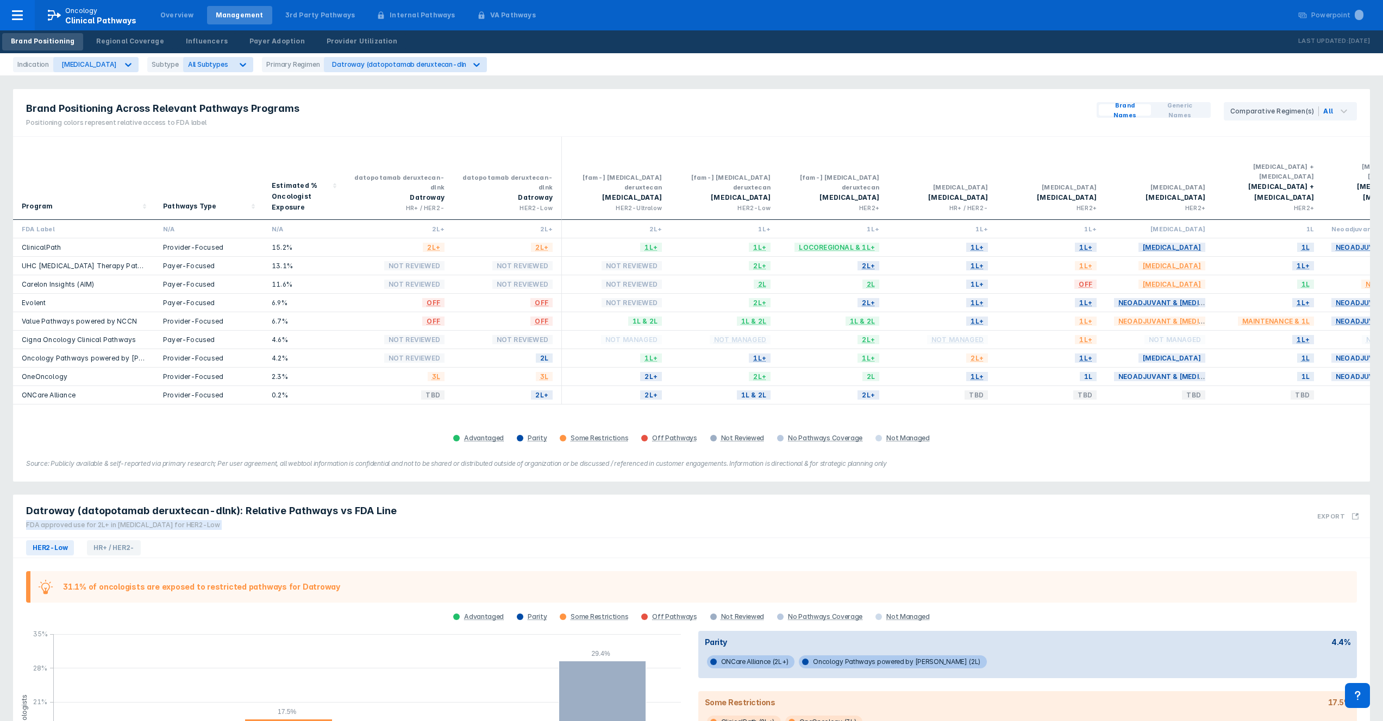
click at [515, 515] on div "Datroway (datopotamab deruxtecan-dlnk): Relative Pathways vs FDA Line FDA appro…" at bounding box center [691, 516] width 1357 height 43
click at [488, 515] on div "Datroway (datopotamab deruxtecan-dlnk): Relative Pathways vs FDA Line FDA appro…" at bounding box center [691, 516] width 1357 height 43
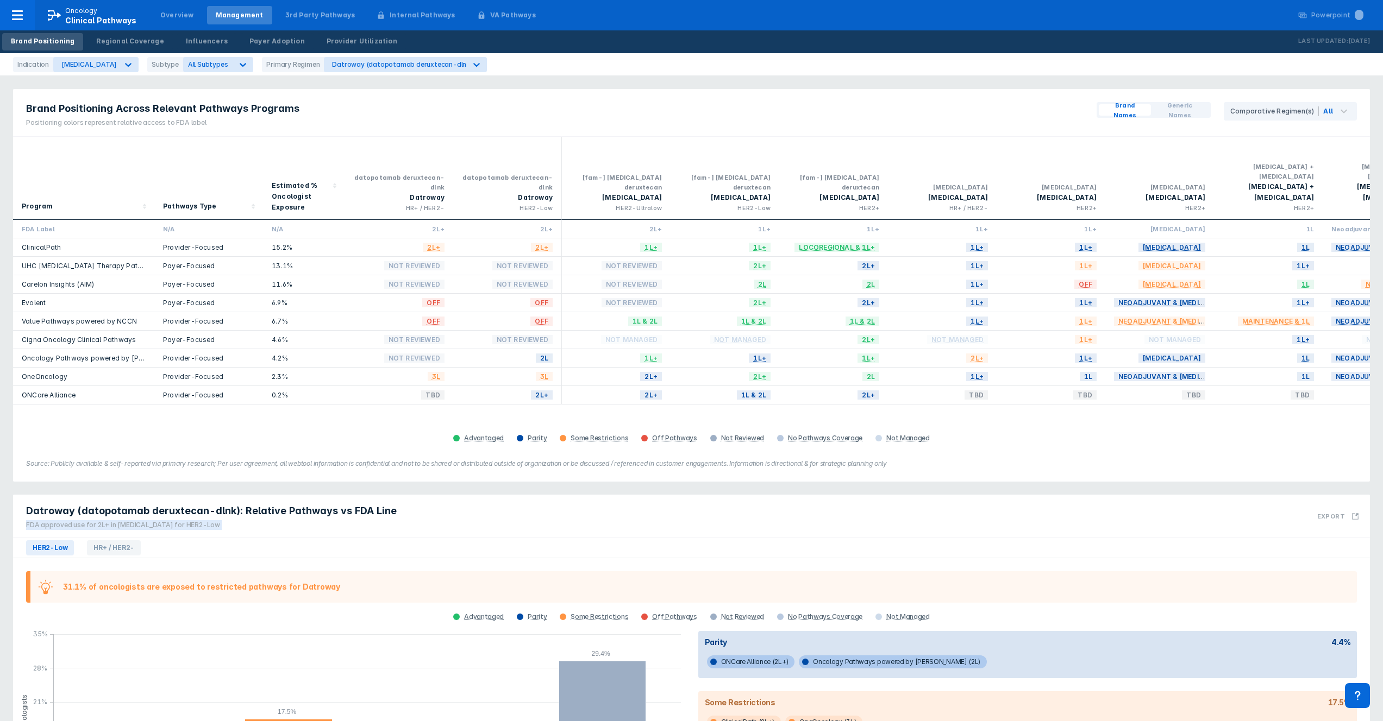
click at [488, 515] on div "Datroway (datopotamab deruxtecan-dlnk): Relative Pathways vs FDA Line FDA appro…" at bounding box center [691, 516] width 1357 height 43
click at [487, 516] on div "Datroway (datopotamab deruxtecan-dlnk): Relative Pathways vs FDA Line FDA appro…" at bounding box center [691, 516] width 1357 height 43
click at [147, 538] on div "HER2-Low HR+ / HER2-" at bounding box center [691, 548] width 1357 height 20
click at [124, 541] on span "HR+ / HER2-" at bounding box center [114, 548] width 54 height 15
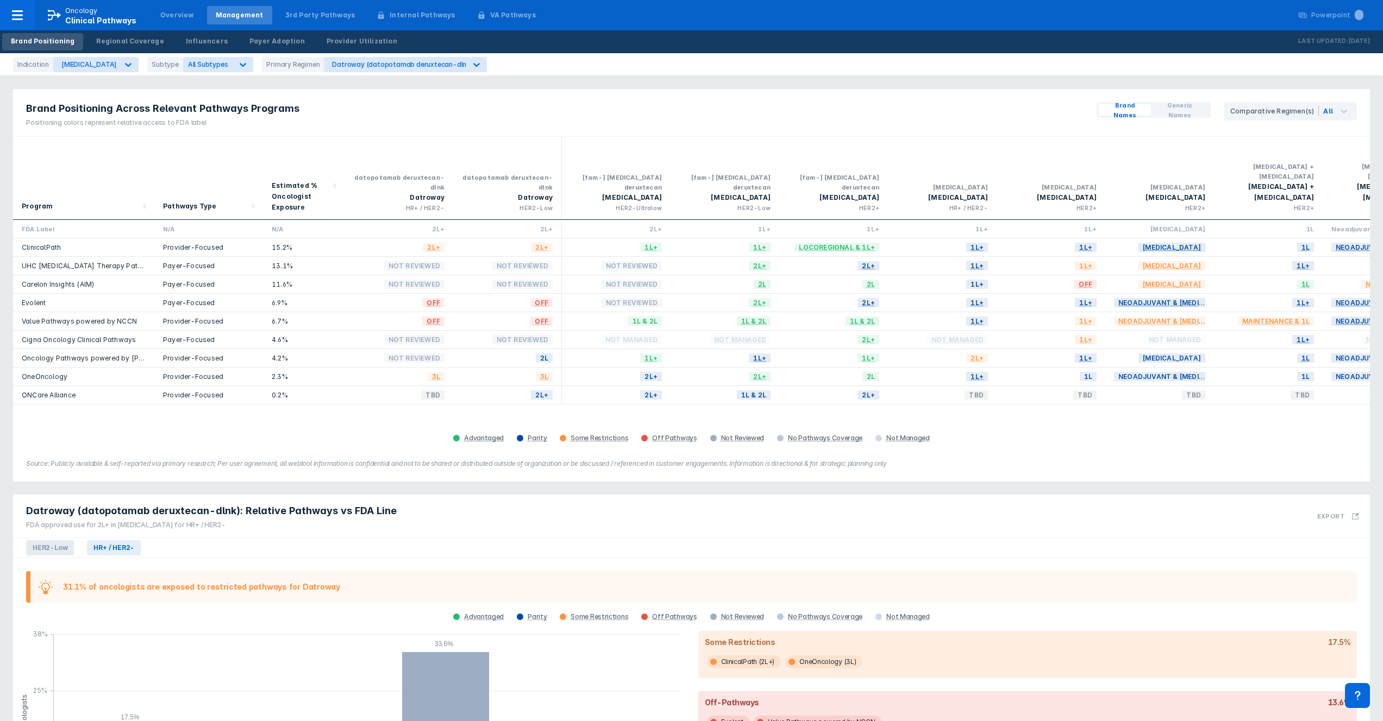
click at [43, 541] on span "HER2-Low" at bounding box center [50, 548] width 48 height 15
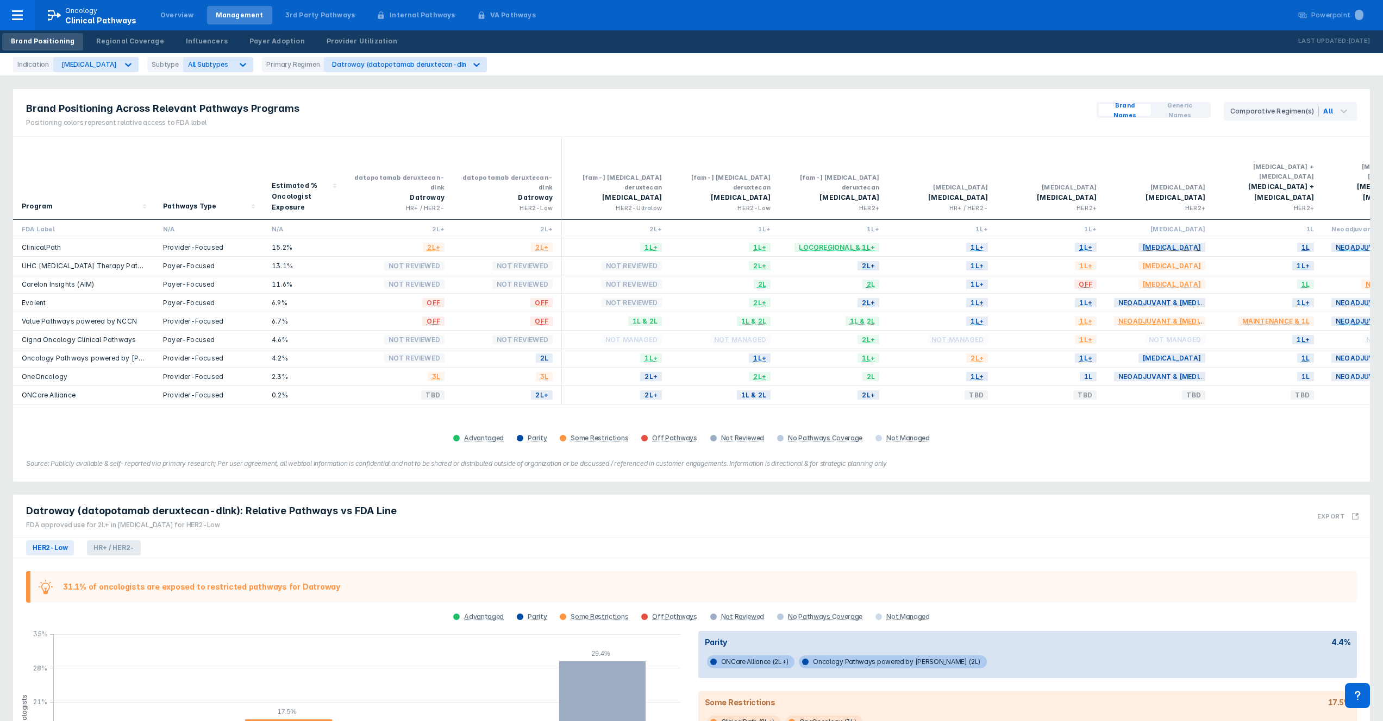
click at [113, 541] on span "HR+ / HER2-" at bounding box center [114, 548] width 54 height 15
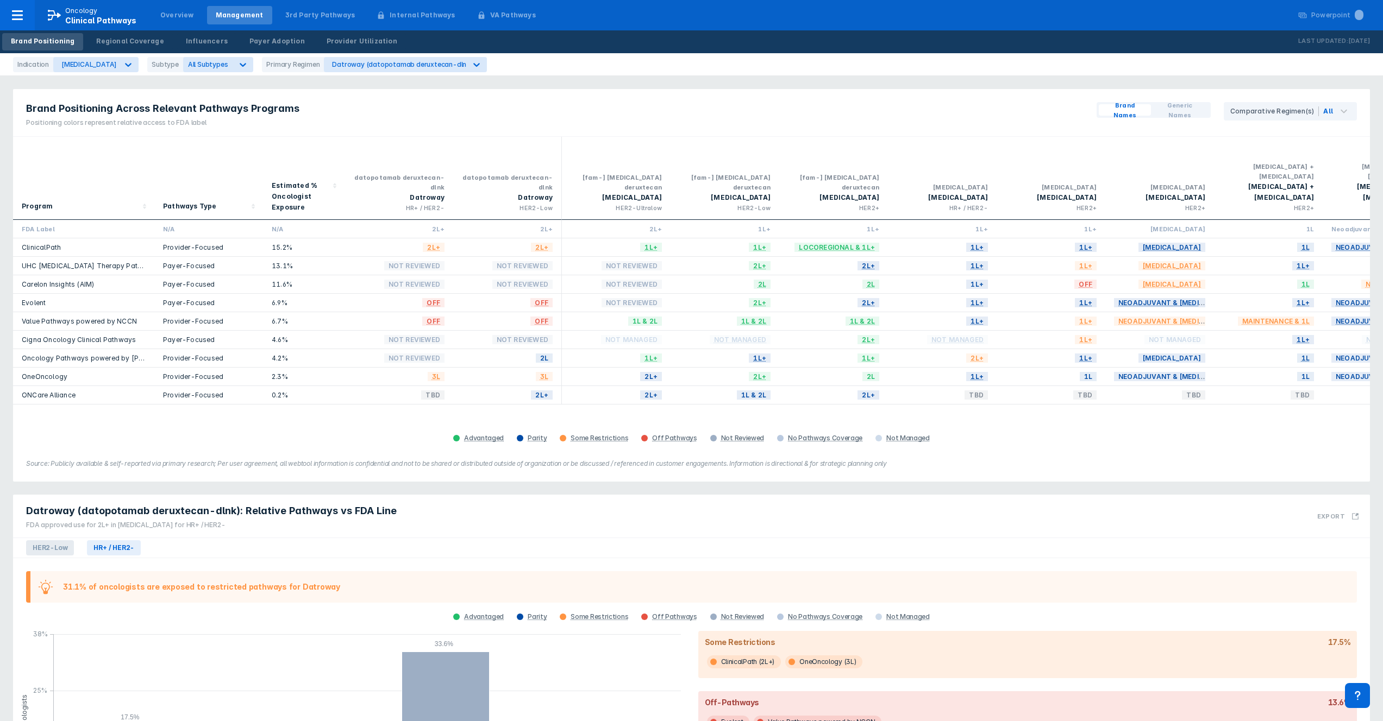
click at [54, 541] on span "HER2-Low" at bounding box center [50, 548] width 48 height 15
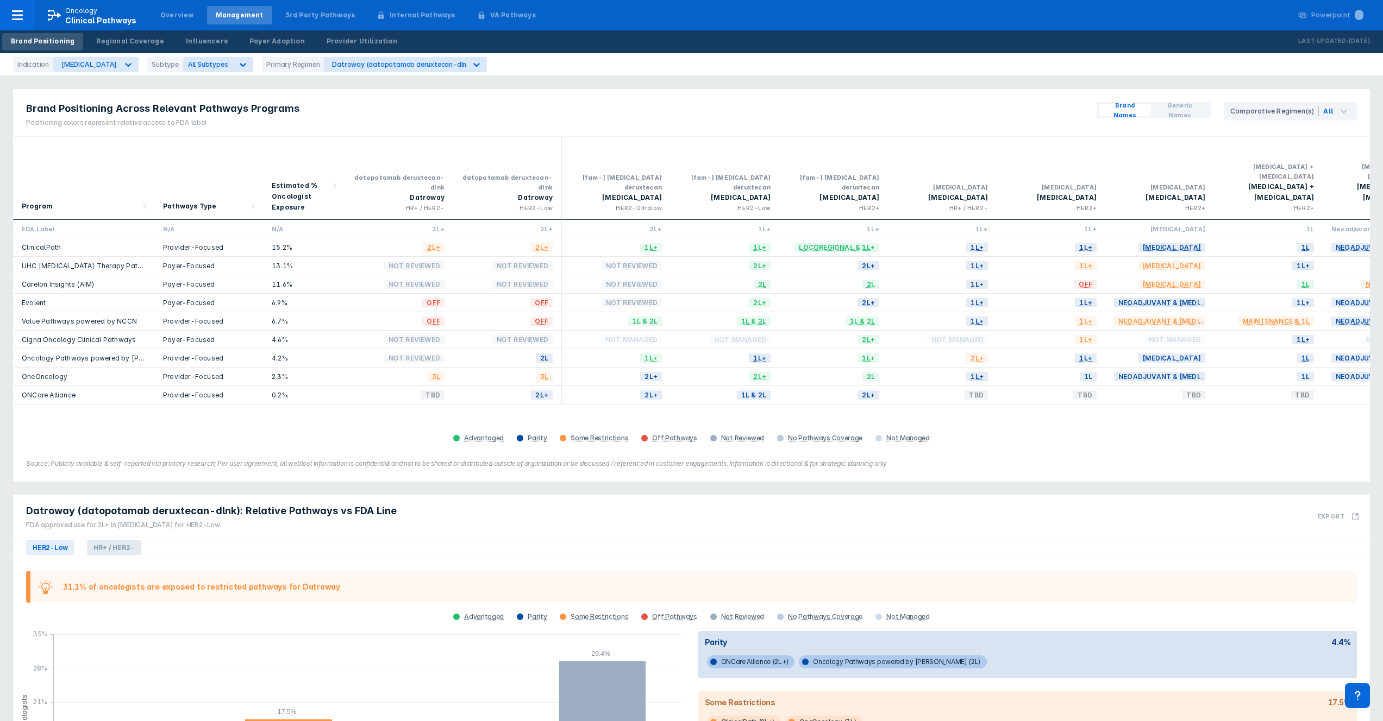
click at [115, 541] on span "HR+ / HER2-" at bounding box center [114, 548] width 54 height 15
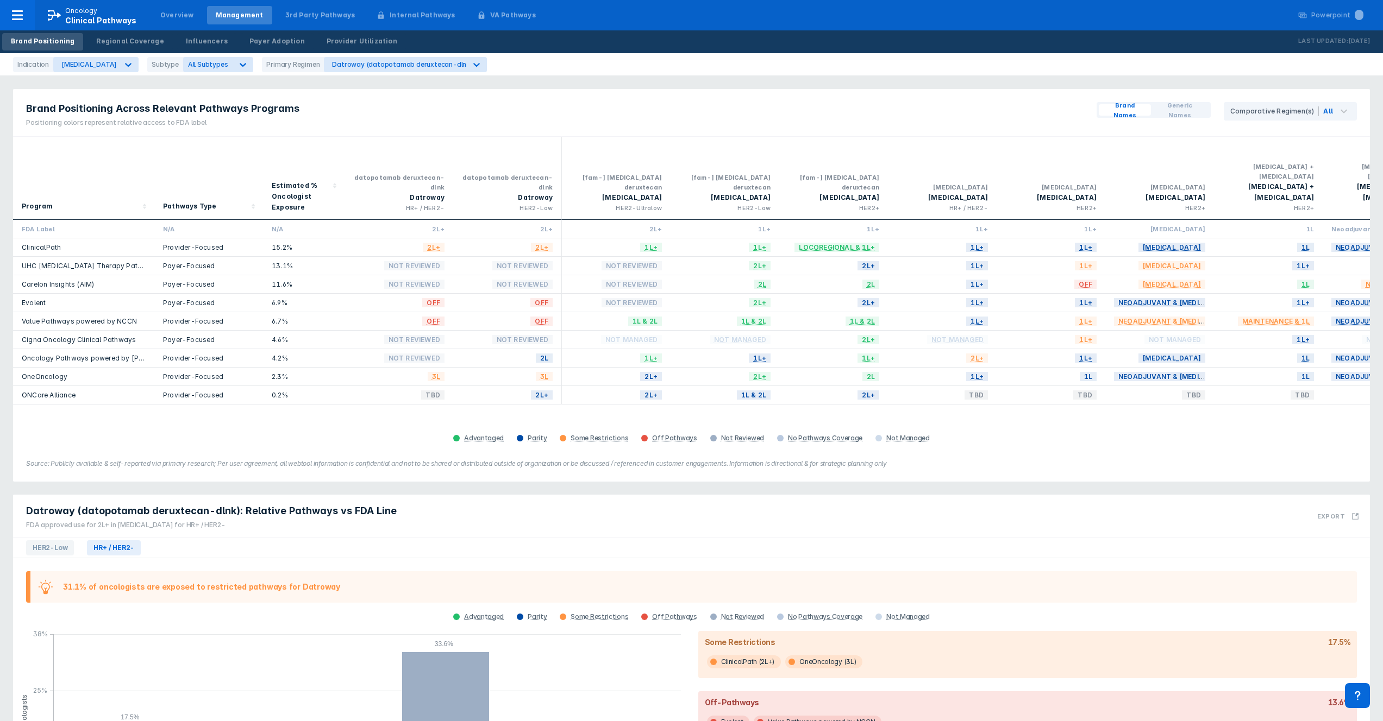
click at [206, 520] on div "FDA approved use for 2L+ in [MEDICAL_DATA] for HR+ / HER2-" at bounding box center [211, 525] width 371 height 10
click at [254, 520] on div "FDA approved use for 2L+ in [MEDICAL_DATA] for HR+ / HER2-" at bounding box center [211, 525] width 371 height 10
click at [47, 541] on span "HER2-Low" at bounding box center [50, 548] width 48 height 15
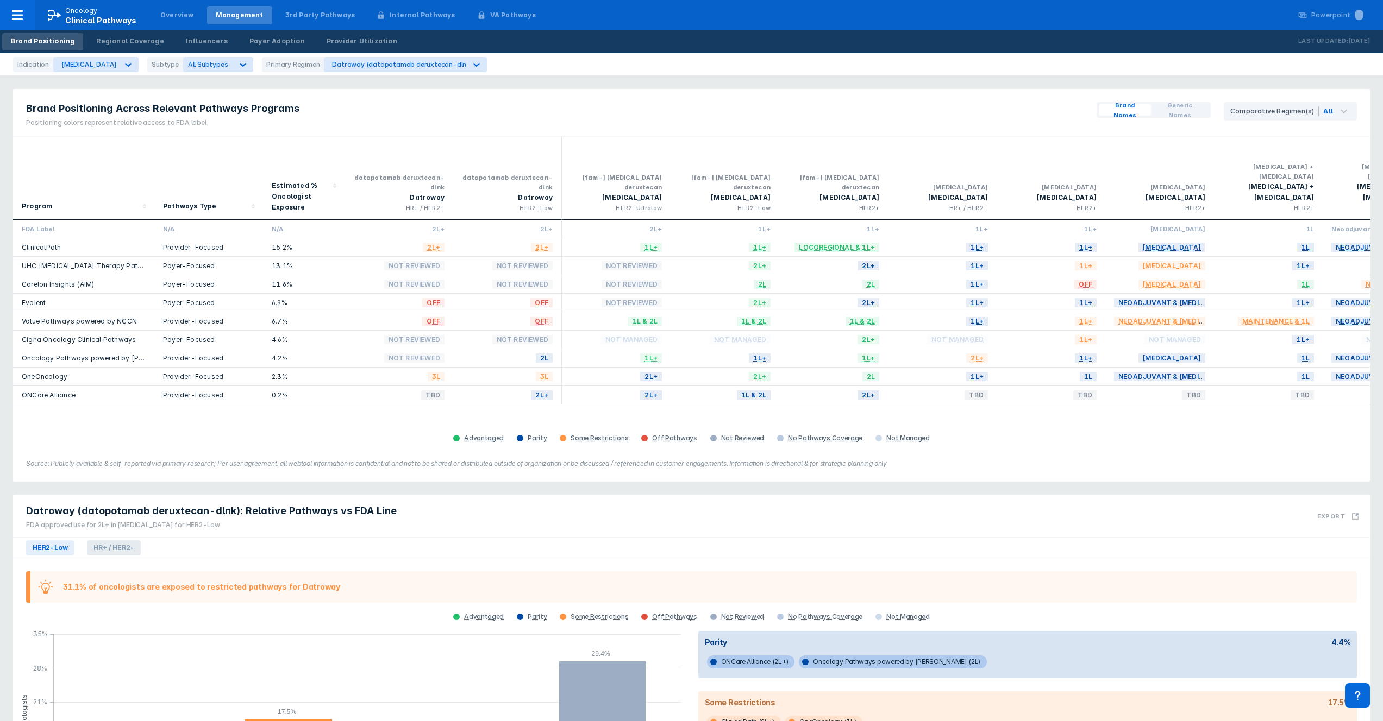
click at [117, 541] on span "HR+ / HER2-" at bounding box center [114, 548] width 54 height 15
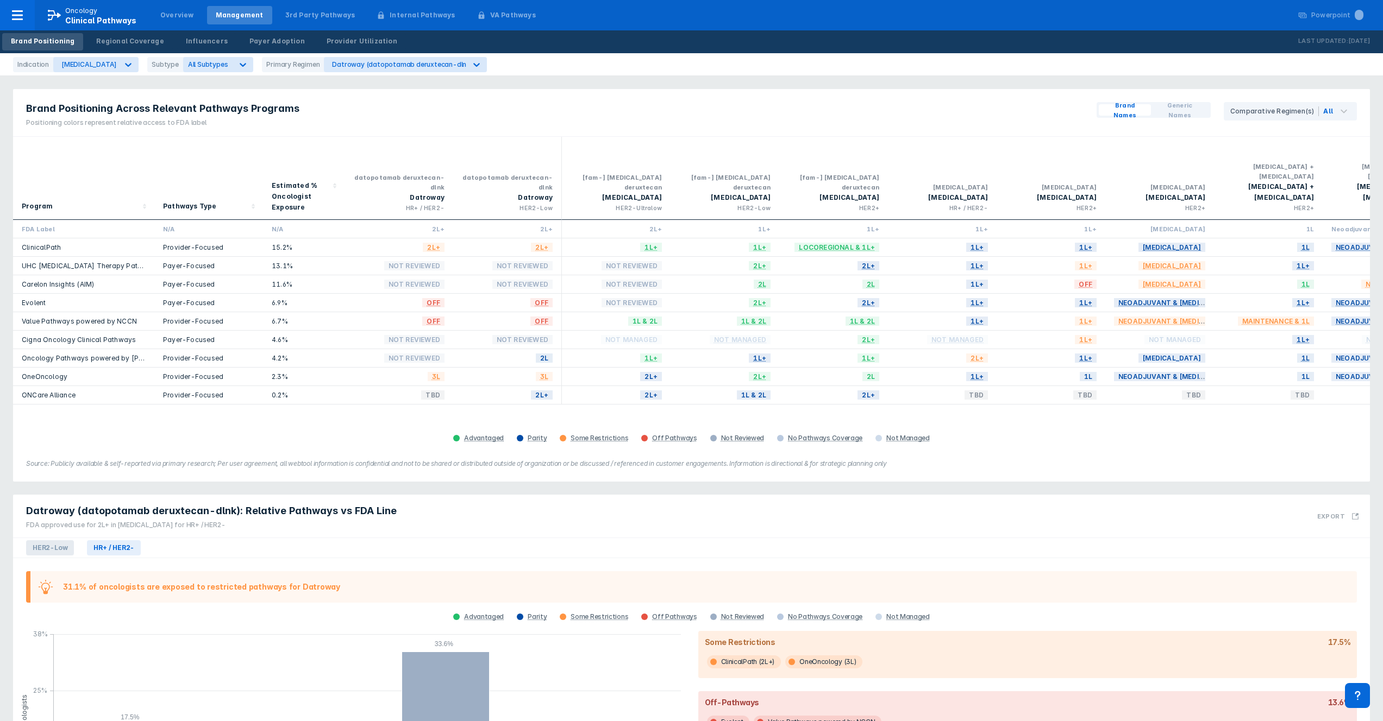
click at [39, 541] on span "HER2-Low" at bounding box center [50, 548] width 48 height 15
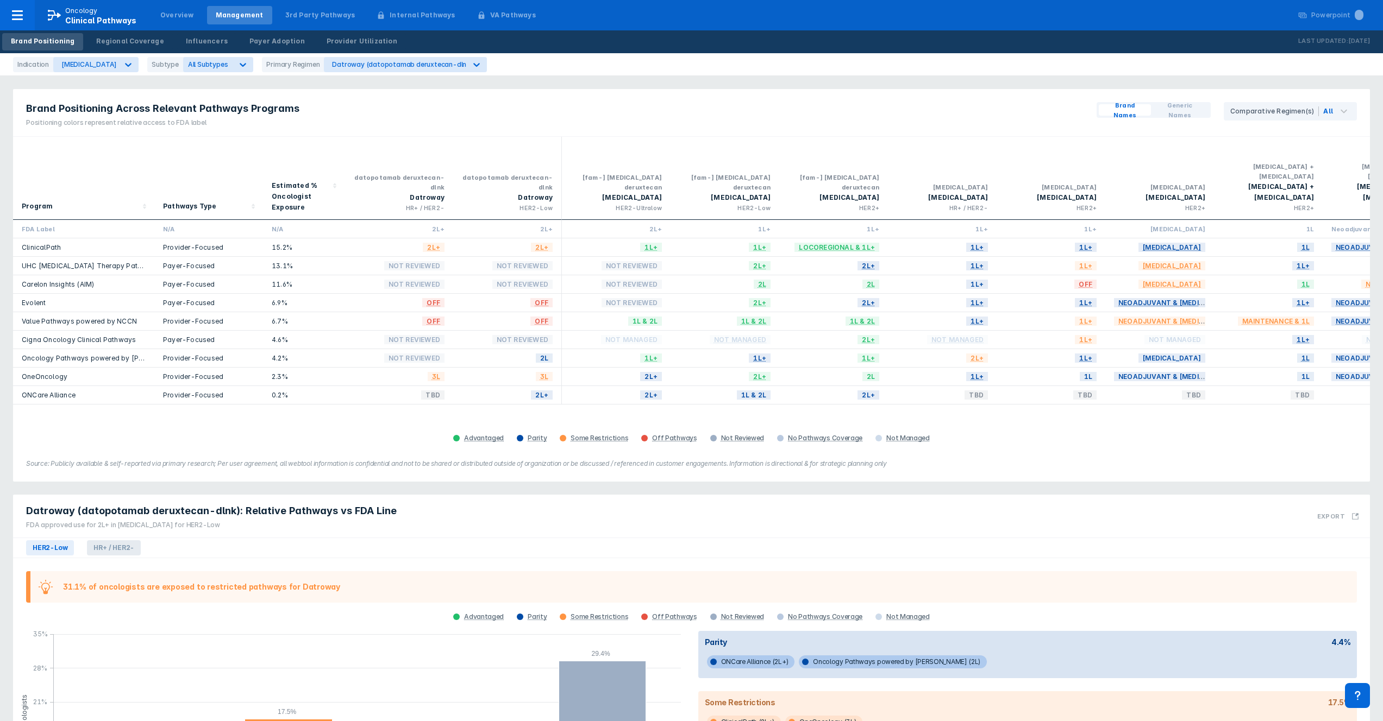
click at [125, 541] on span "HR+ / HER2-" at bounding box center [114, 548] width 54 height 15
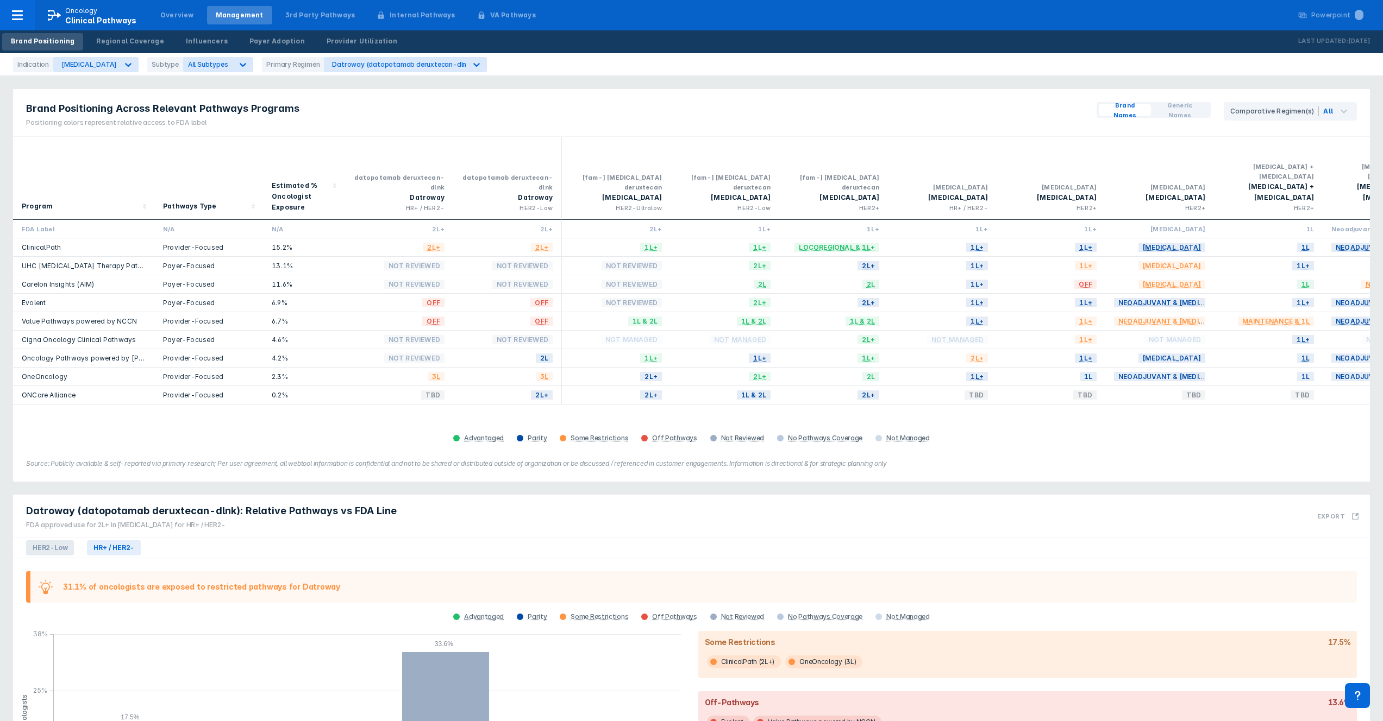
click at [61, 543] on span "HER2-Low" at bounding box center [50, 548] width 48 height 15
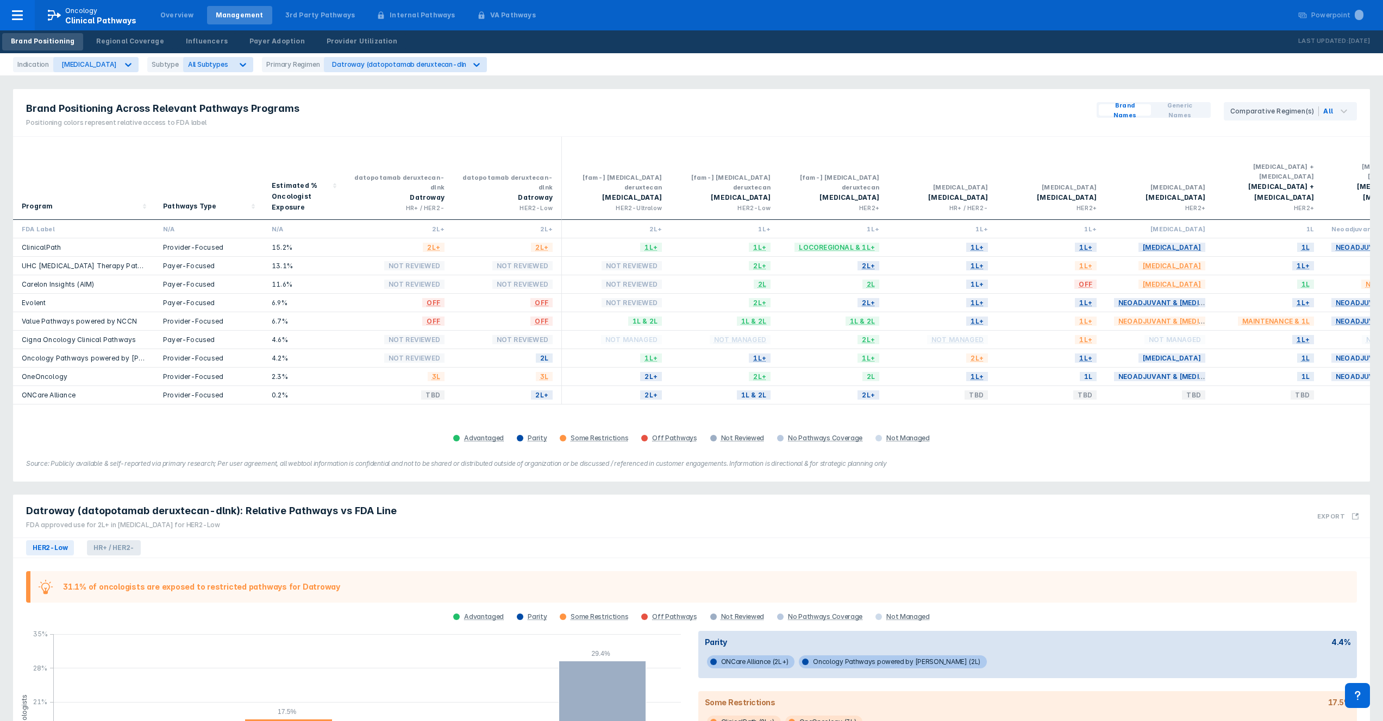
click at [118, 541] on span "HR+ / HER2-" at bounding box center [114, 548] width 54 height 15
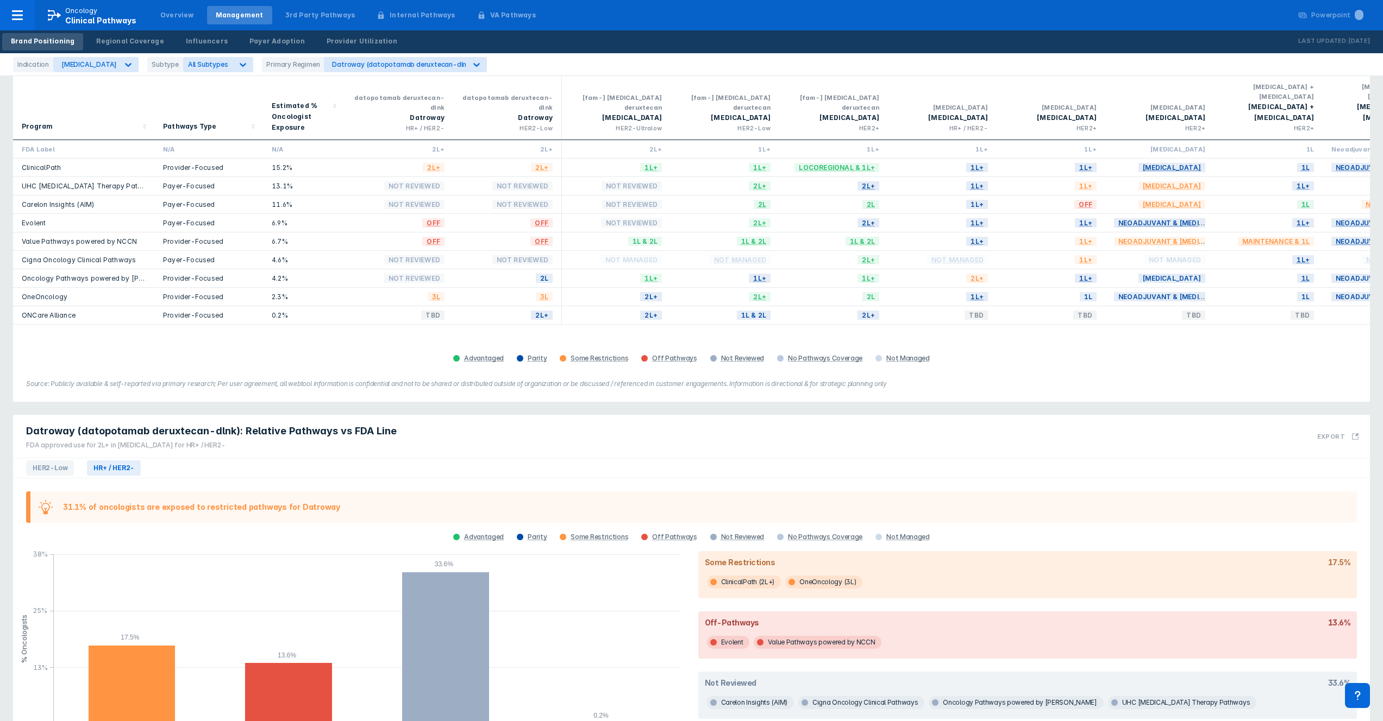
scroll to position [91, 0]
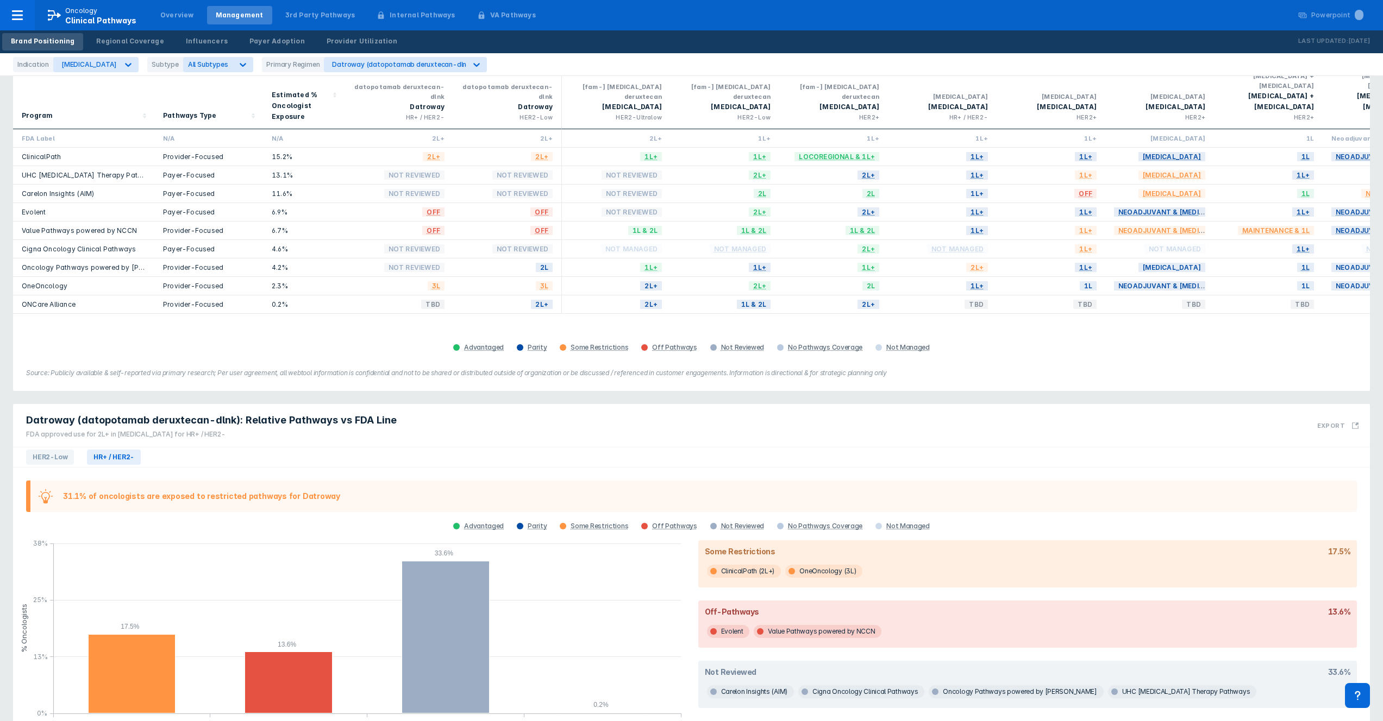
click at [194, 430] on div "FDA approved use for 2L+ in [MEDICAL_DATA] for HR+ / HER2-" at bounding box center [211, 435] width 371 height 10
click at [254, 430] on div "FDA approved use for 2L+ in [MEDICAL_DATA] for HR+ / HER2-" at bounding box center [211, 435] width 371 height 10
click at [96, 55] on div "Indication [MEDICAL_DATA] Subtype All Subtypes Primary Regimen Datroway (datopo…" at bounding box center [691, 64] width 1383 height 23
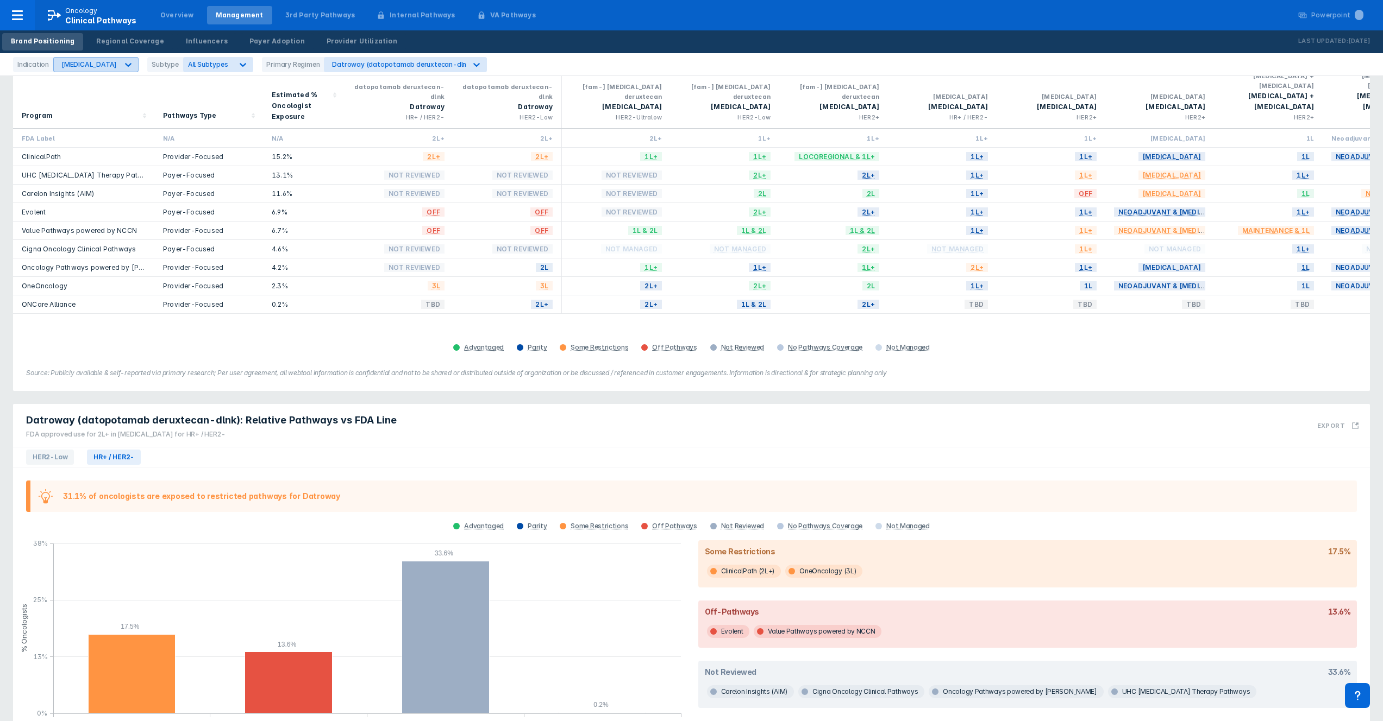
click at [95, 59] on div "[MEDICAL_DATA]" at bounding box center [86, 65] width 64 height 14
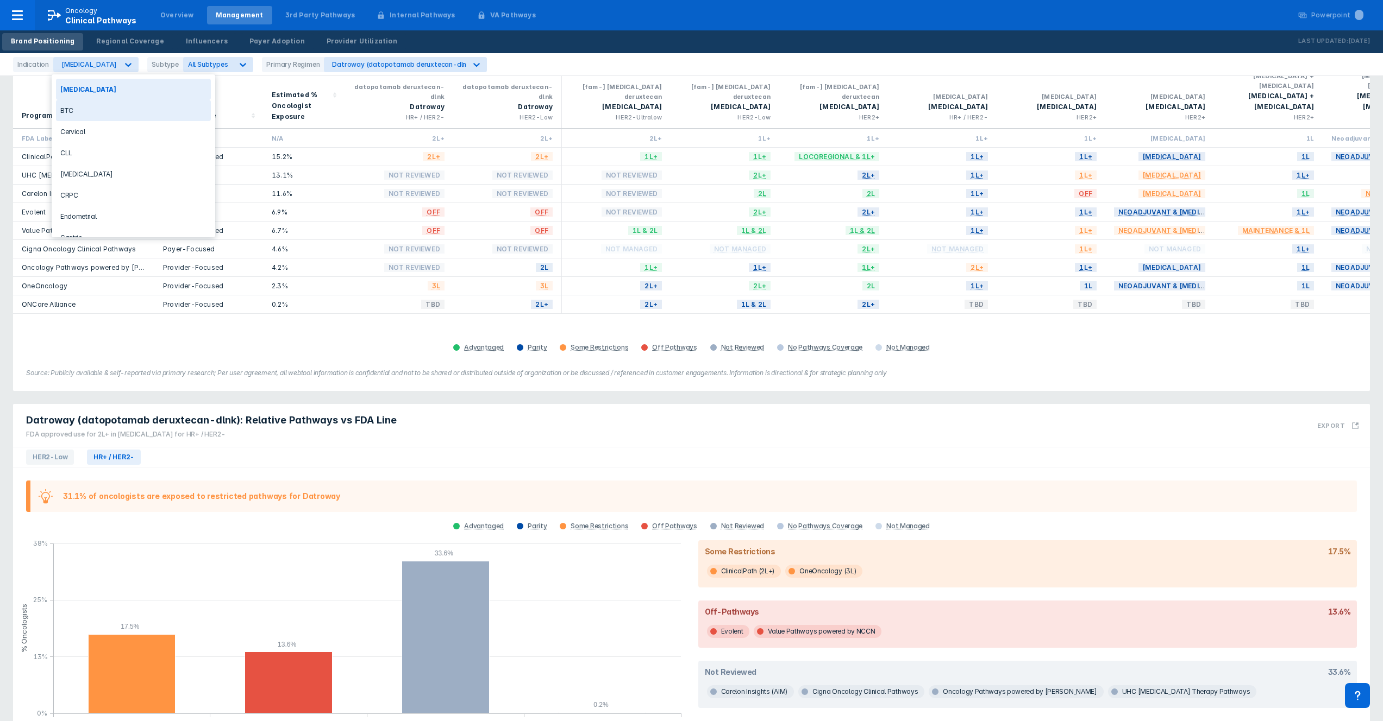
click at [116, 114] on div "BTC" at bounding box center [133, 110] width 155 height 21
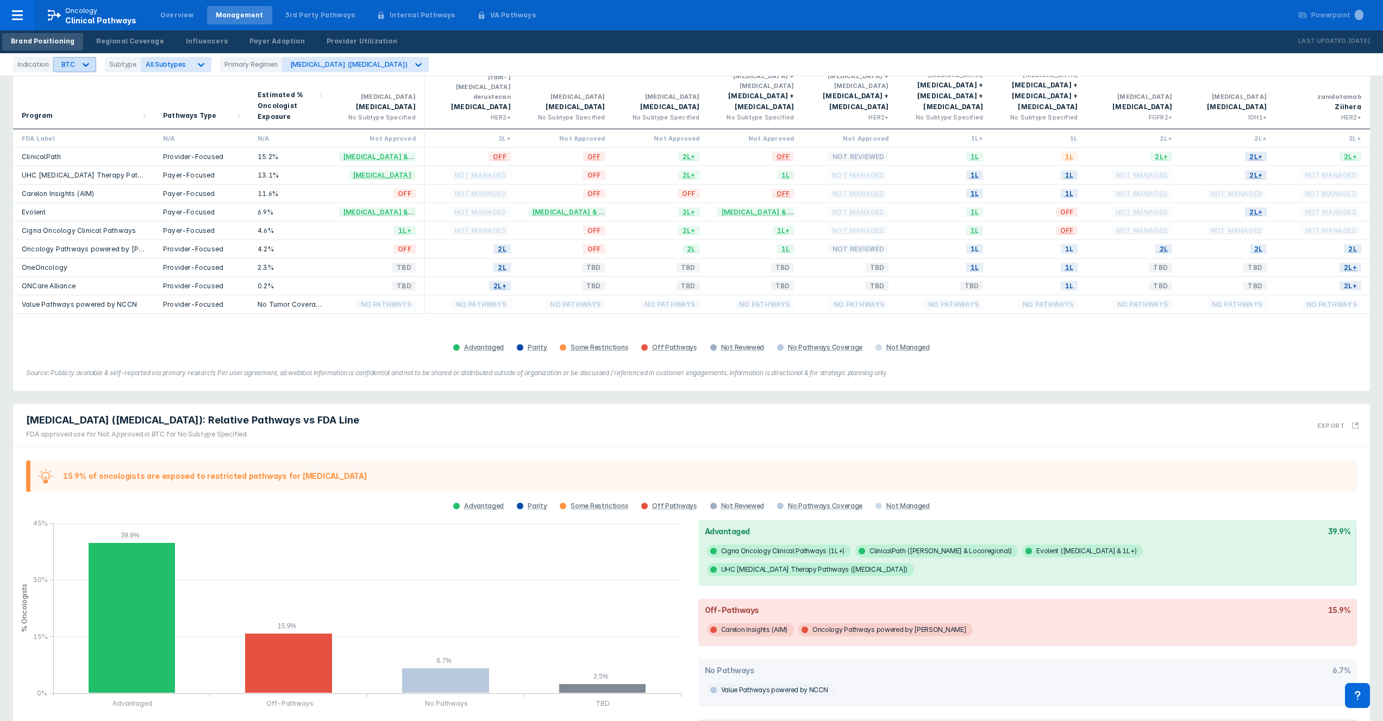
click at [65, 65] on div "BTC" at bounding box center [67, 64] width 13 height 8
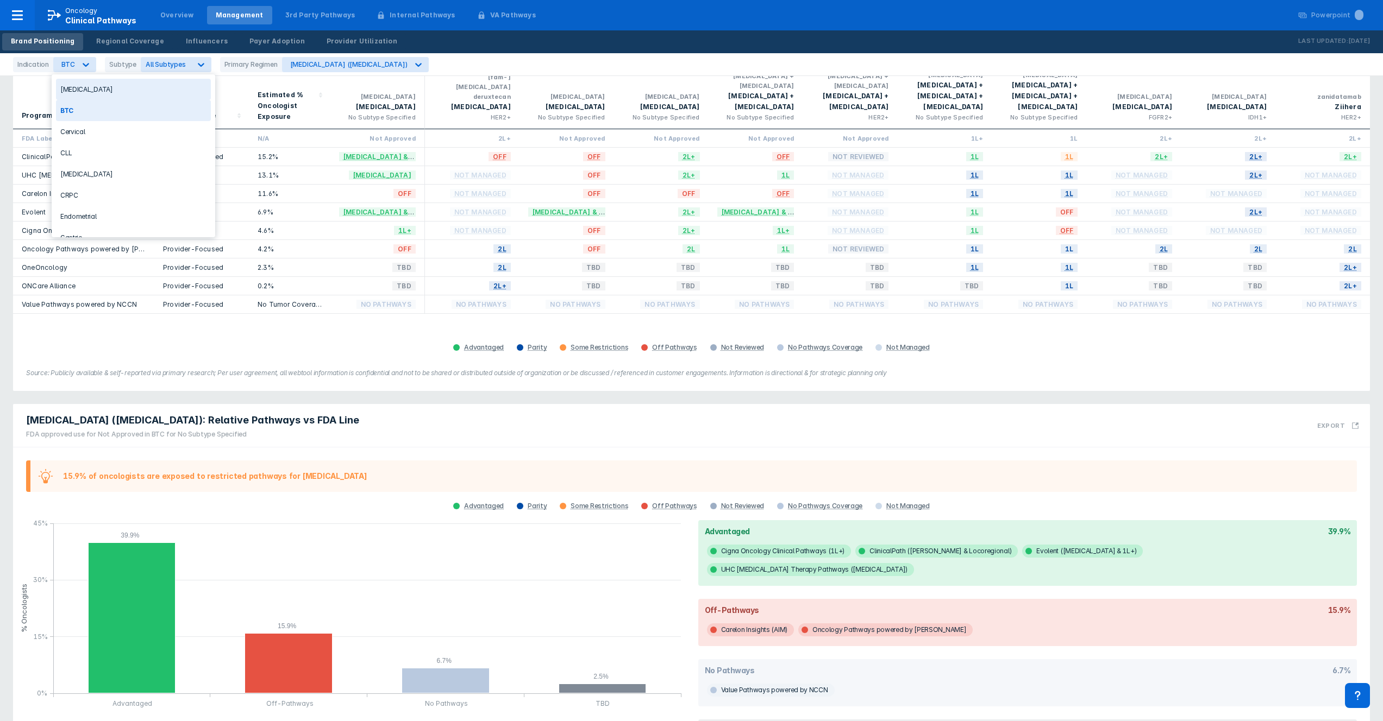
click at [102, 90] on div "[MEDICAL_DATA]" at bounding box center [133, 89] width 155 height 21
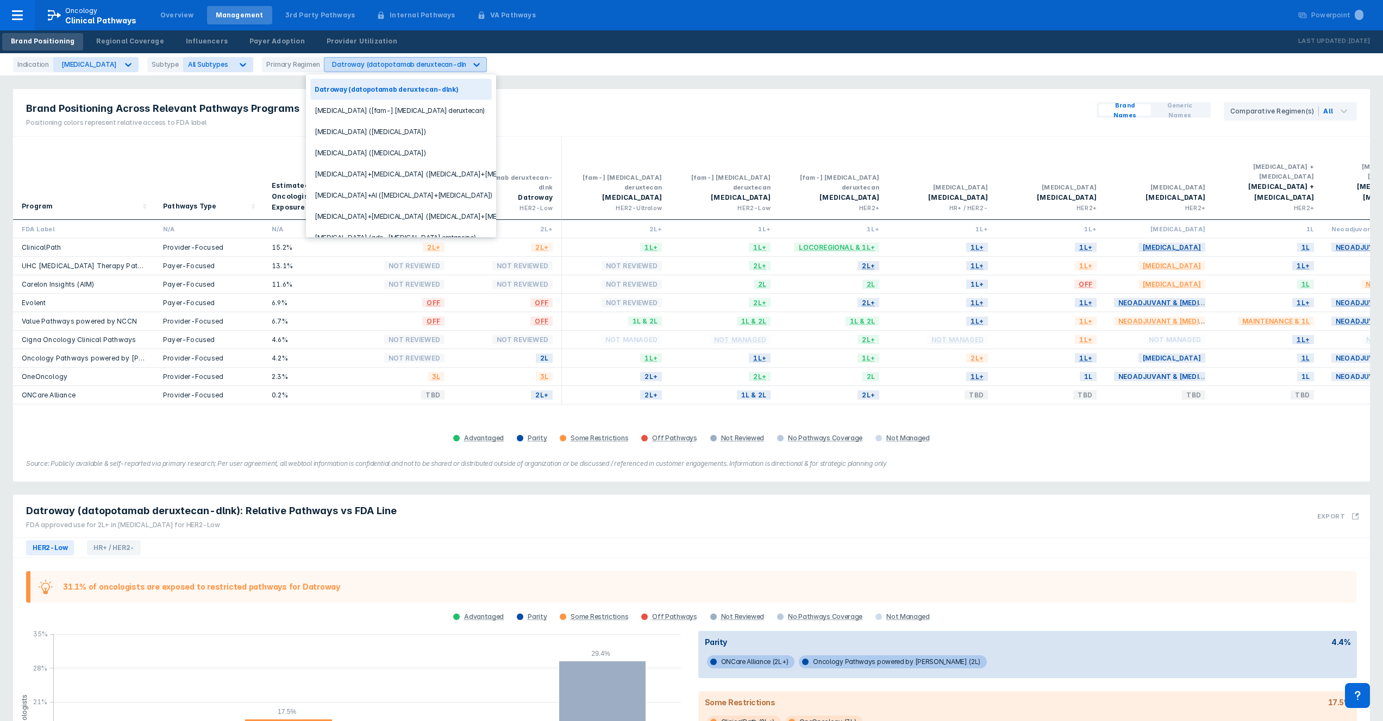
click at [401, 63] on div "Datroway (datopotamab deruxtecan-dlnk)" at bounding box center [402, 64] width 140 height 8
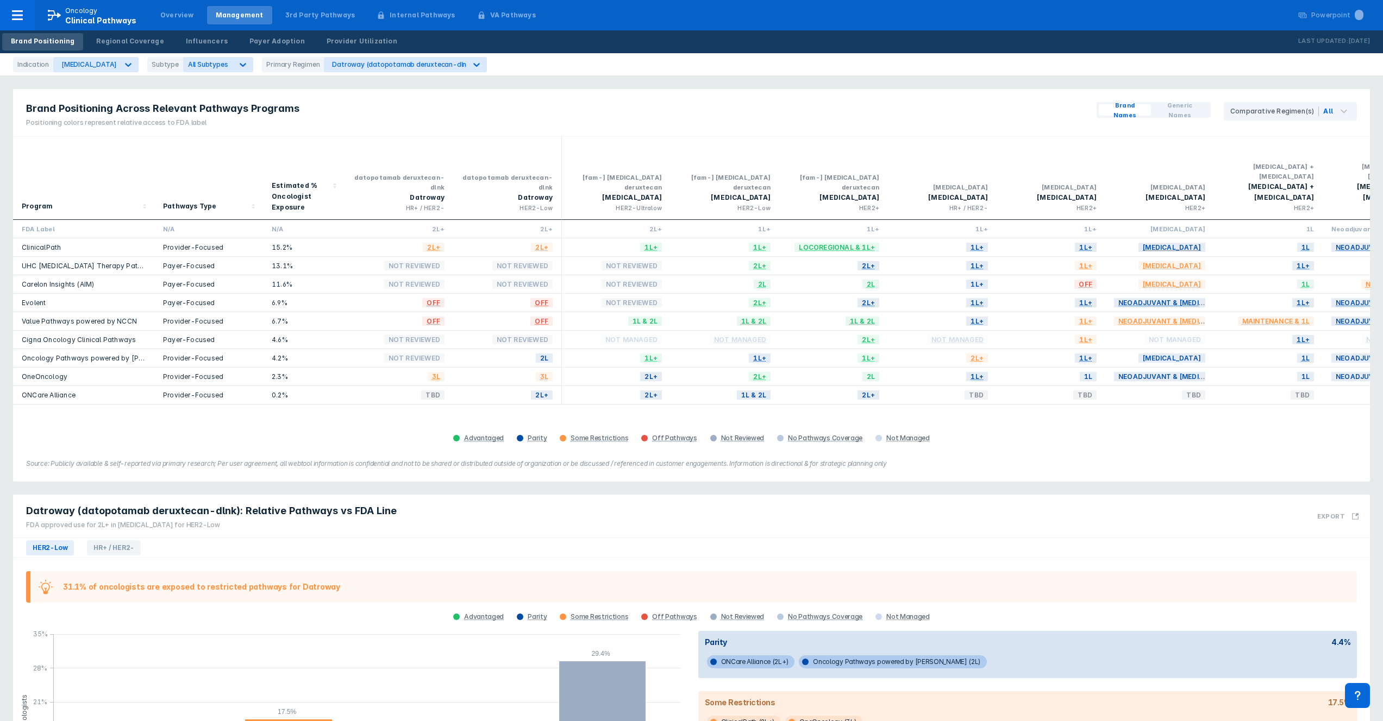
click at [578, 85] on div "Brand Positioning Across Relevant Pathways Programs Positioning colors represen…" at bounding box center [692, 286] width 1370 height 406
click at [98, 541] on span "HR+ / HER2-" at bounding box center [114, 548] width 54 height 15
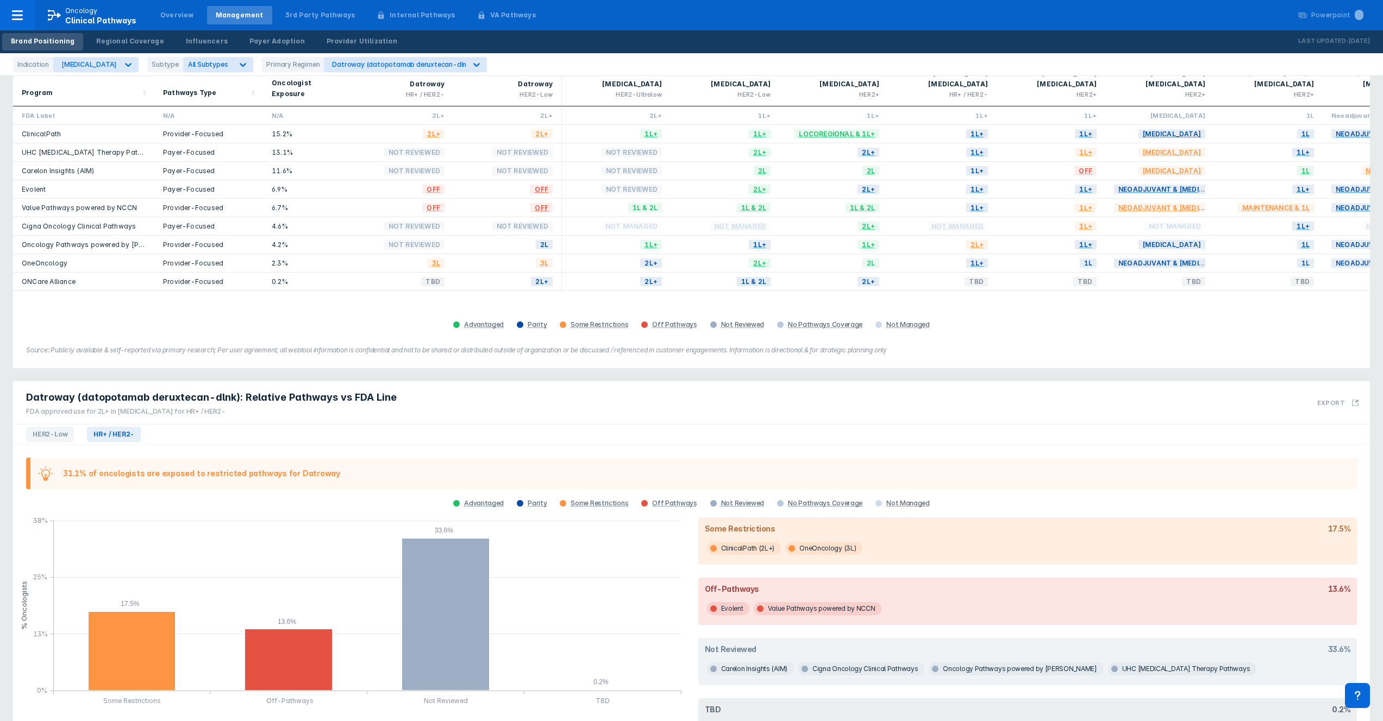
scroll to position [152, 0]
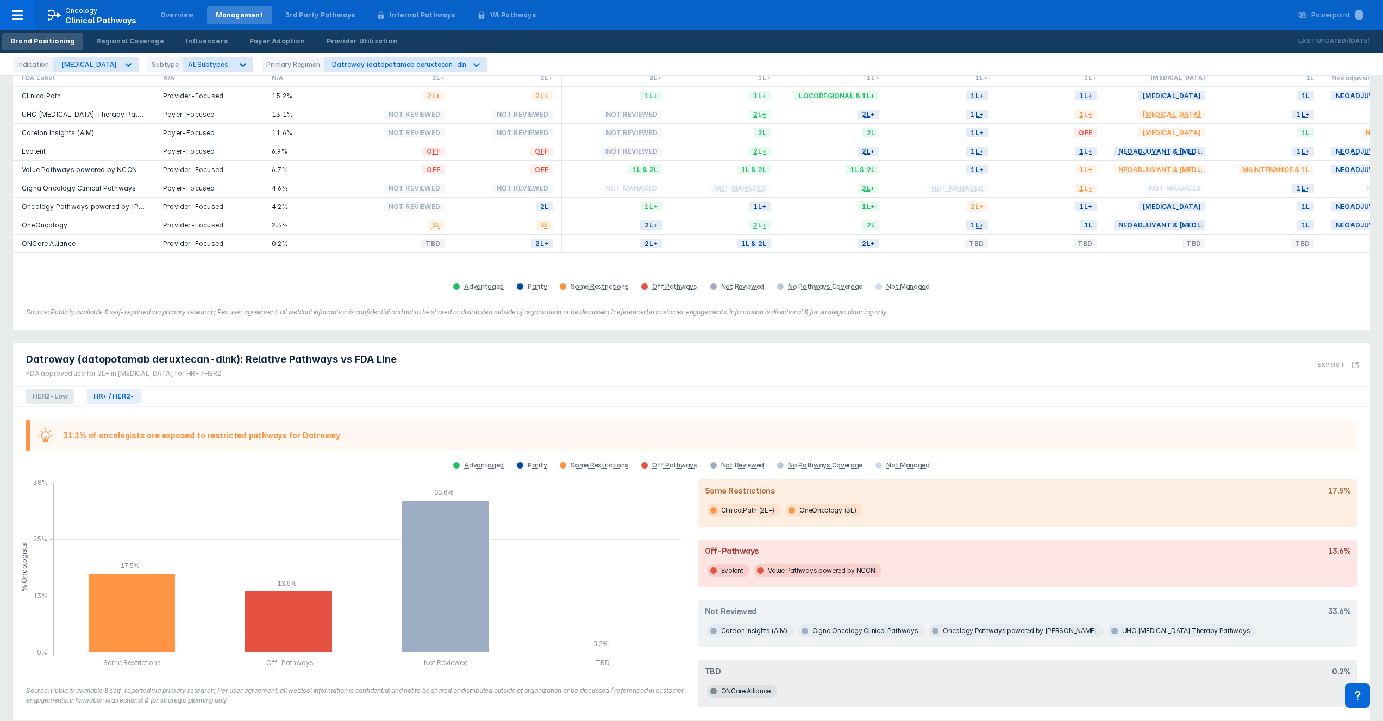
click at [46, 389] on span "HER2-Low" at bounding box center [50, 396] width 48 height 15
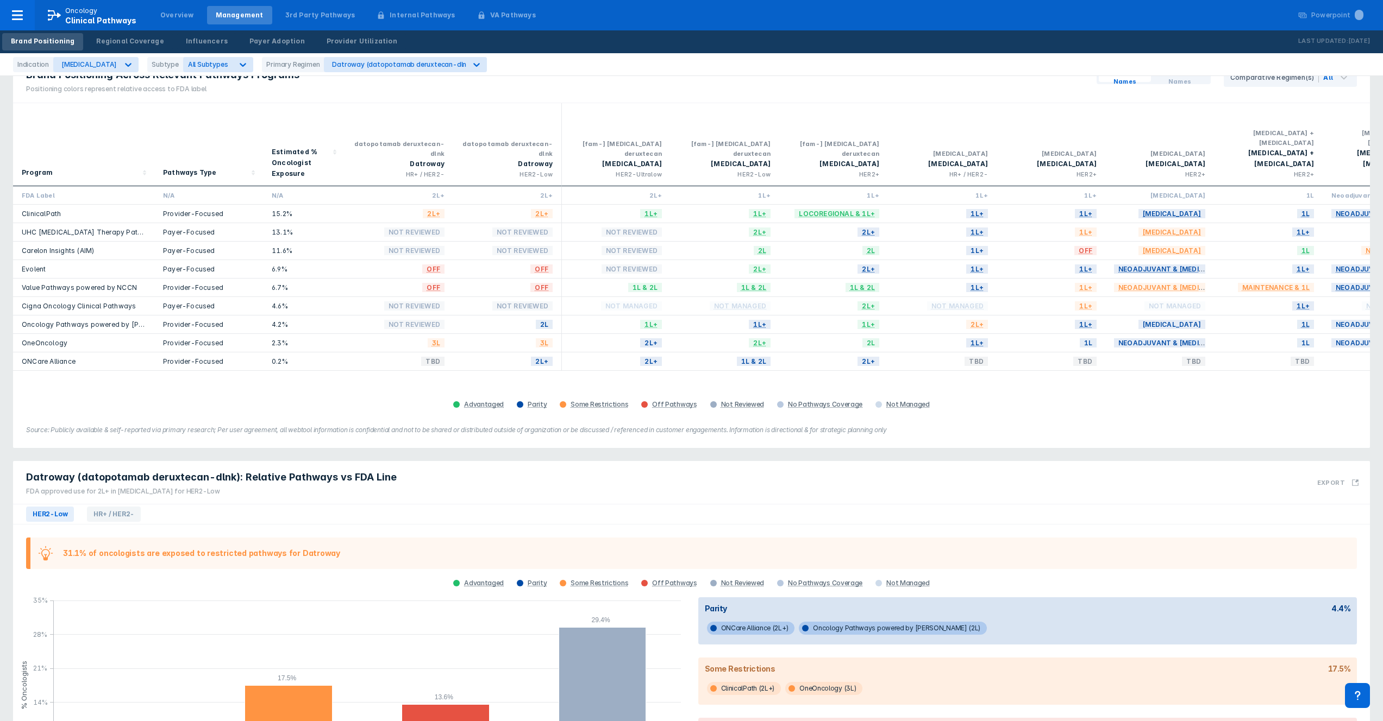
scroll to position [0, 0]
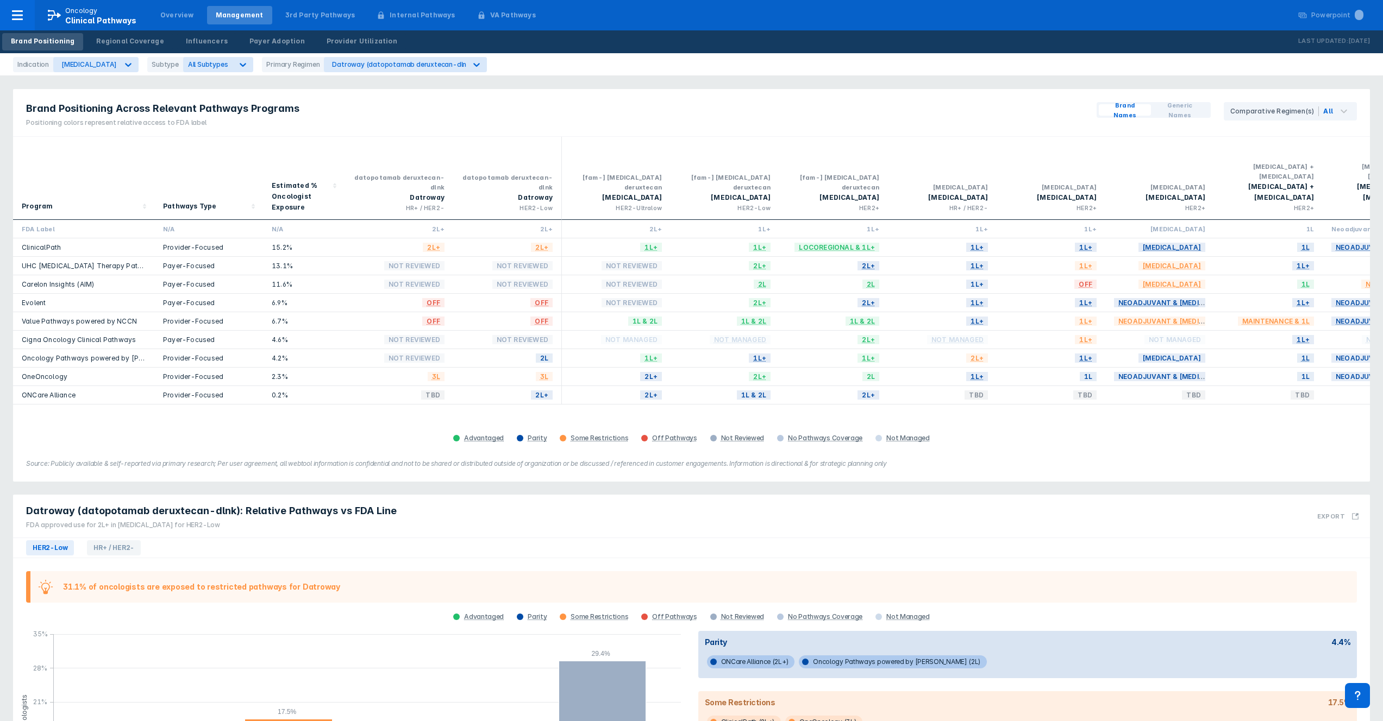
click at [894, 110] on span "Generic Names" at bounding box center [1179, 111] width 49 height 20
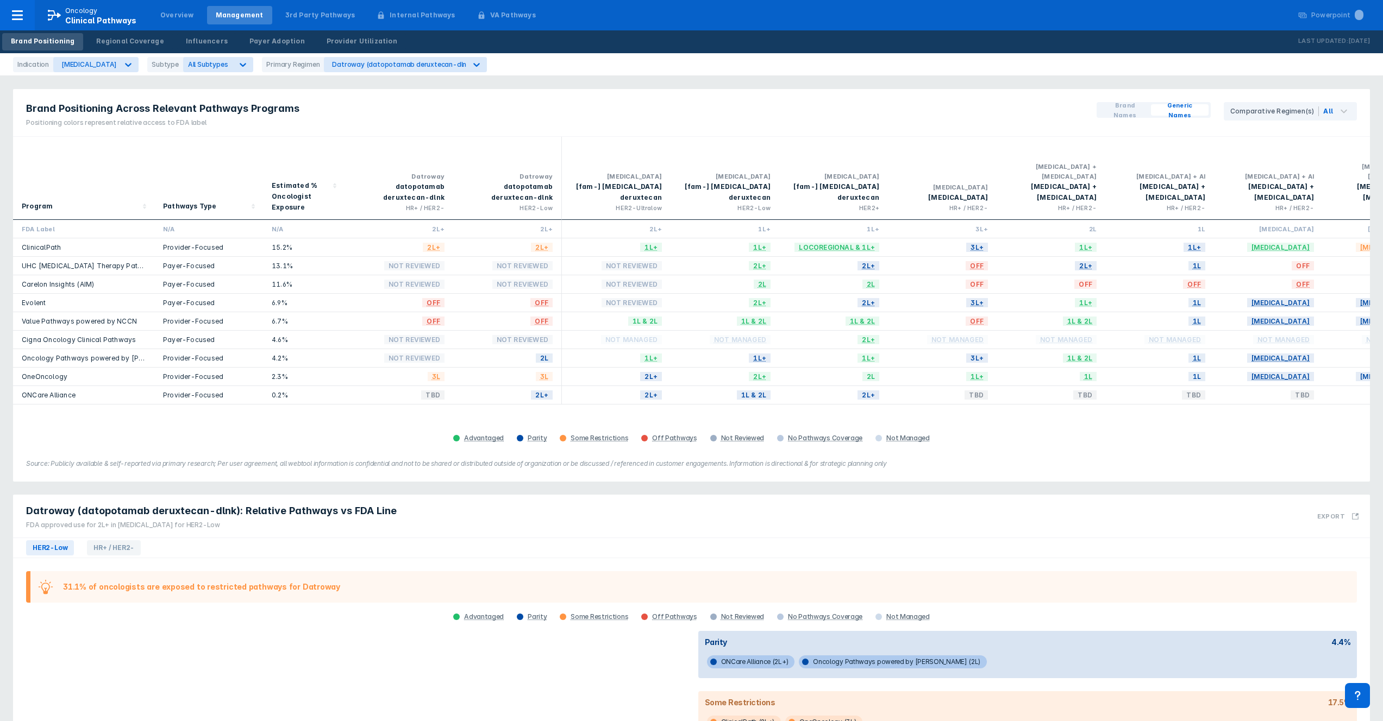
click at [894, 111] on span "Brand Names" at bounding box center [1124, 111] width 43 height 20
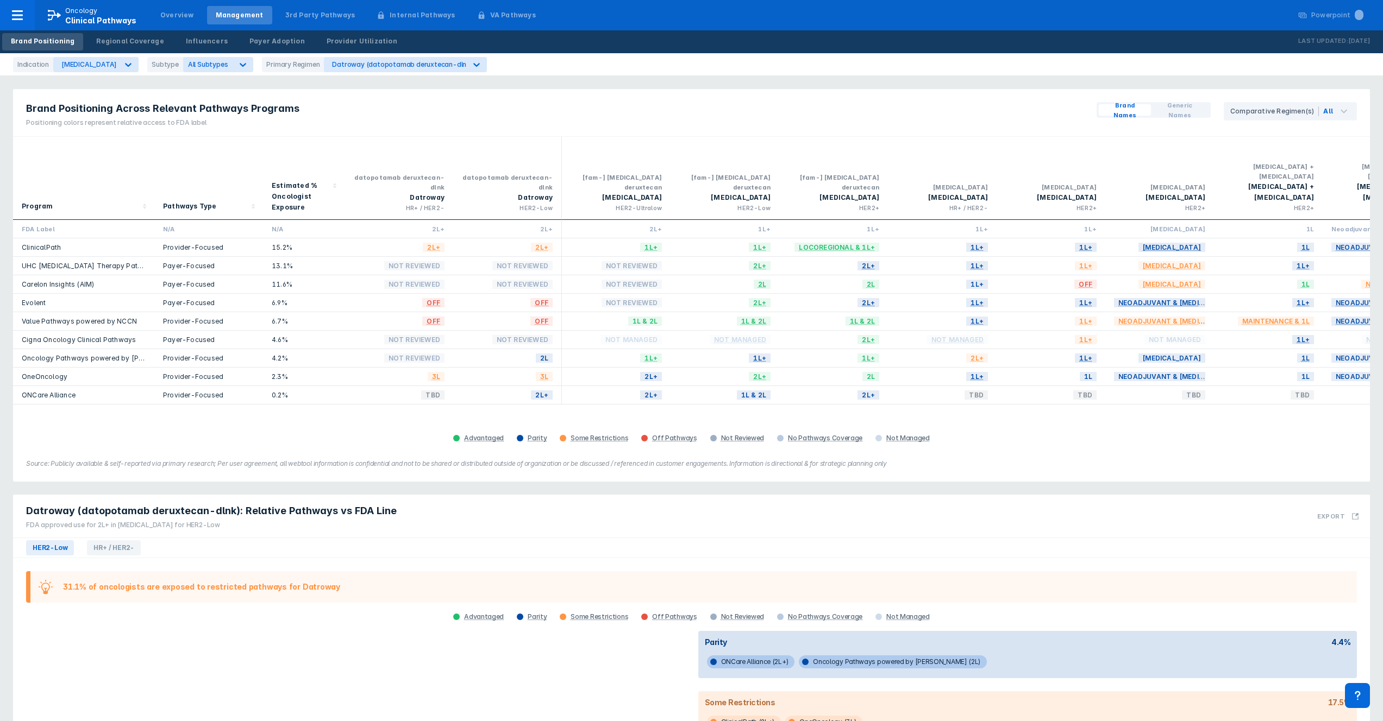
click at [894, 112] on span "Generic Names" at bounding box center [1179, 111] width 49 height 20
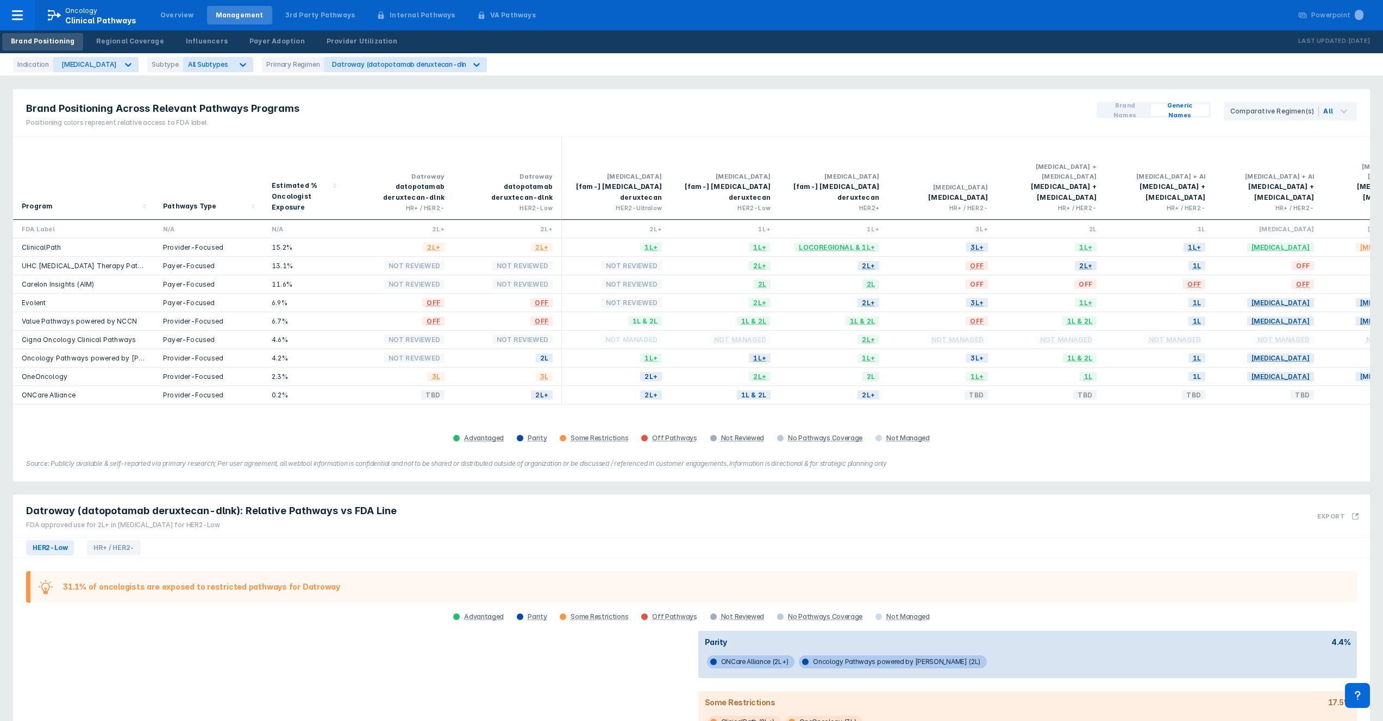
click at [894, 111] on span "Brand Names" at bounding box center [1124, 111] width 43 height 20
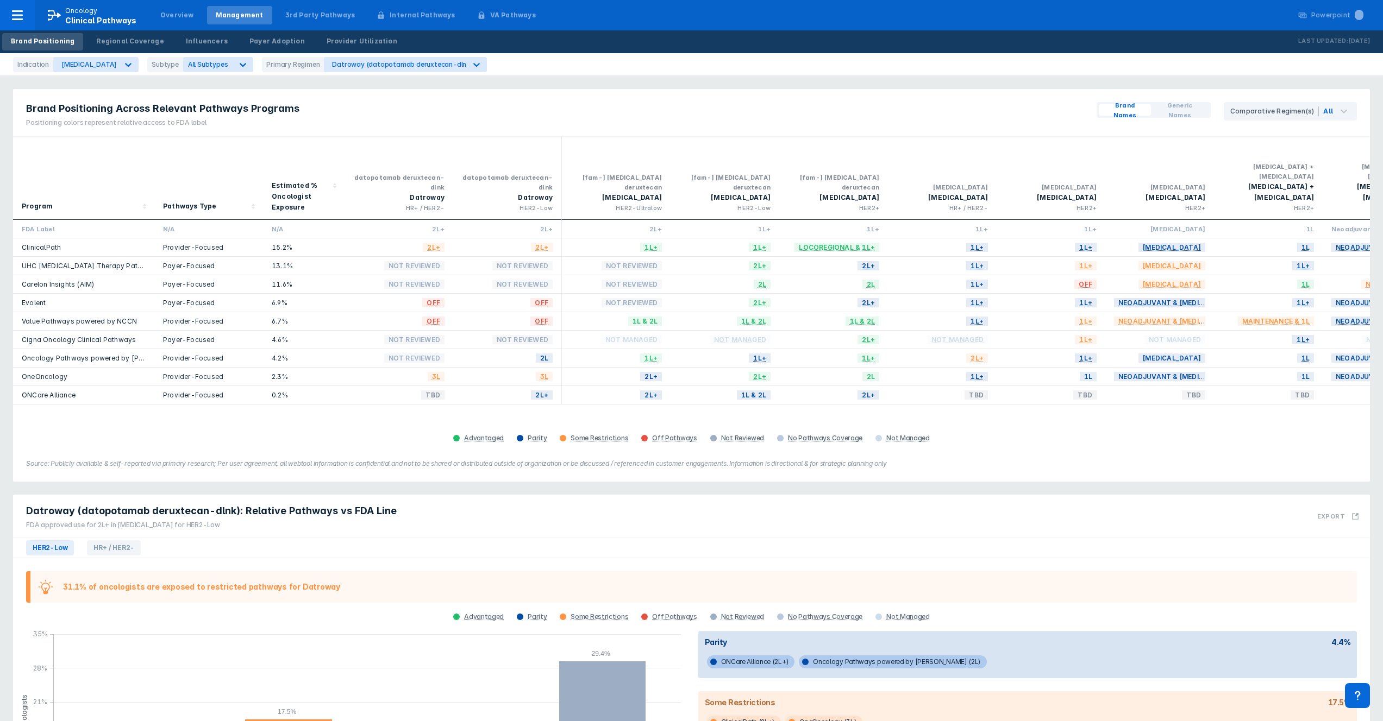
click at [894, 111] on span "Generic Names" at bounding box center [1179, 111] width 49 height 20
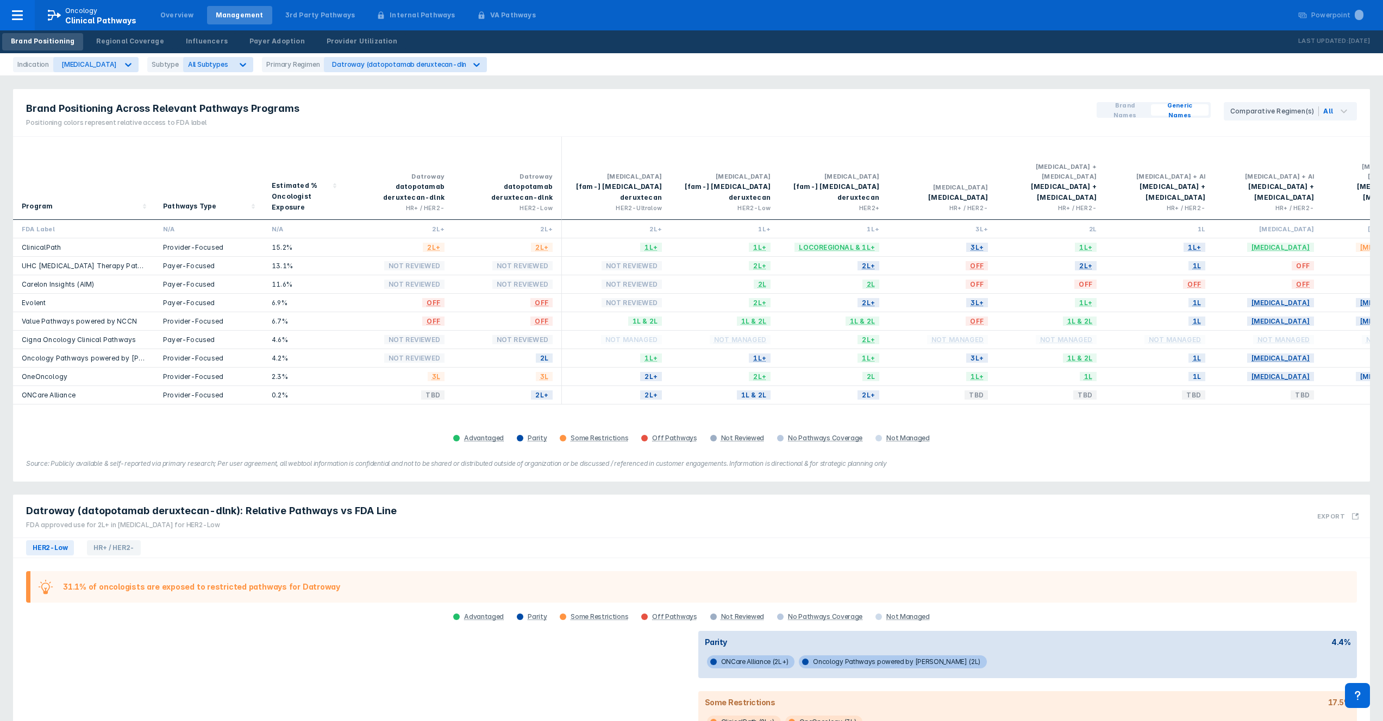
click at [894, 110] on span "Brand Names" at bounding box center [1124, 111] width 43 height 20
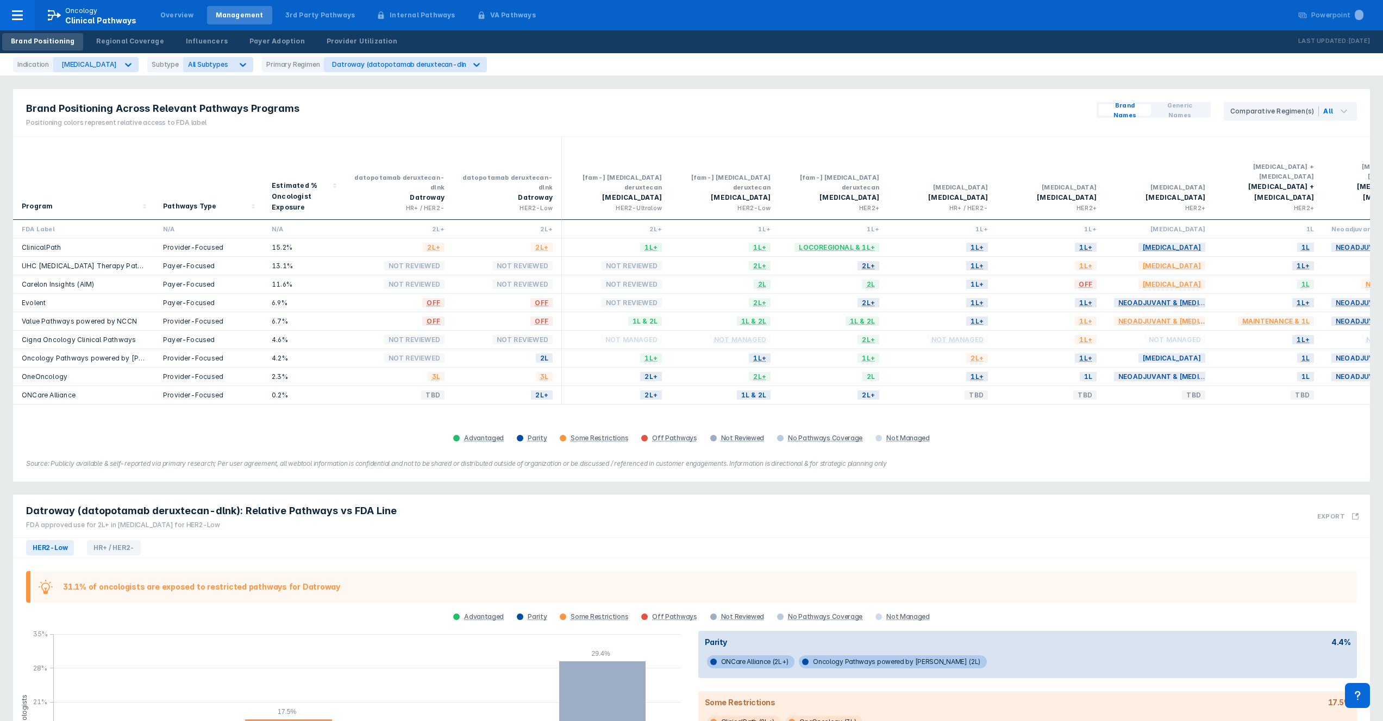
click at [894, 114] on span "Generic Names" at bounding box center [1179, 111] width 49 height 20
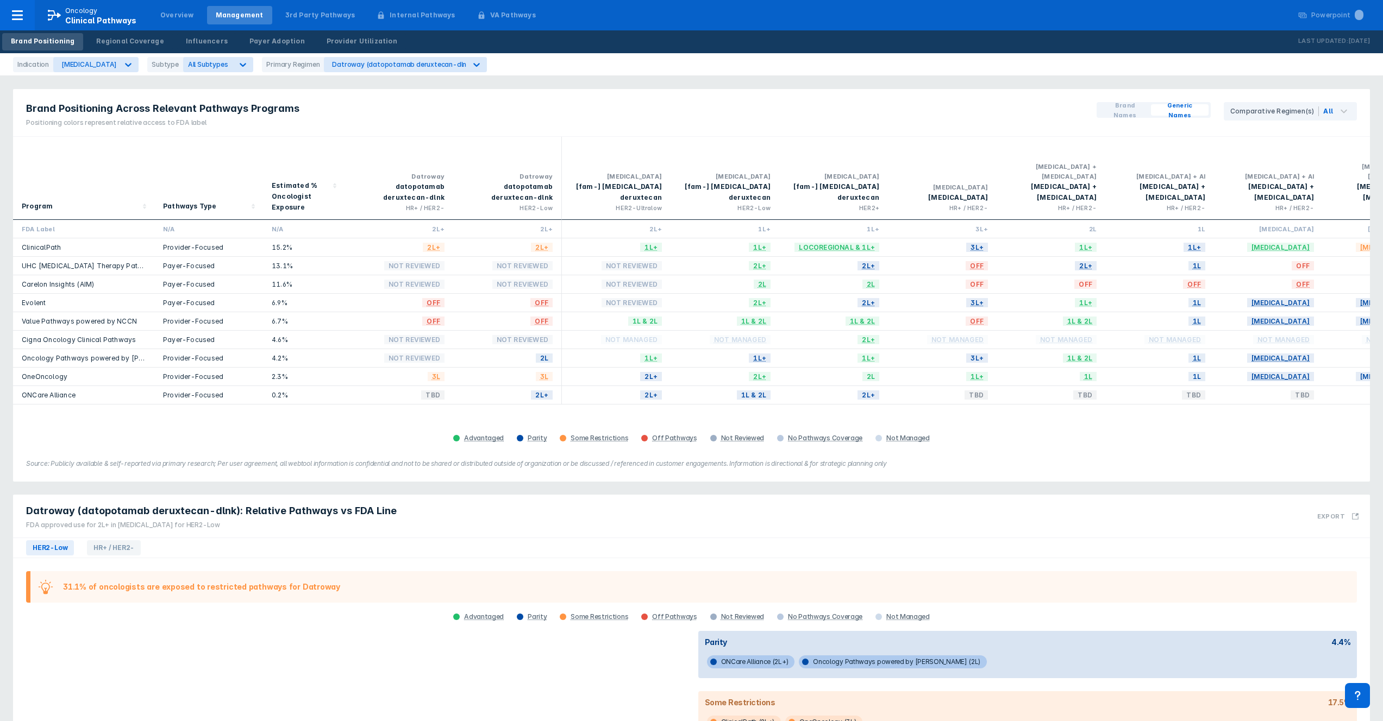
click at [894, 113] on span "Brand Names" at bounding box center [1124, 111] width 43 height 20
